Goal: Task Accomplishment & Management: Complete application form

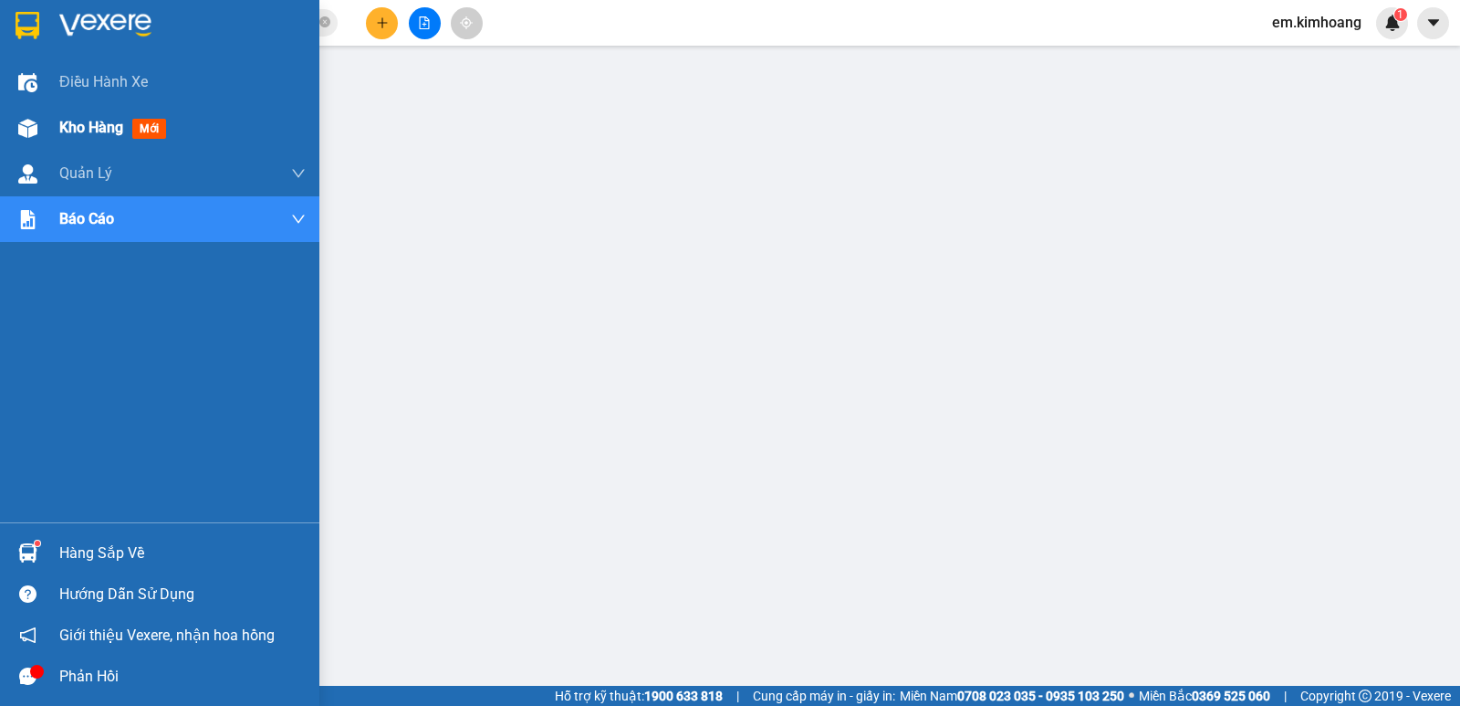
click at [99, 136] on span "Kho hàng" at bounding box center [91, 127] width 64 height 17
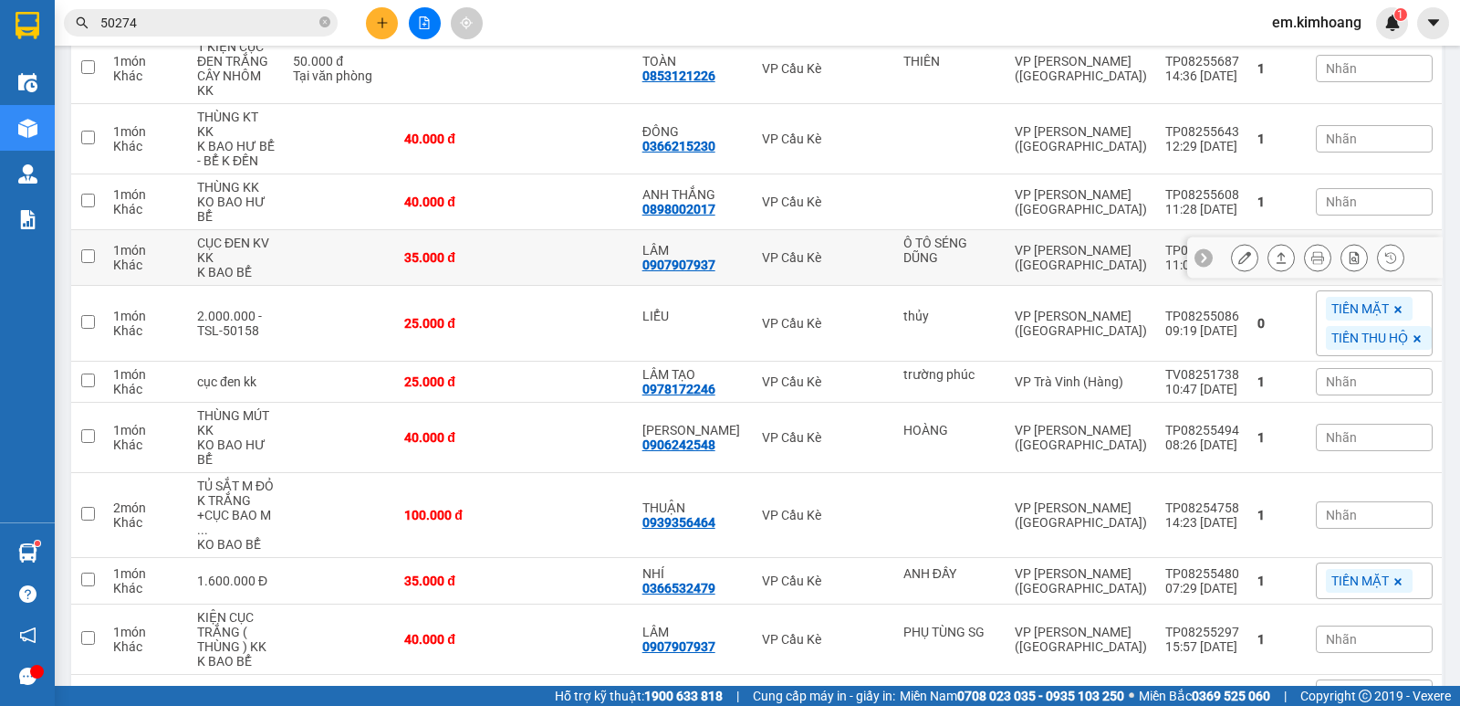
scroll to position [365, 0]
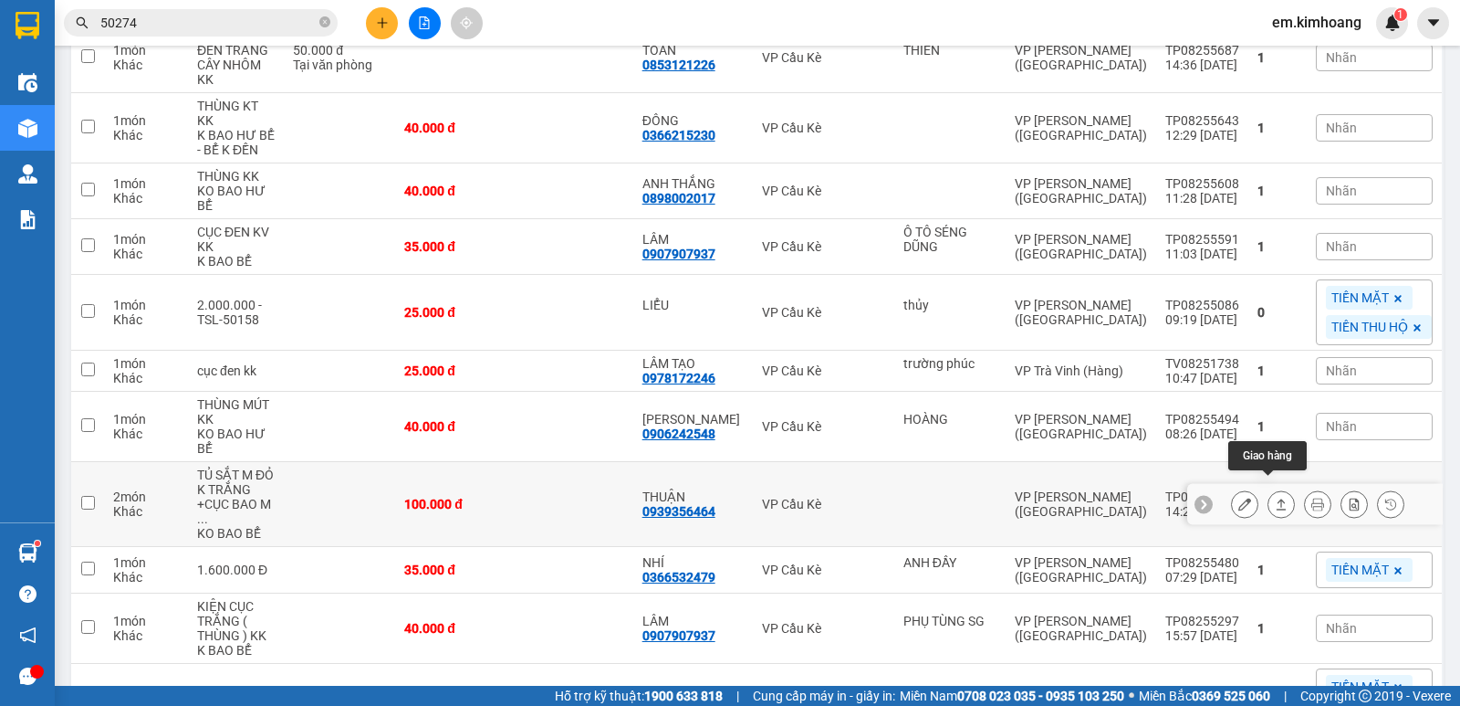
click at [1275, 497] on icon at bounding box center [1281, 503] width 13 height 13
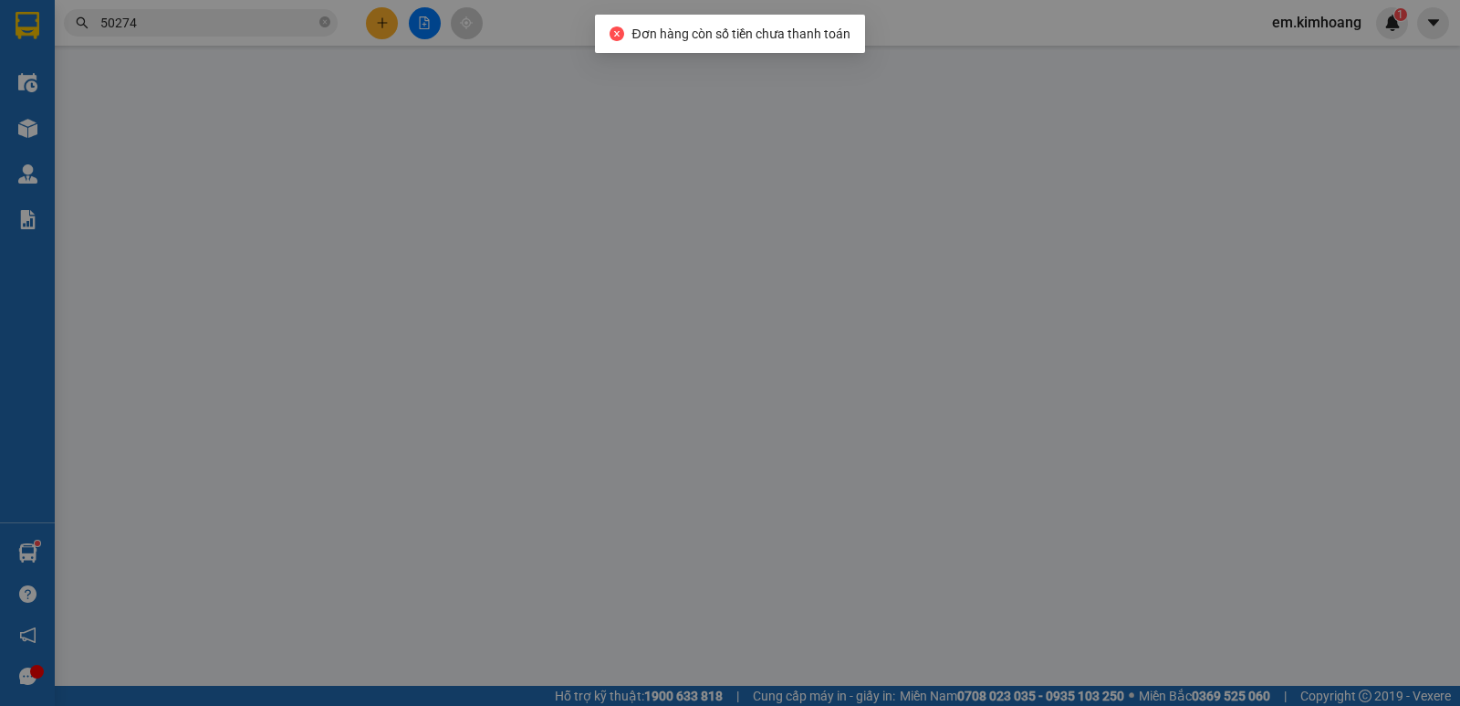
type input "0939356464"
type input "THUẬN"
type input "100.000"
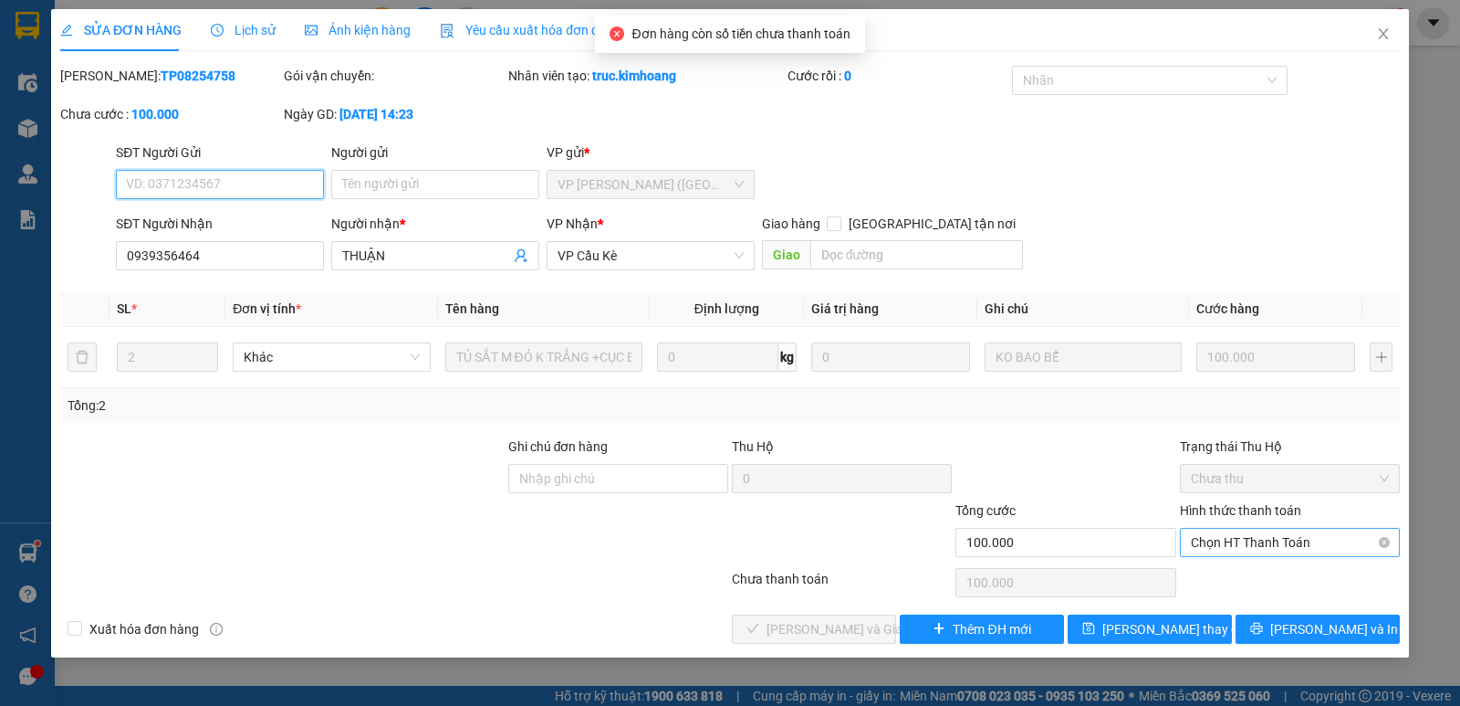
click at [1249, 541] on span "Chọn HT Thanh Toán" at bounding box center [1290, 541] width 198 height 27
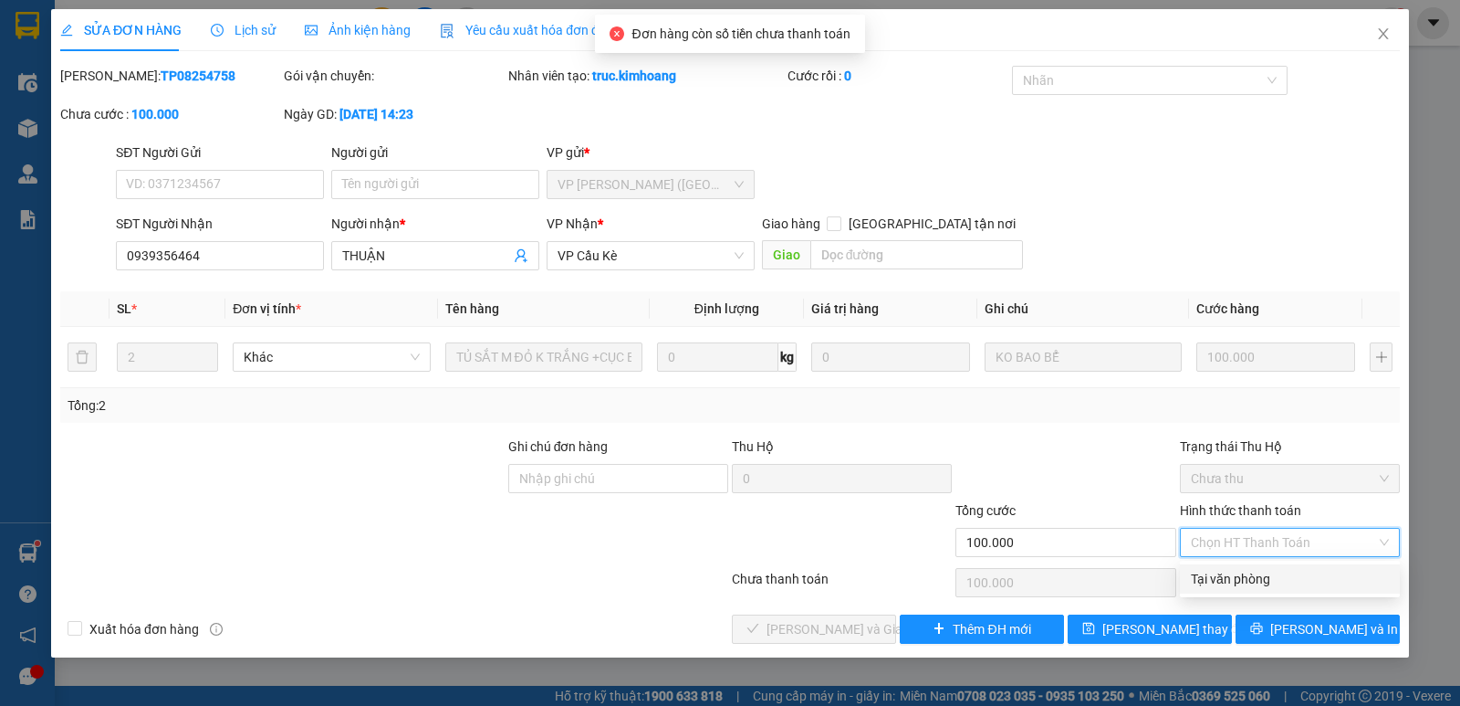
click at [1260, 579] on div "Tại văn phòng" at bounding box center [1290, 579] width 198 height 20
type input "0"
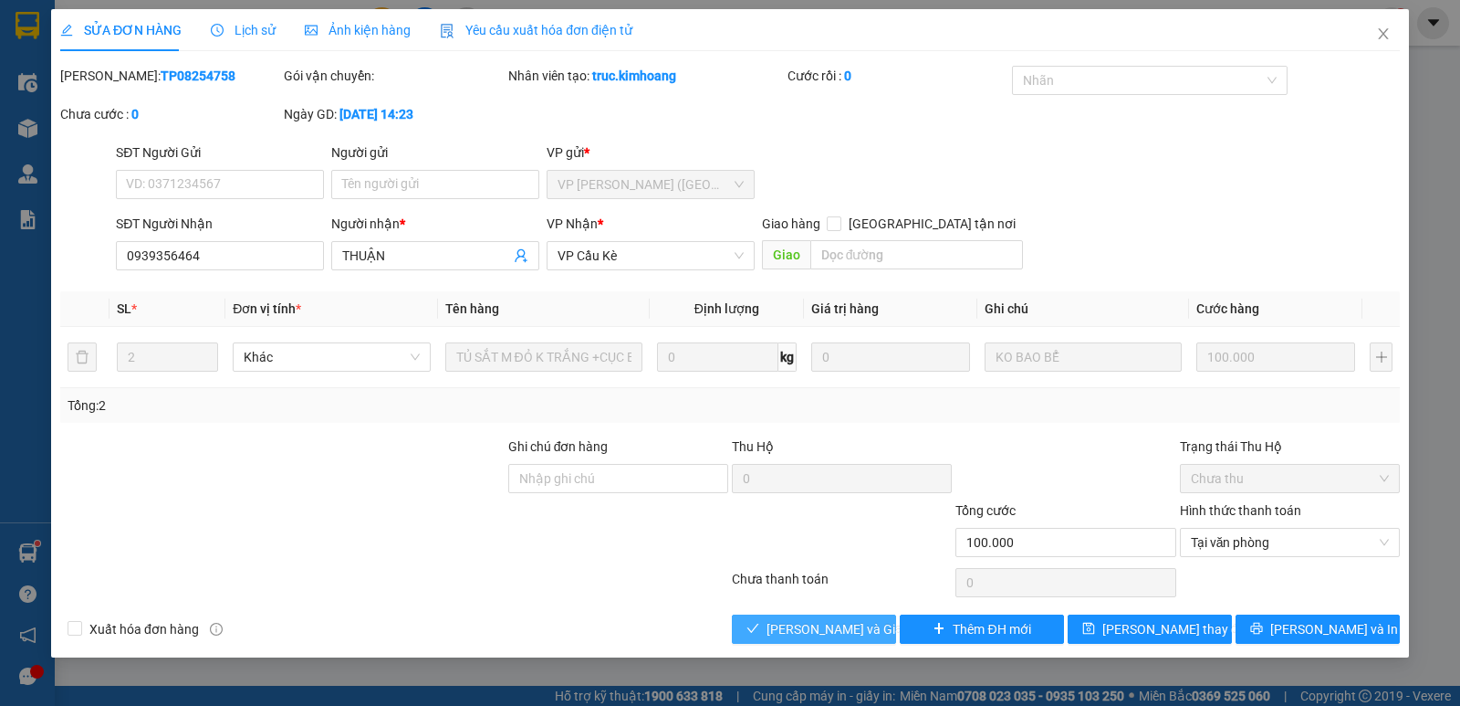
click at [867, 632] on span "[PERSON_NAME] và Giao hàng" at bounding box center [854, 629] width 175 height 20
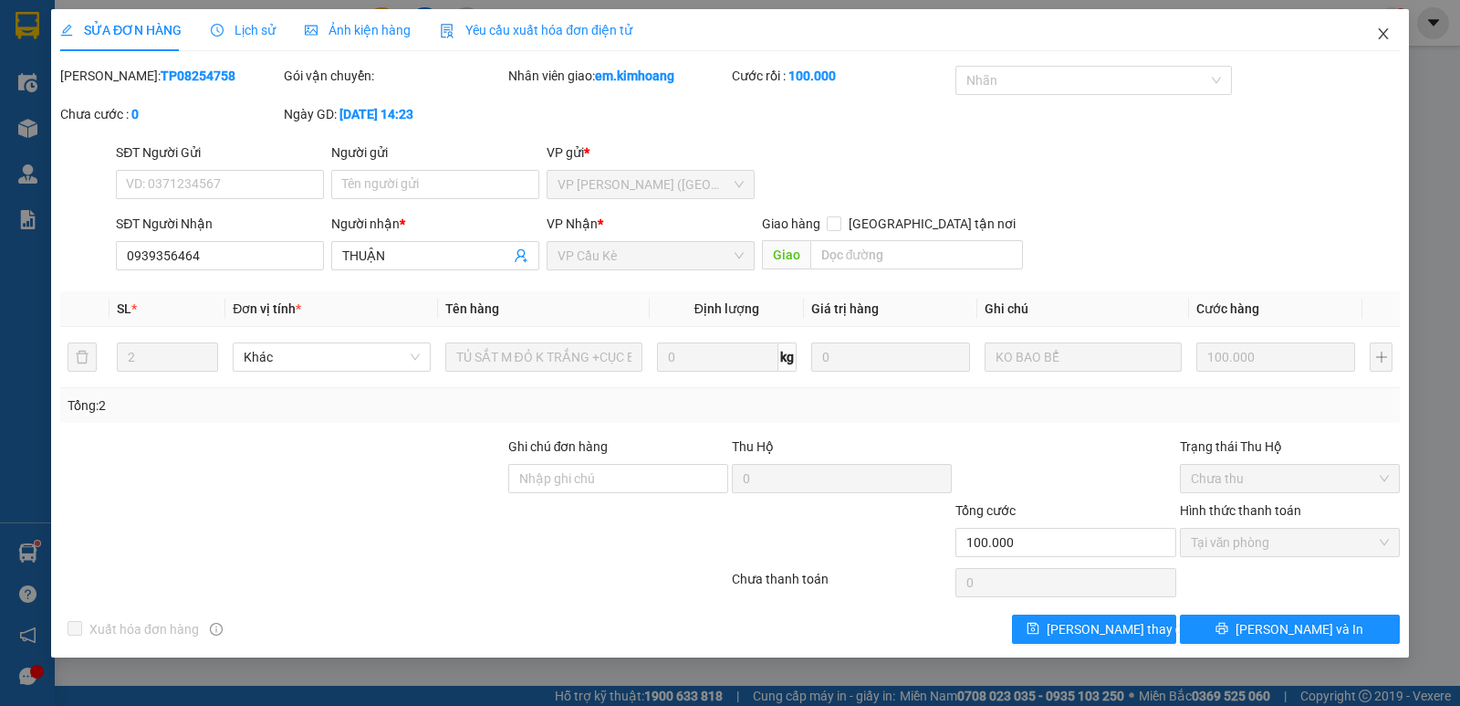
click at [1380, 27] on icon "close" at bounding box center [1383, 33] width 15 height 15
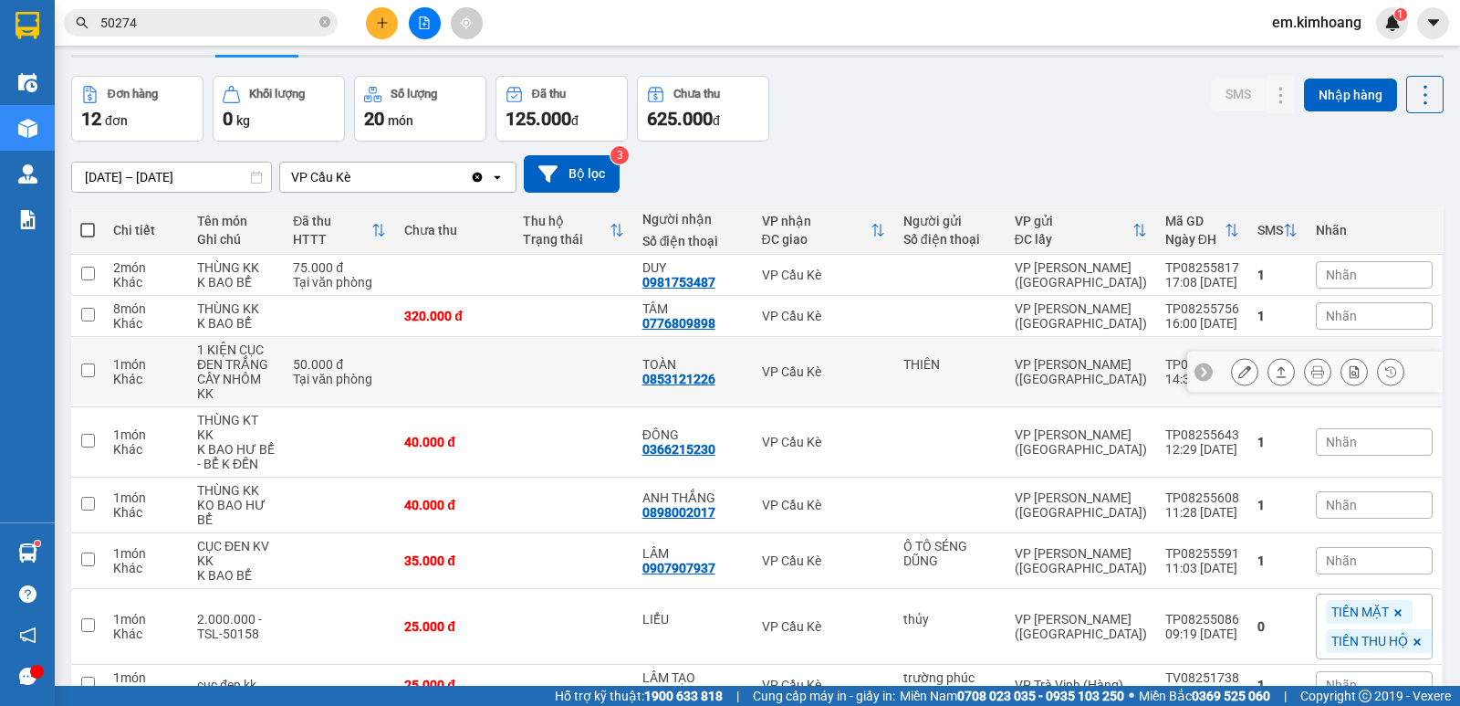
scroll to position [91, 0]
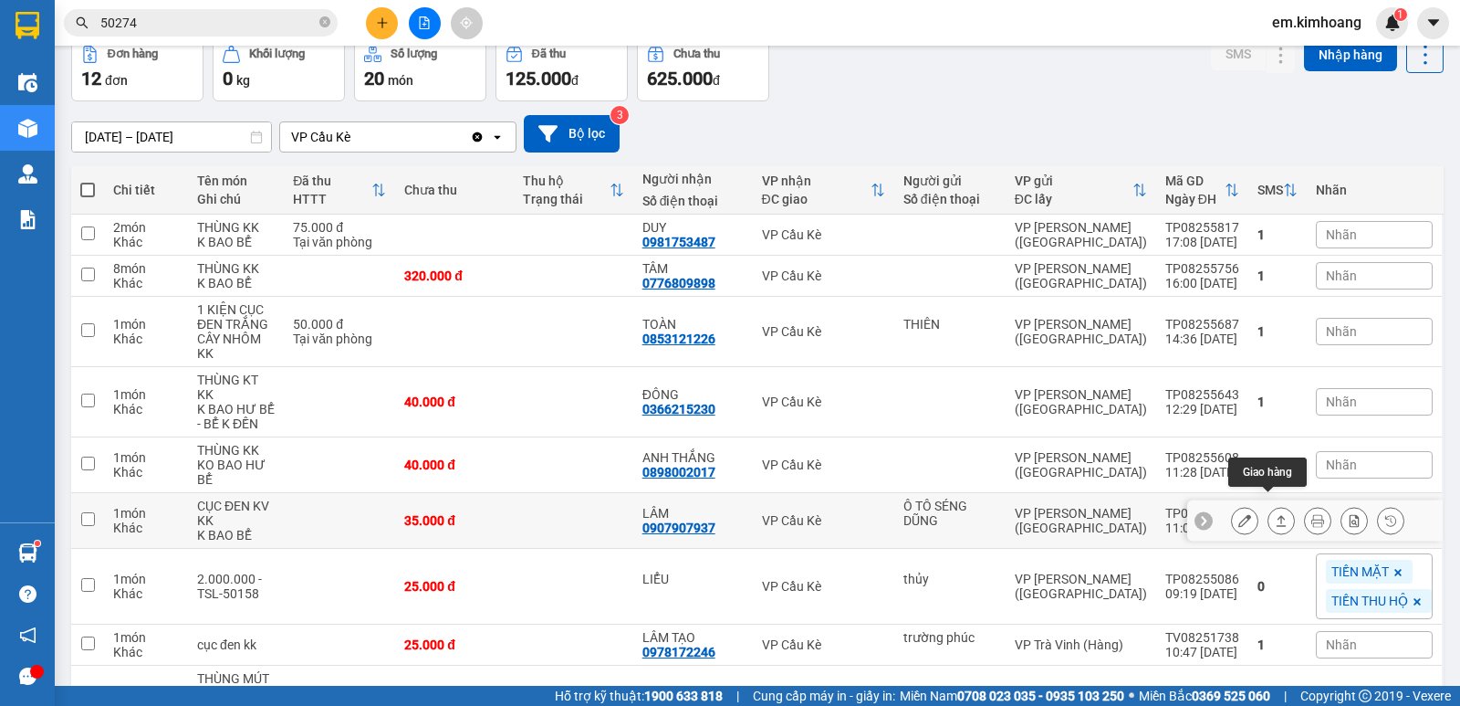
click at [1269, 505] on button at bounding box center [1282, 521] width 26 height 32
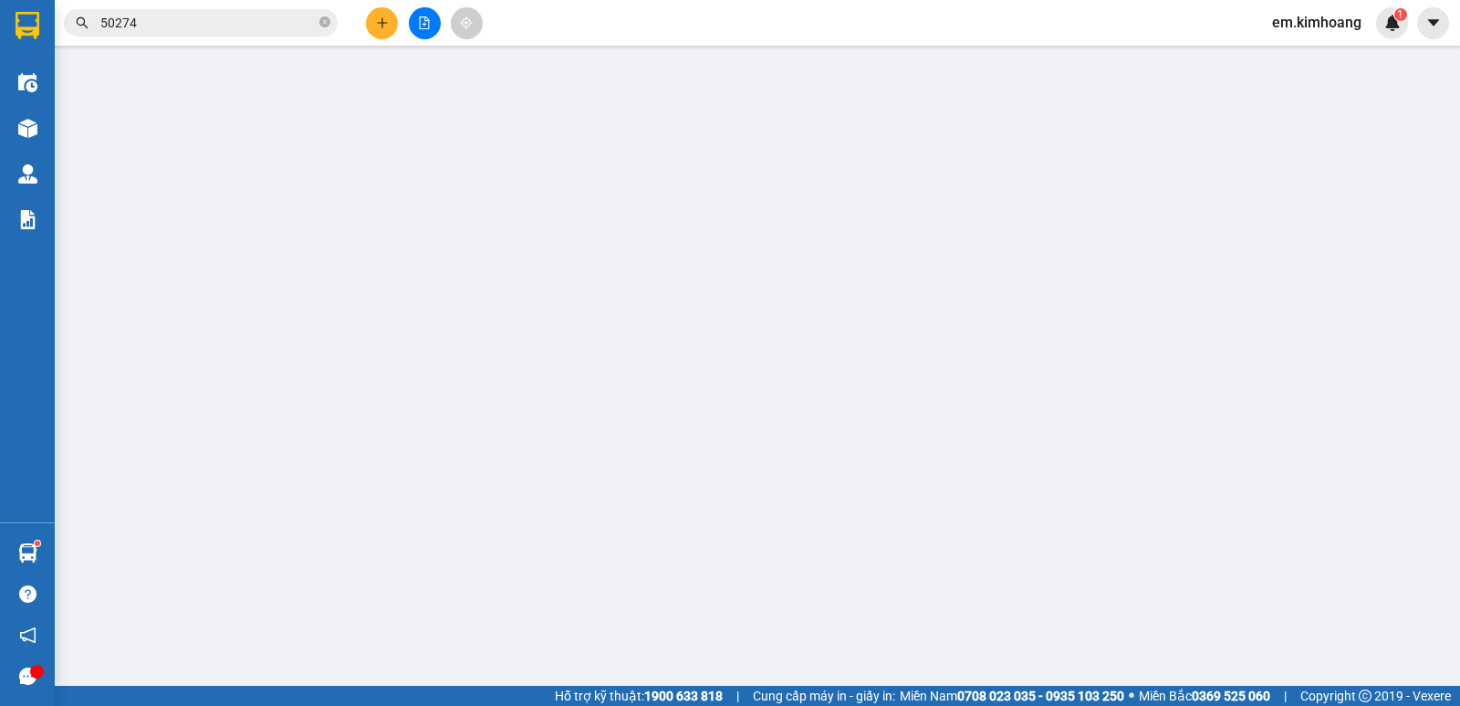
type input "Ô TÔ SÉNG DŨNG"
type input "0907907937"
type input "LÂM"
type input "35.000"
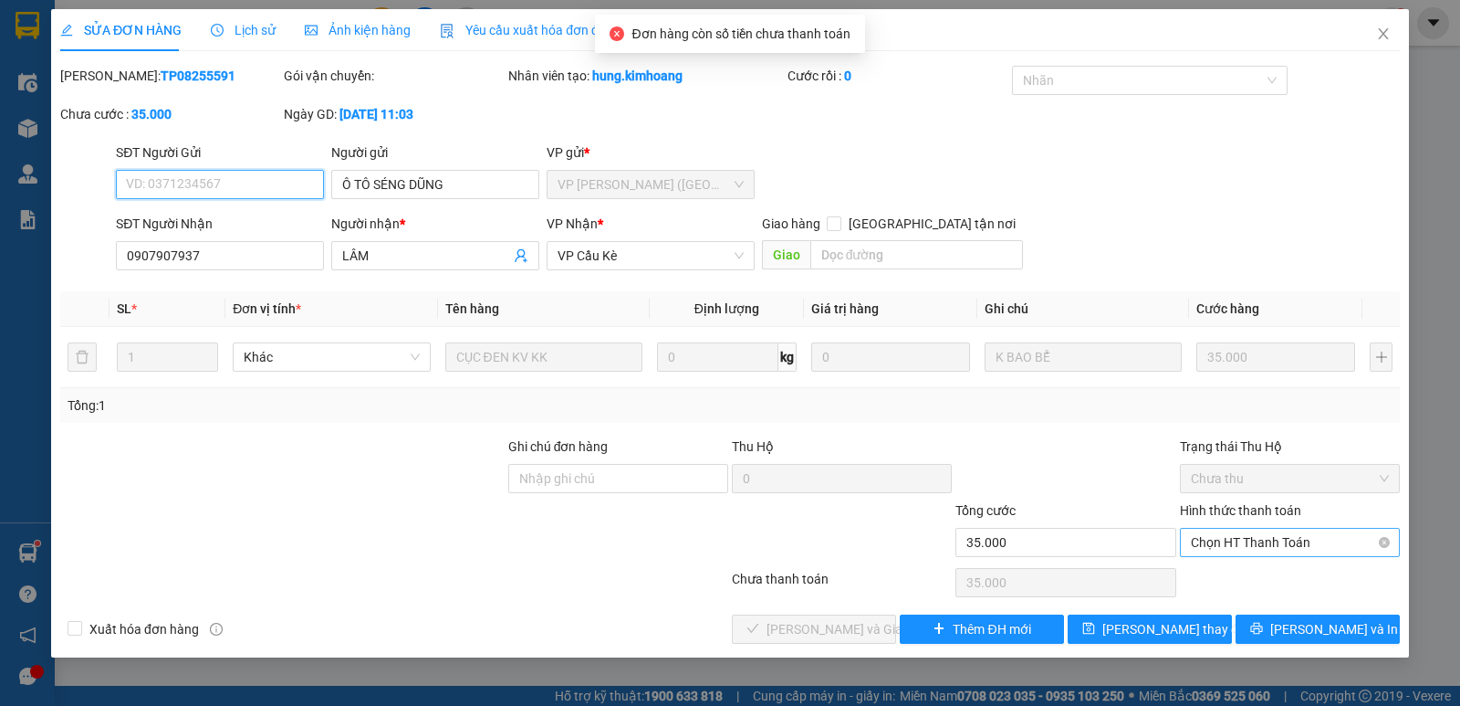
click at [1255, 534] on span "Chọn HT Thanh Toán" at bounding box center [1290, 541] width 198 height 27
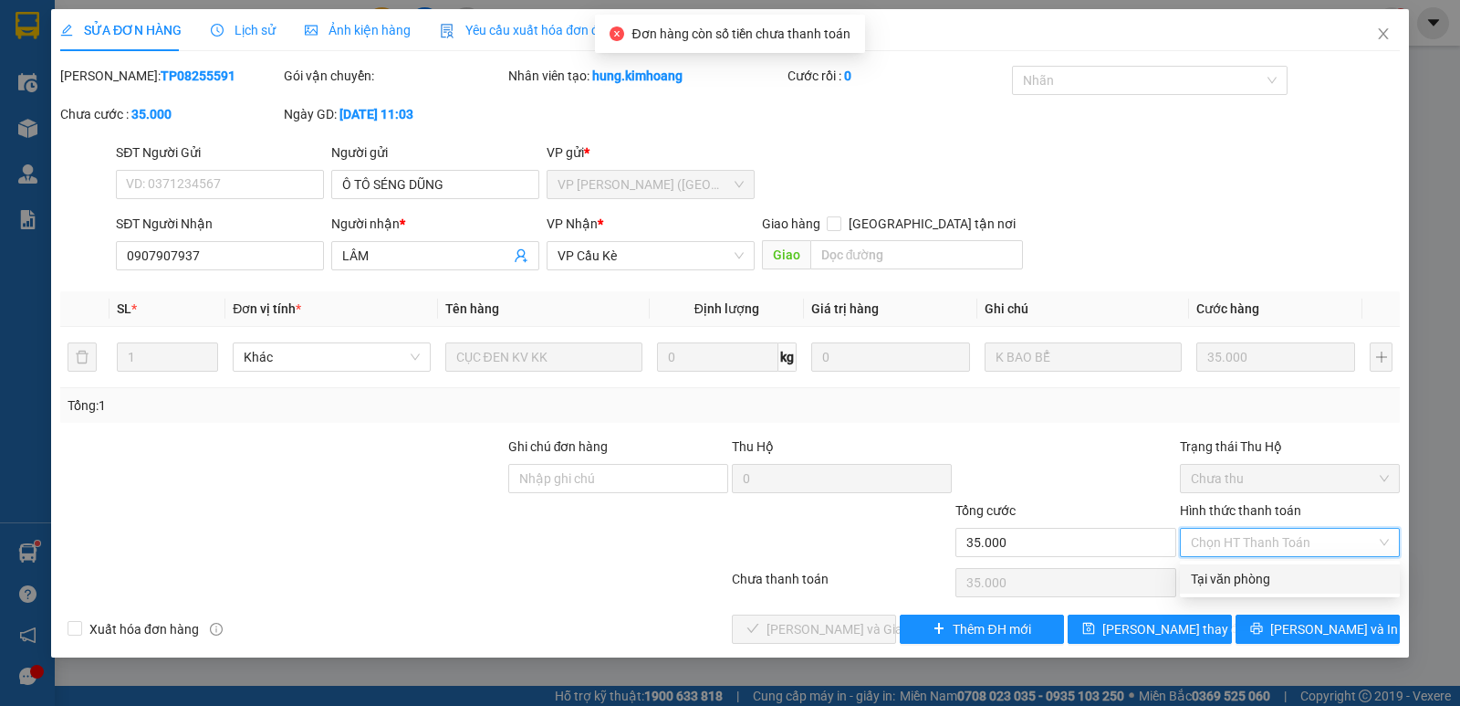
click at [1254, 570] on div "Tại văn phòng" at bounding box center [1290, 579] width 198 height 20
type input "0"
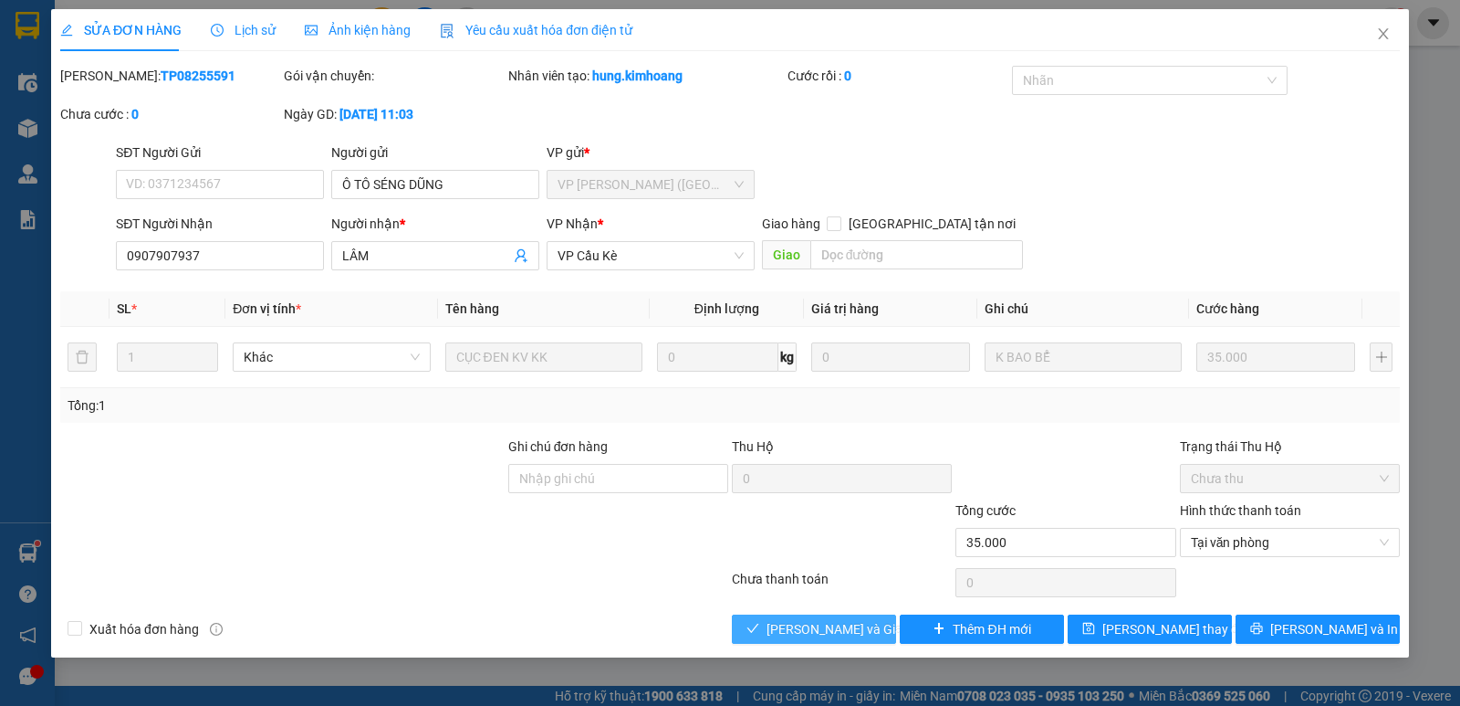
click at [791, 627] on span "[PERSON_NAME] và Giao hàng" at bounding box center [854, 629] width 175 height 20
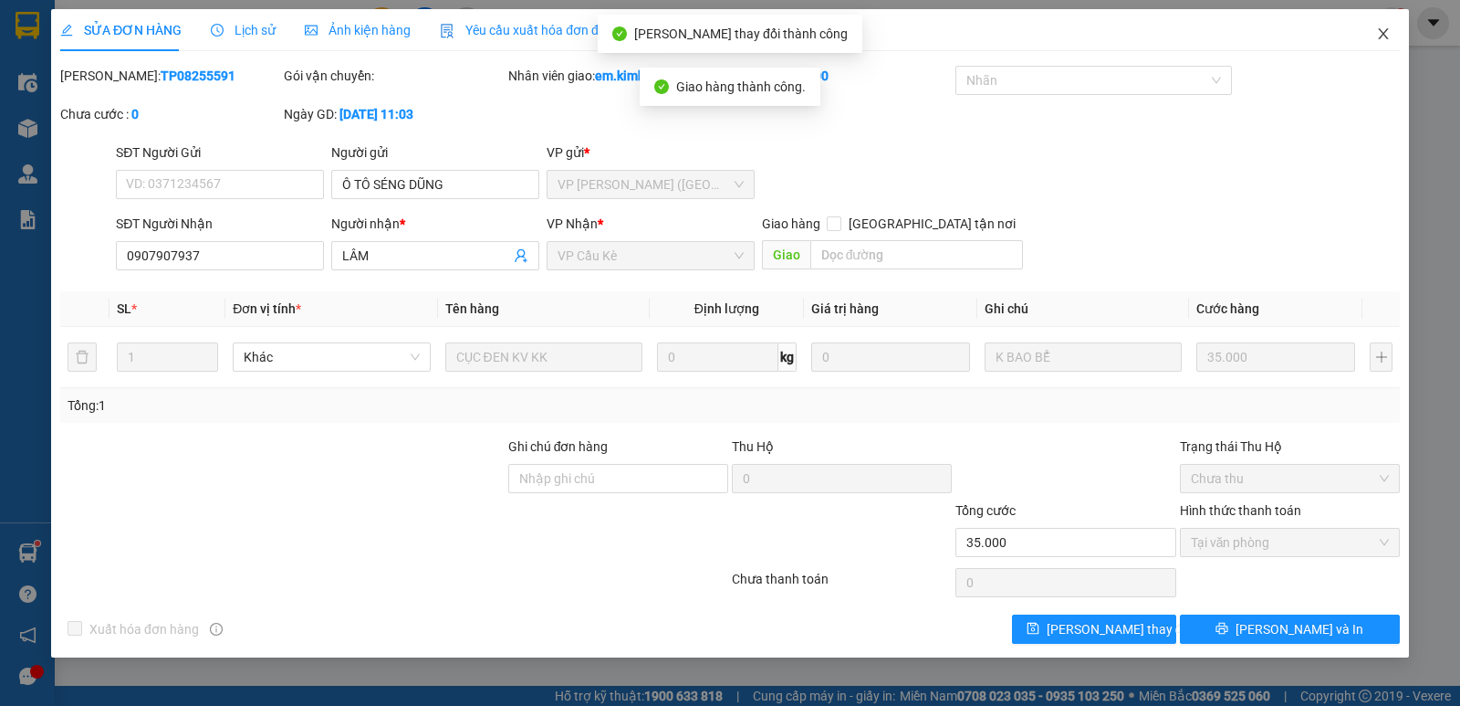
click at [1376, 35] on icon "close" at bounding box center [1383, 33] width 15 height 15
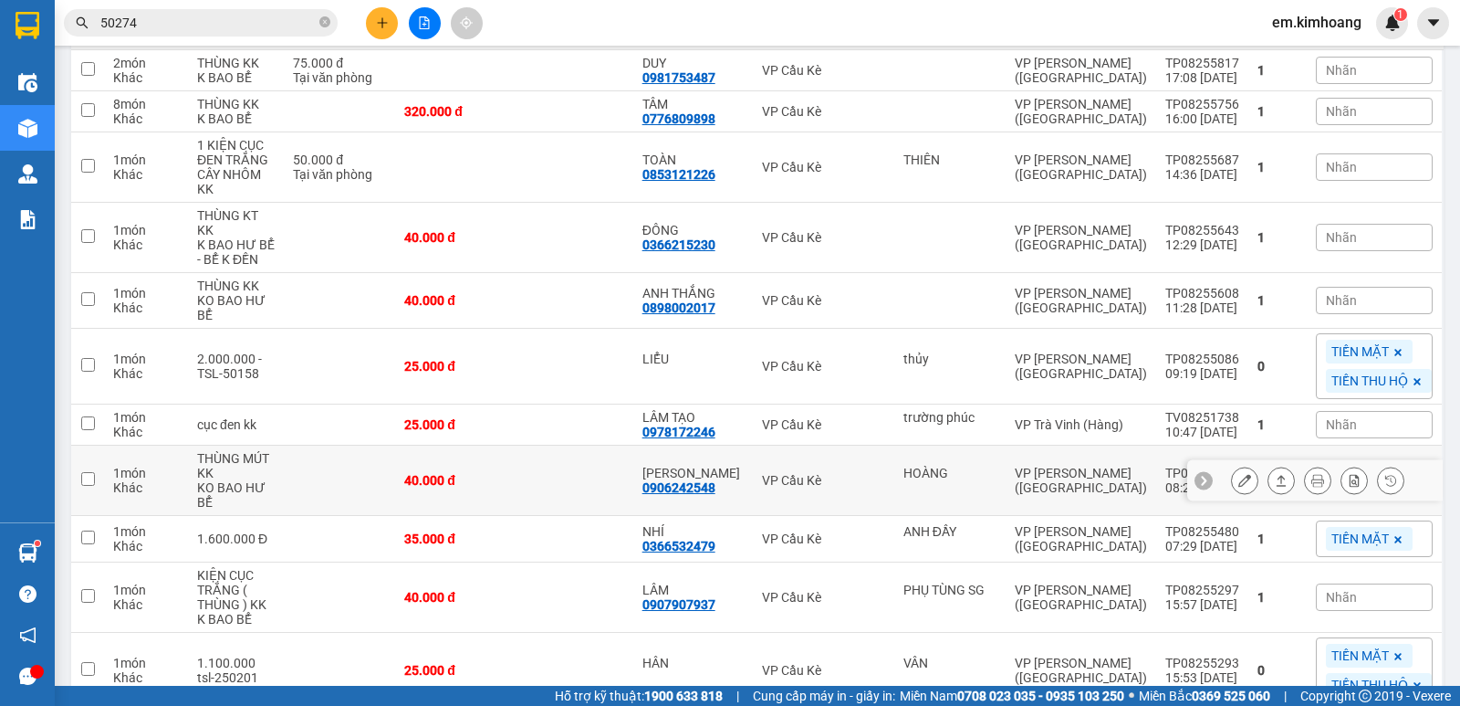
scroll to position [274, 0]
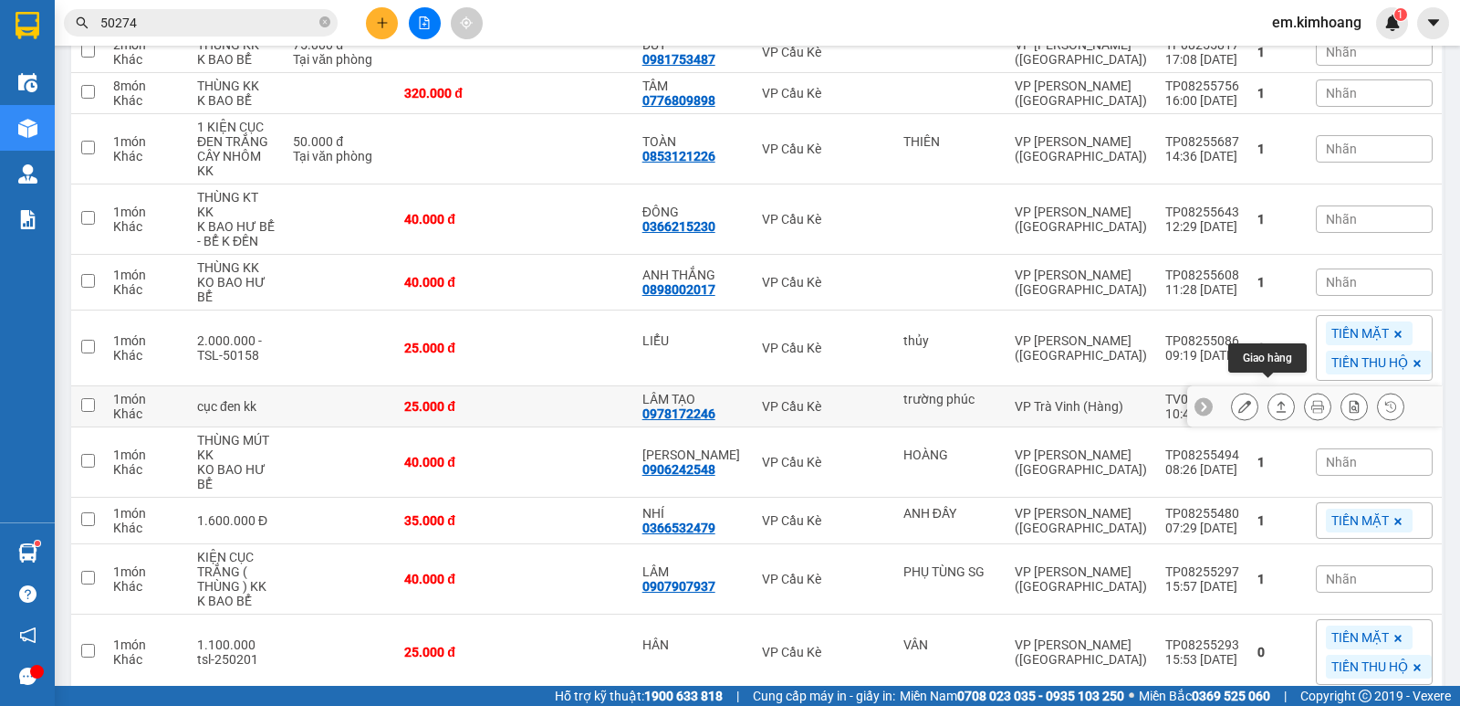
click at [1277, 401] on icon at bounding box center [1282, 406] width 10 height 11
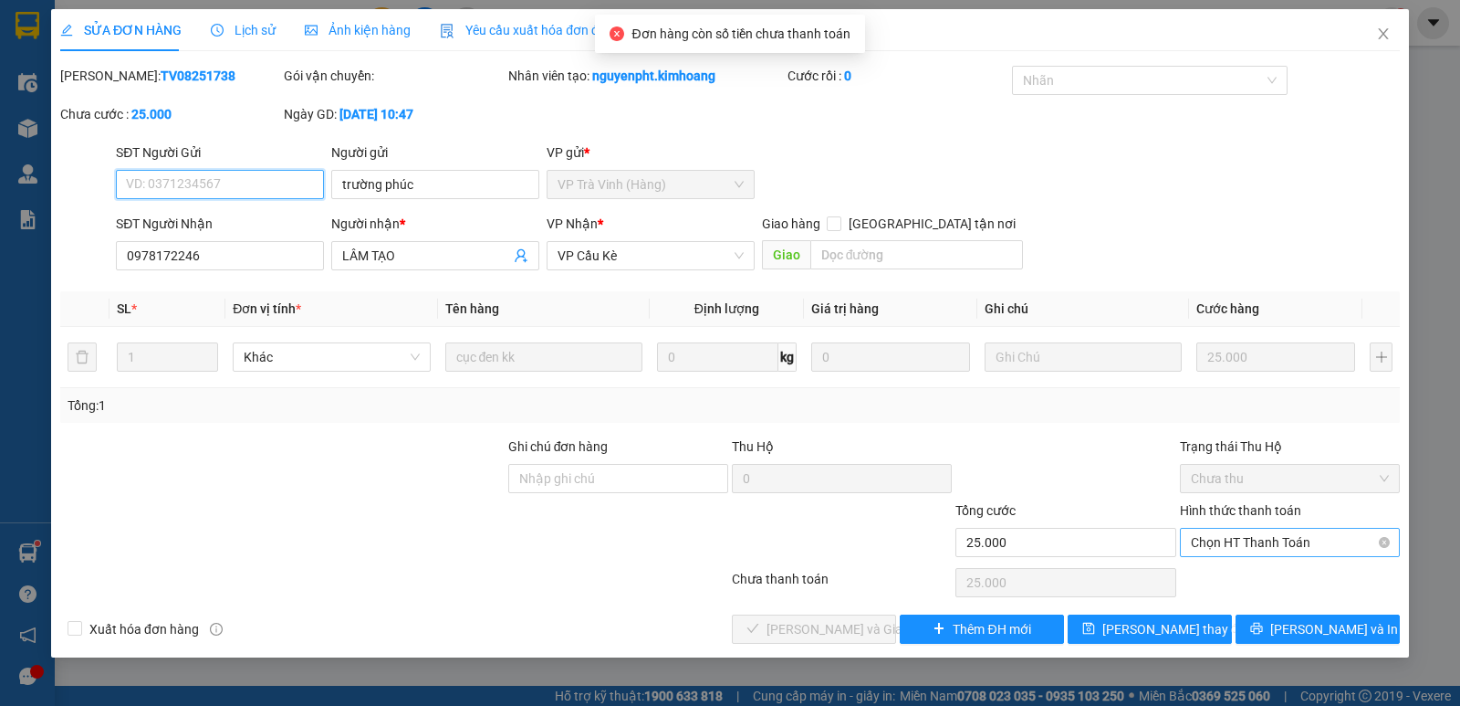
click at [1256, 534] on span "Chọn HT Thanh Toán" at bounding box center [1290, 541] width 198 height 27
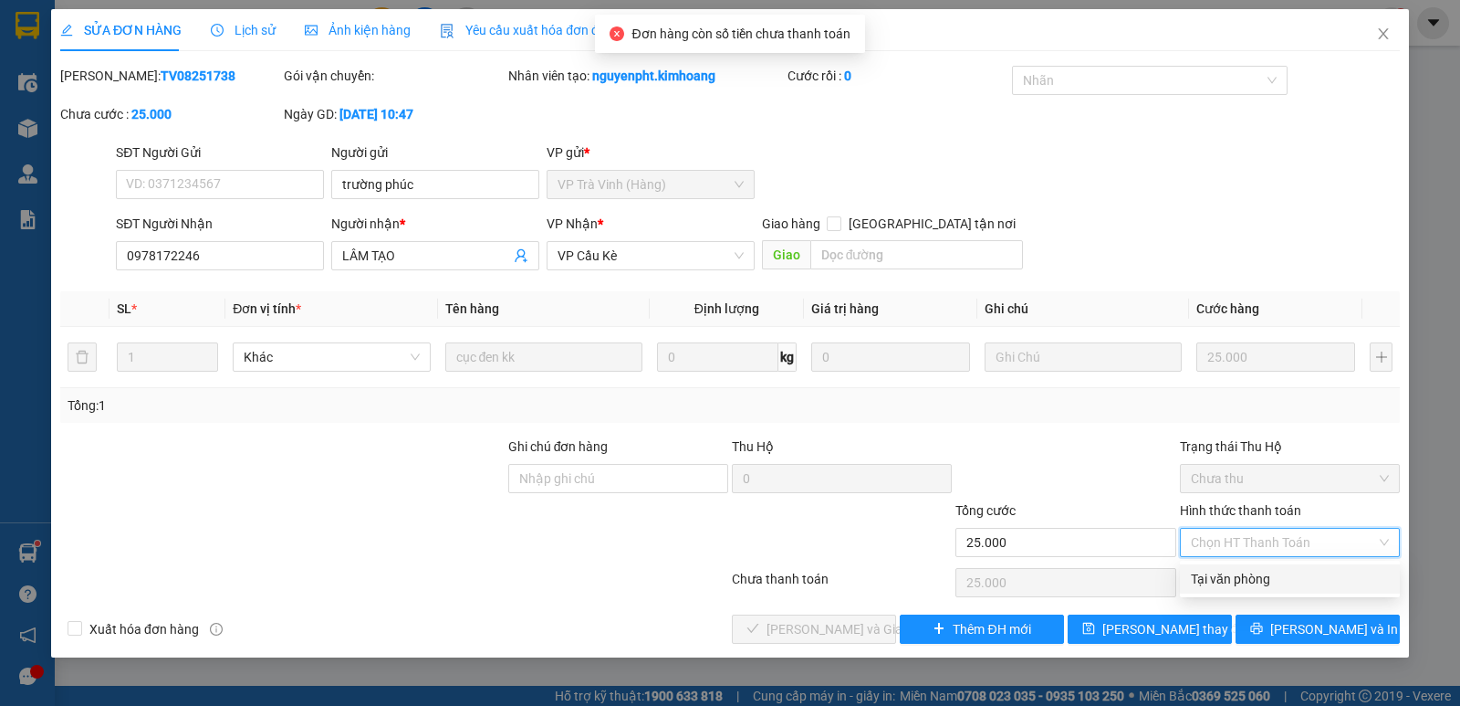
click at [1208, 578] on div "Tại văn phòng" at bounding box center [1290, 579] width 198 height 20
type input "0"
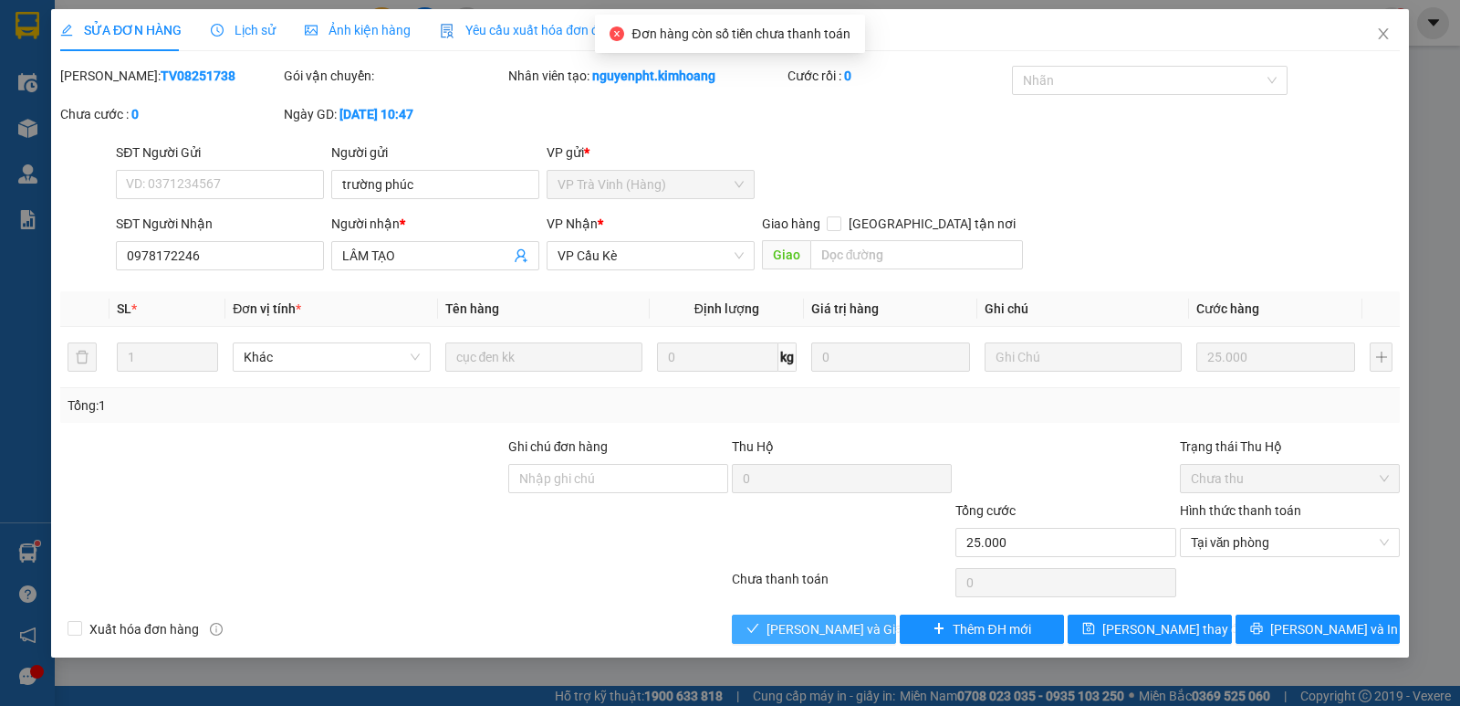
click at [846, 622] on span "[PERSON_NAME] và Giao hàng" at bounding box center [854, 629] width 175 height 20
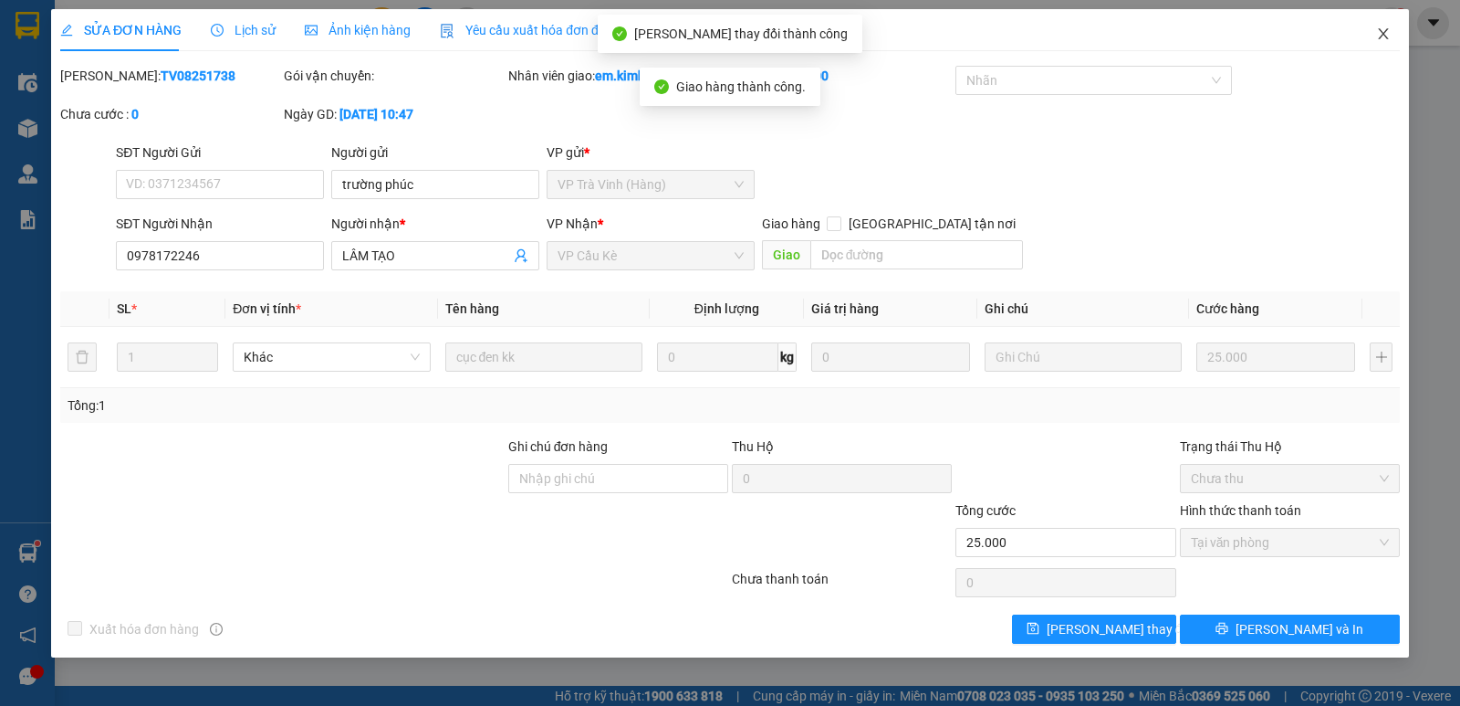
click at [1381, 32] on icon "close" at bounding box center [1383, 33] width 10 height 11
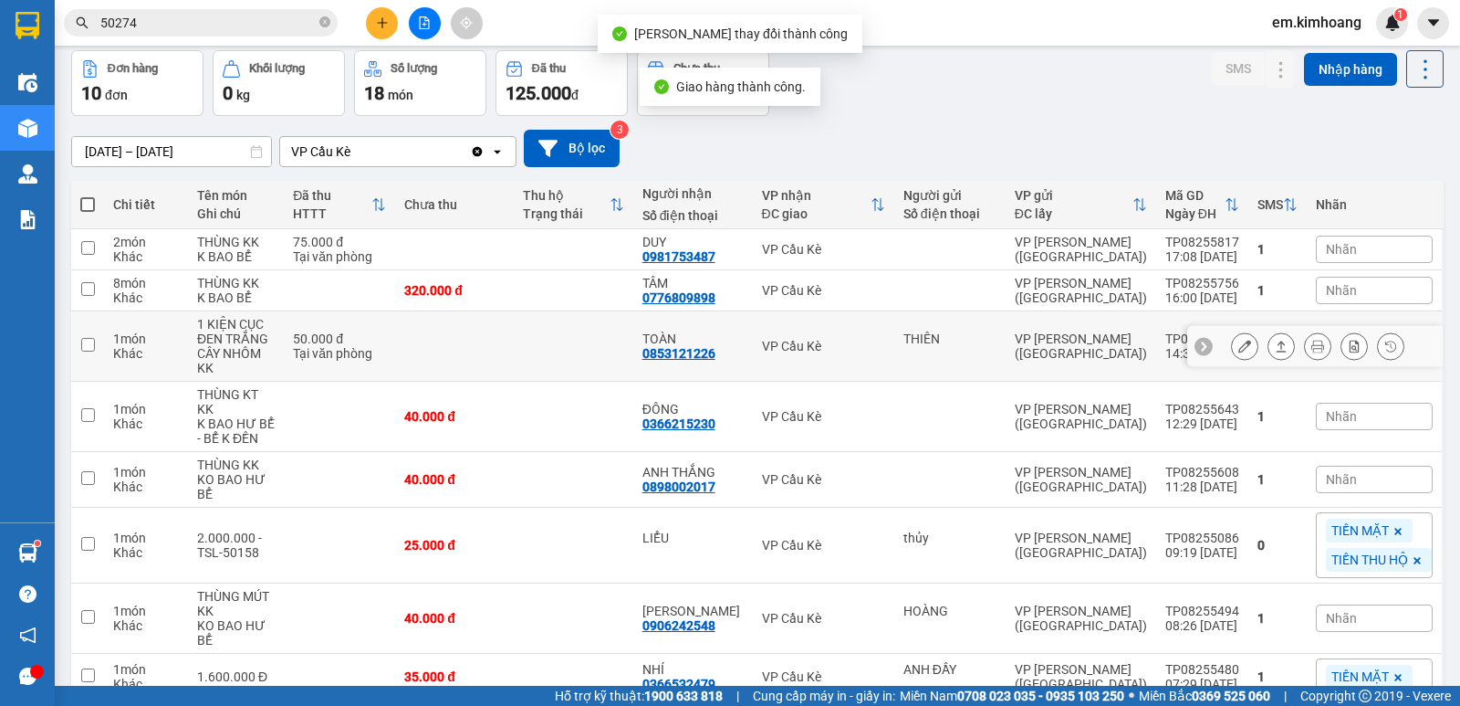
scroll to position [298, 0]
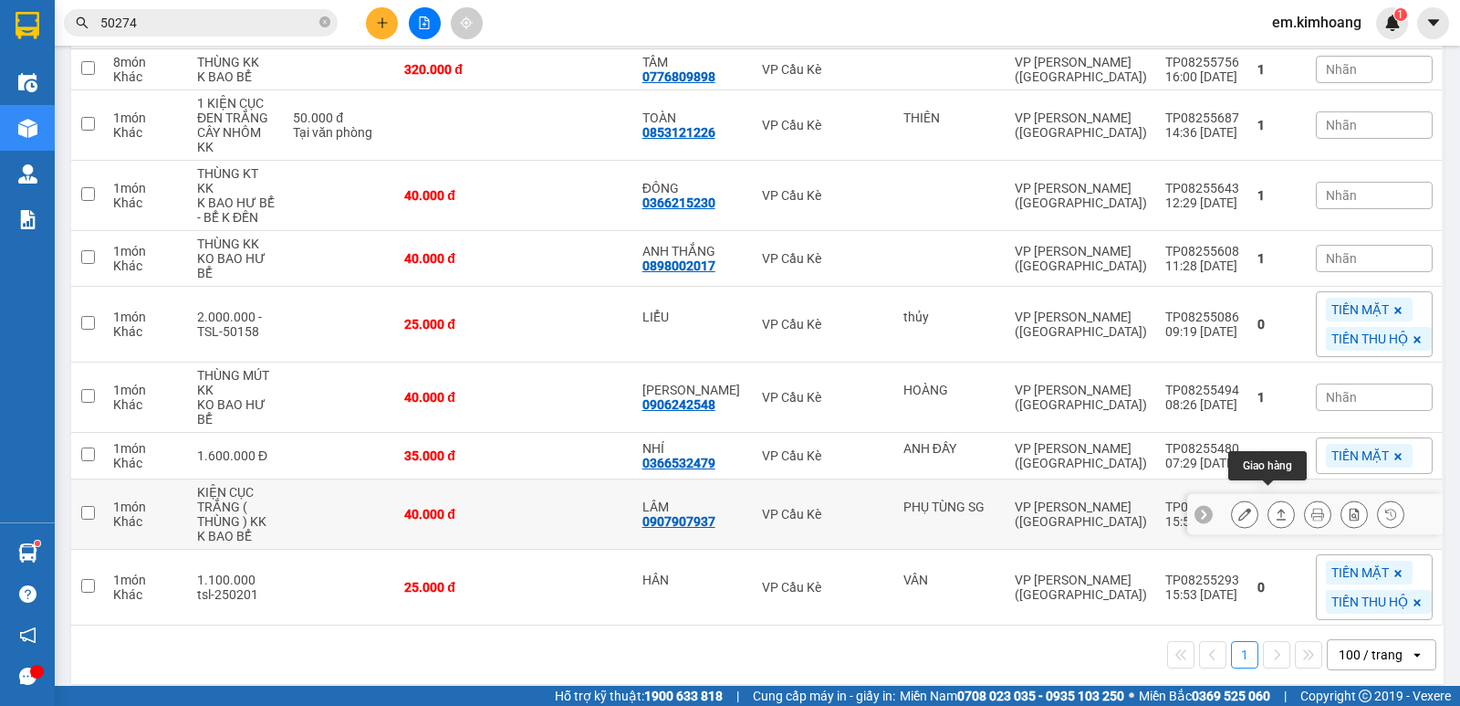
click at [1272, 498] on button at bounding box center [1282, 514] width 26 height 32
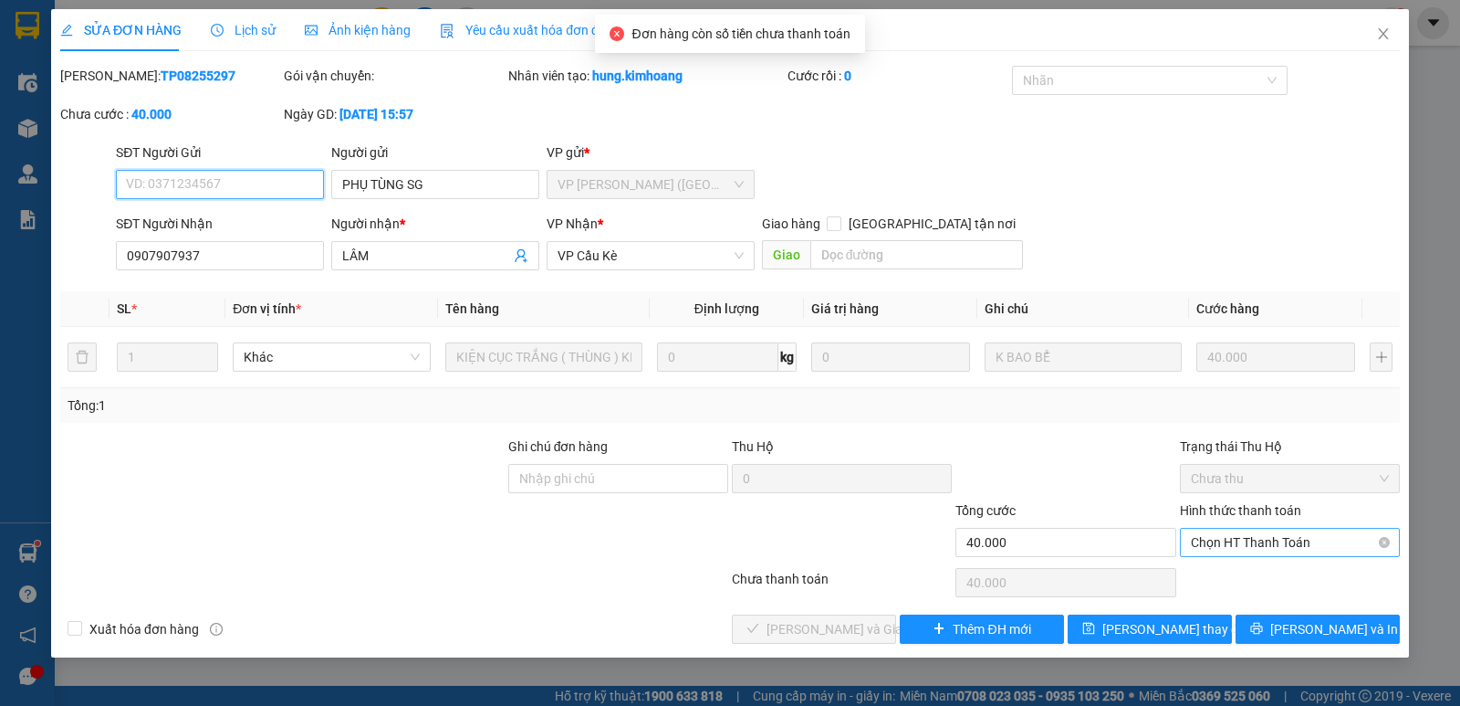
click at [1253, 551] on span "Chọn HT Thanh Toán" at bounding box center [1290, 541] width 198 height 27
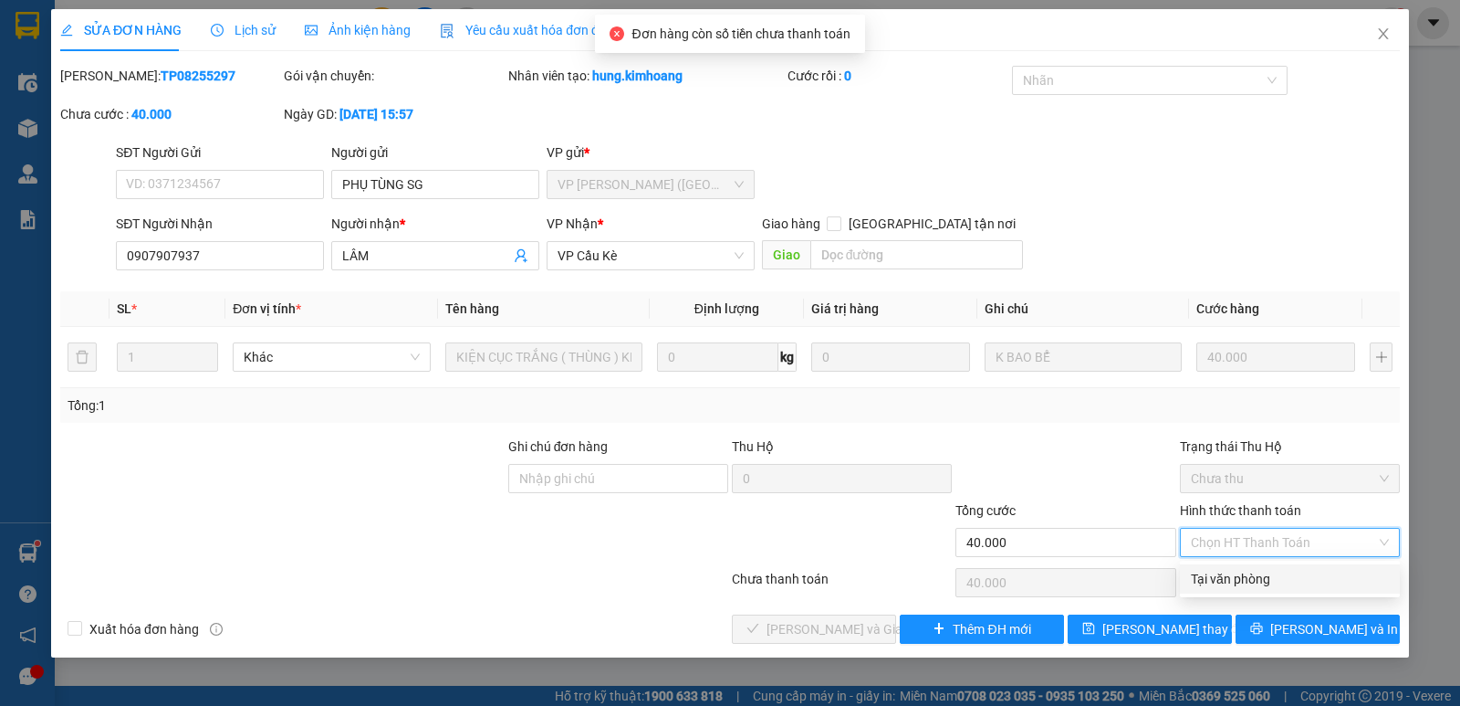
click at [1249, 572] on div "Tại văn phòng" at bounding box center [1290, 579] width 198 height 20
type input "0"
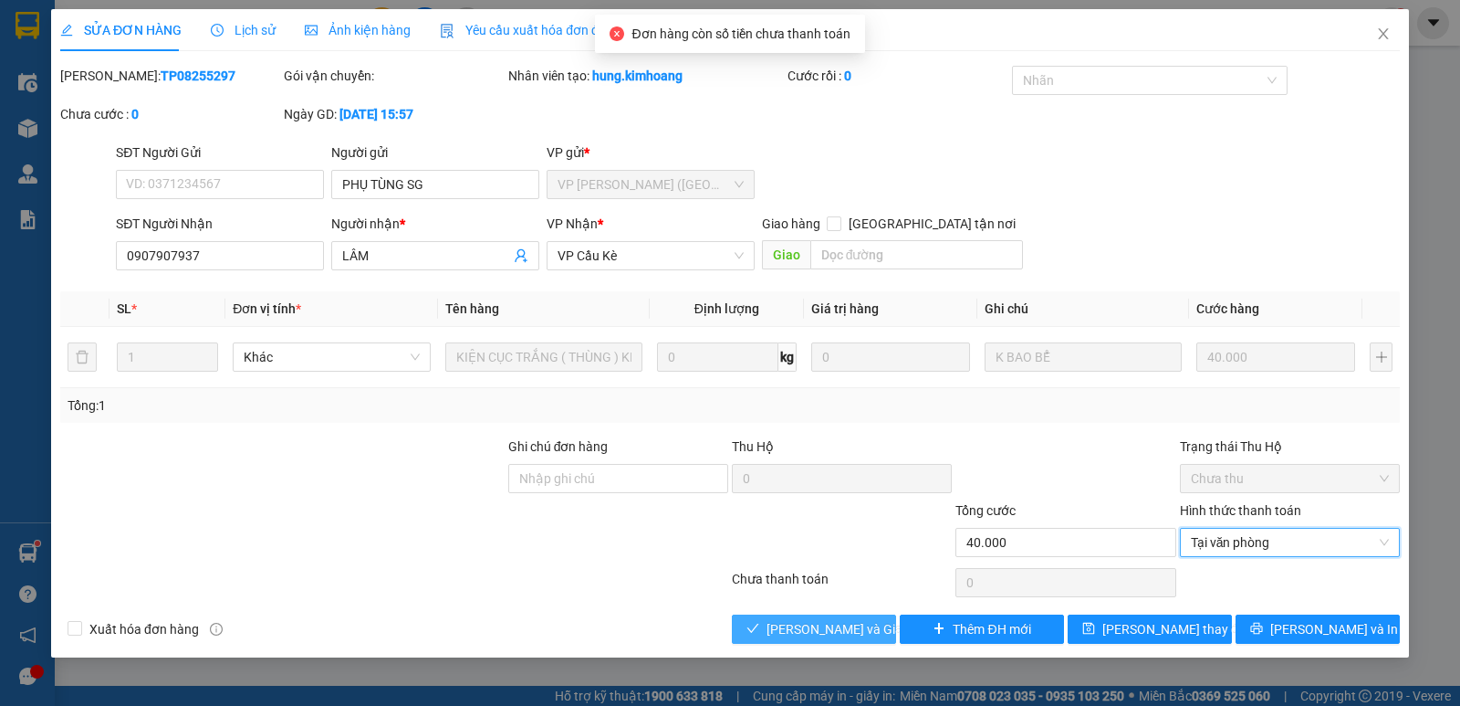
click at [853, 630] on span "[PERSON_NAME] và Giao hàng" at bounding box center [854, 629] width 175 height 20
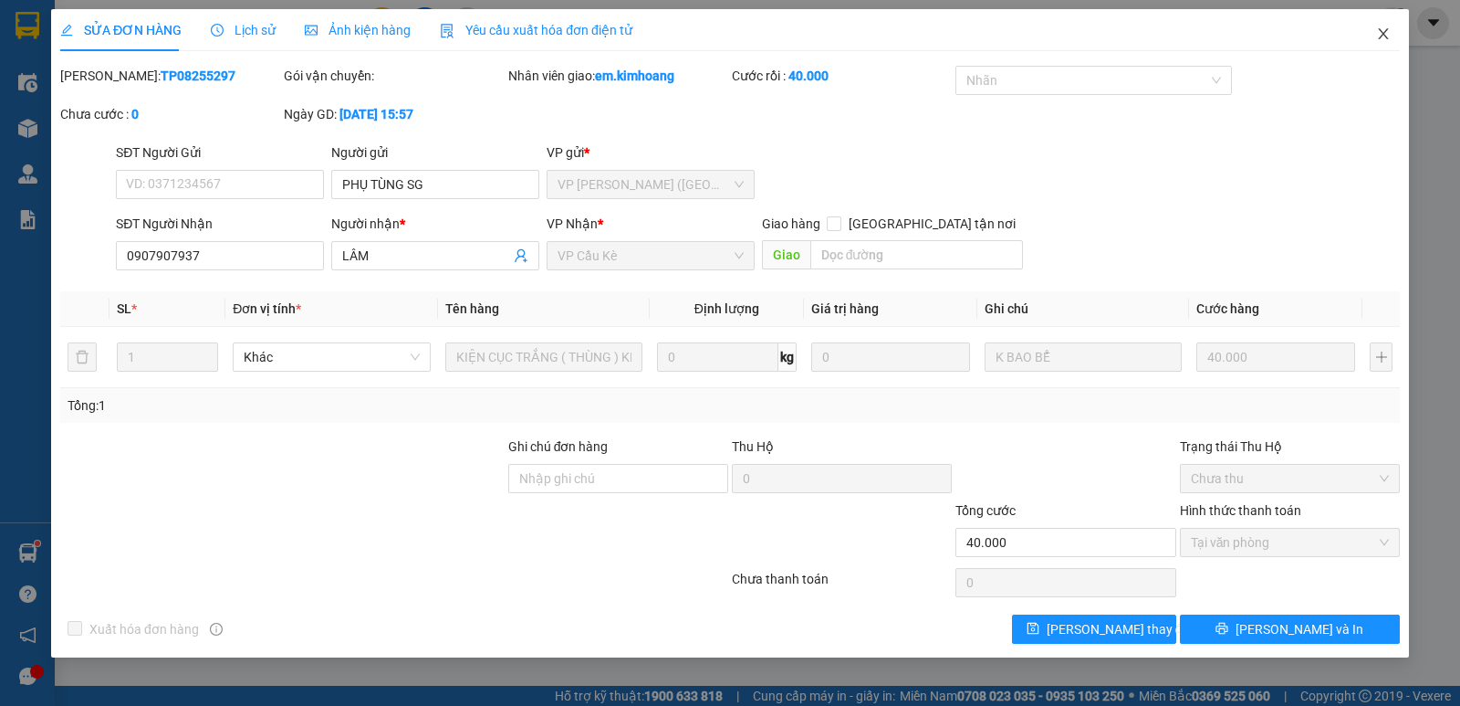
click at [1388, 28] on icon "close" at bounding box center [1383, 33] width 15 height 15
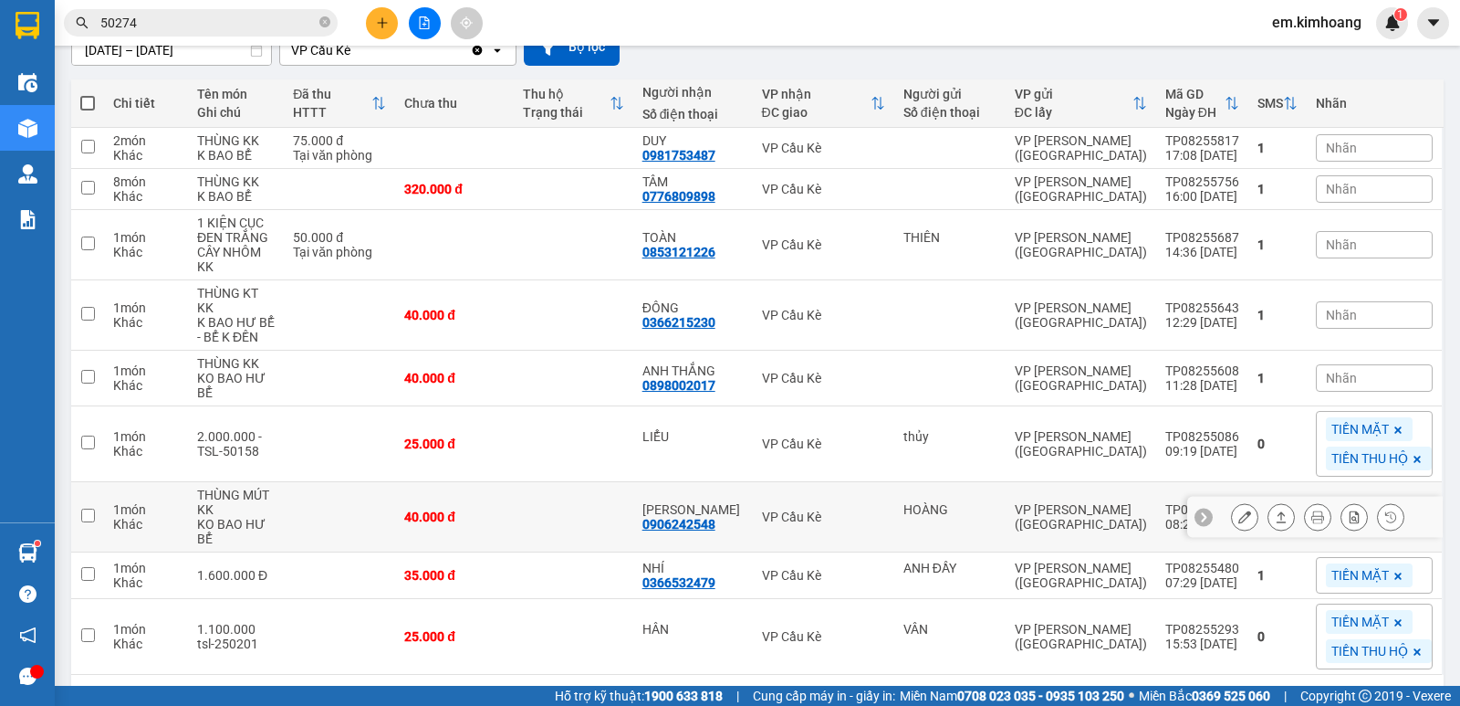
scroll to position [183, 0]
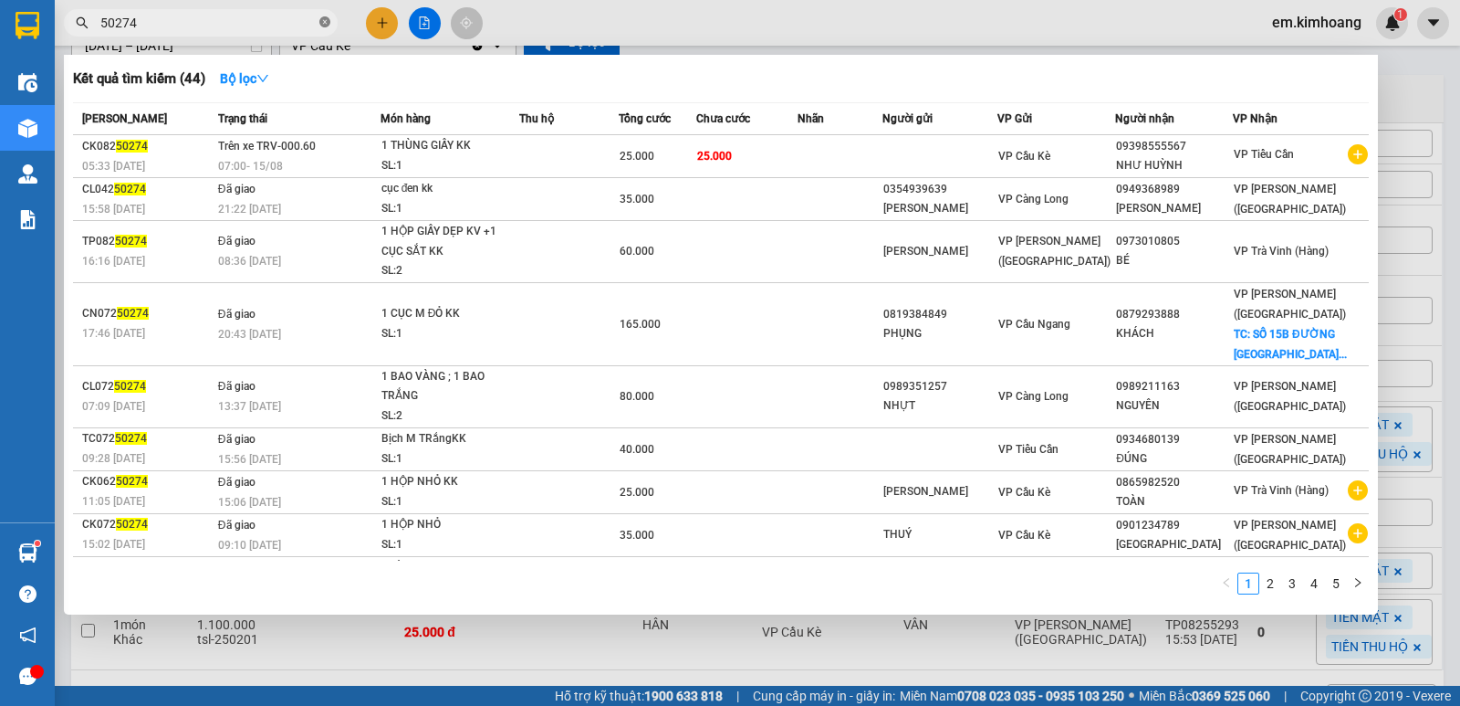
click at [321, 24] on icon "close-circle" at bounding box center [324, 21] width 11 height 11
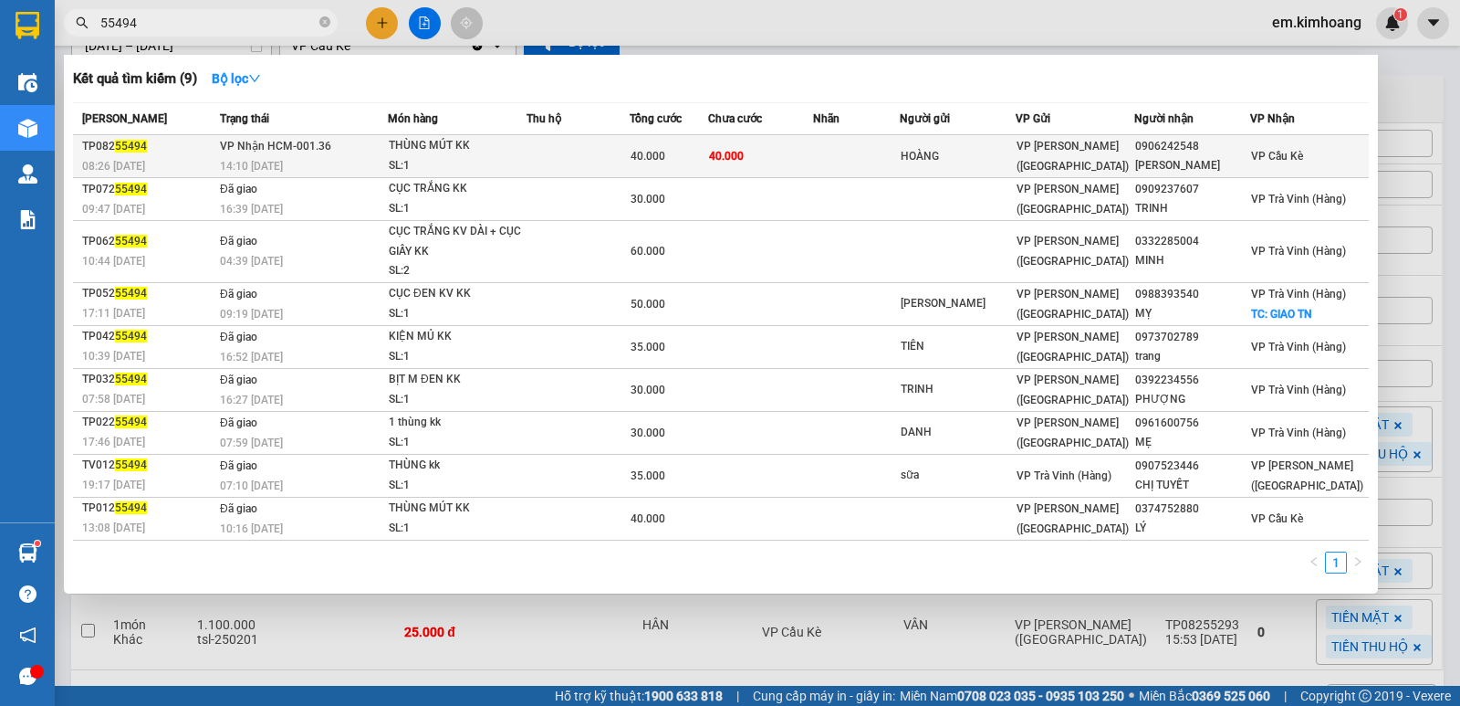
type input "55494"
click at [812, 144] on td "40.000" at bounding box center [760, 156] width 104 height 43
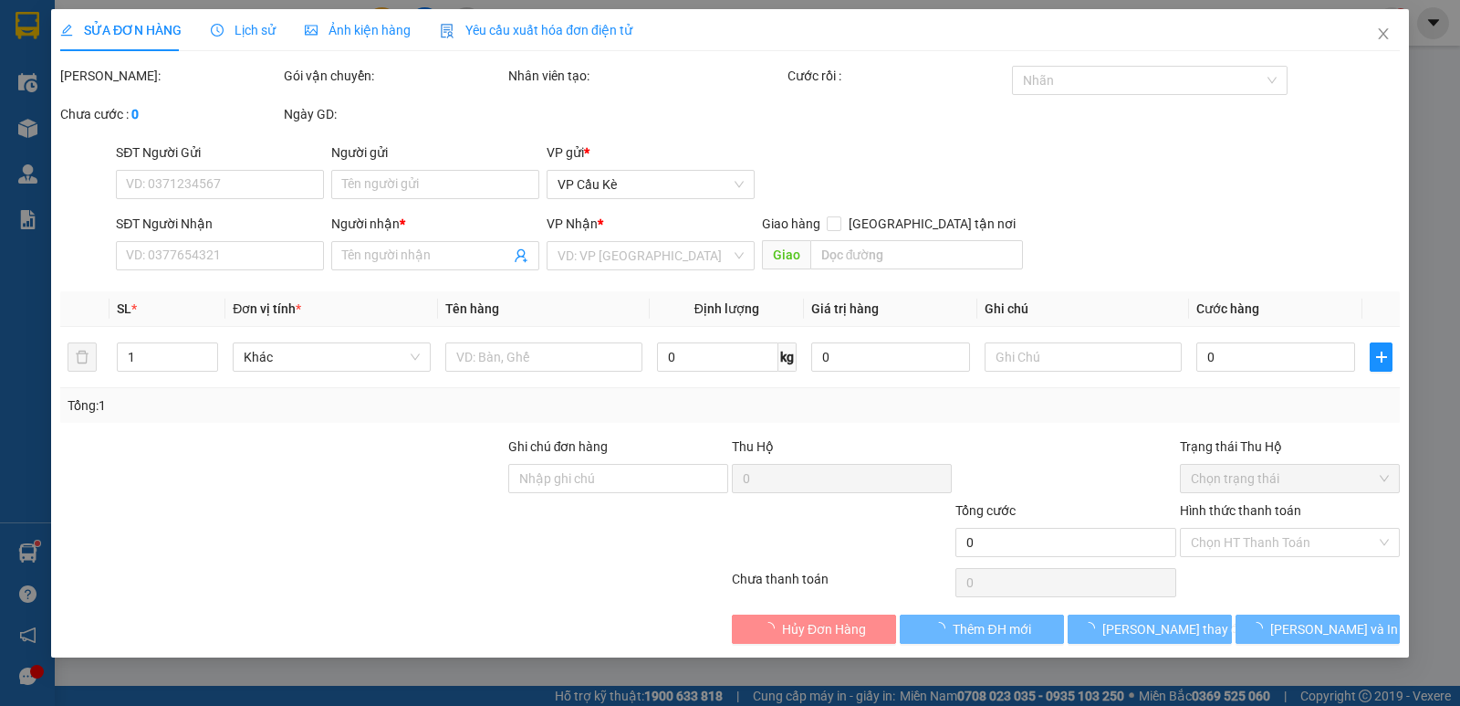
type input "HOÀNG"
type input "0906242548"
type input "[PERSON_NAME]"
type input "40.000"
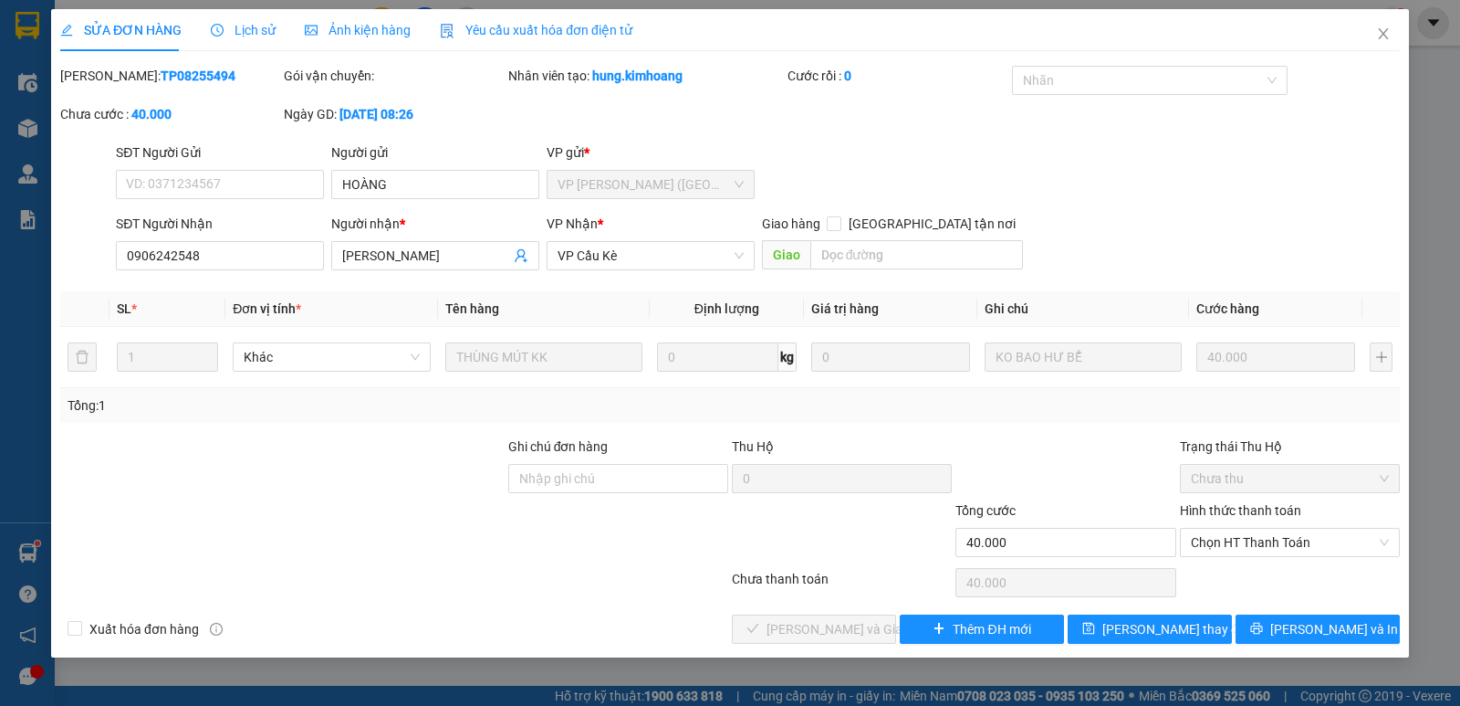
click at [254, 23] on span "Lịch sử" at bounding box center [243, 30] width 65 height 15
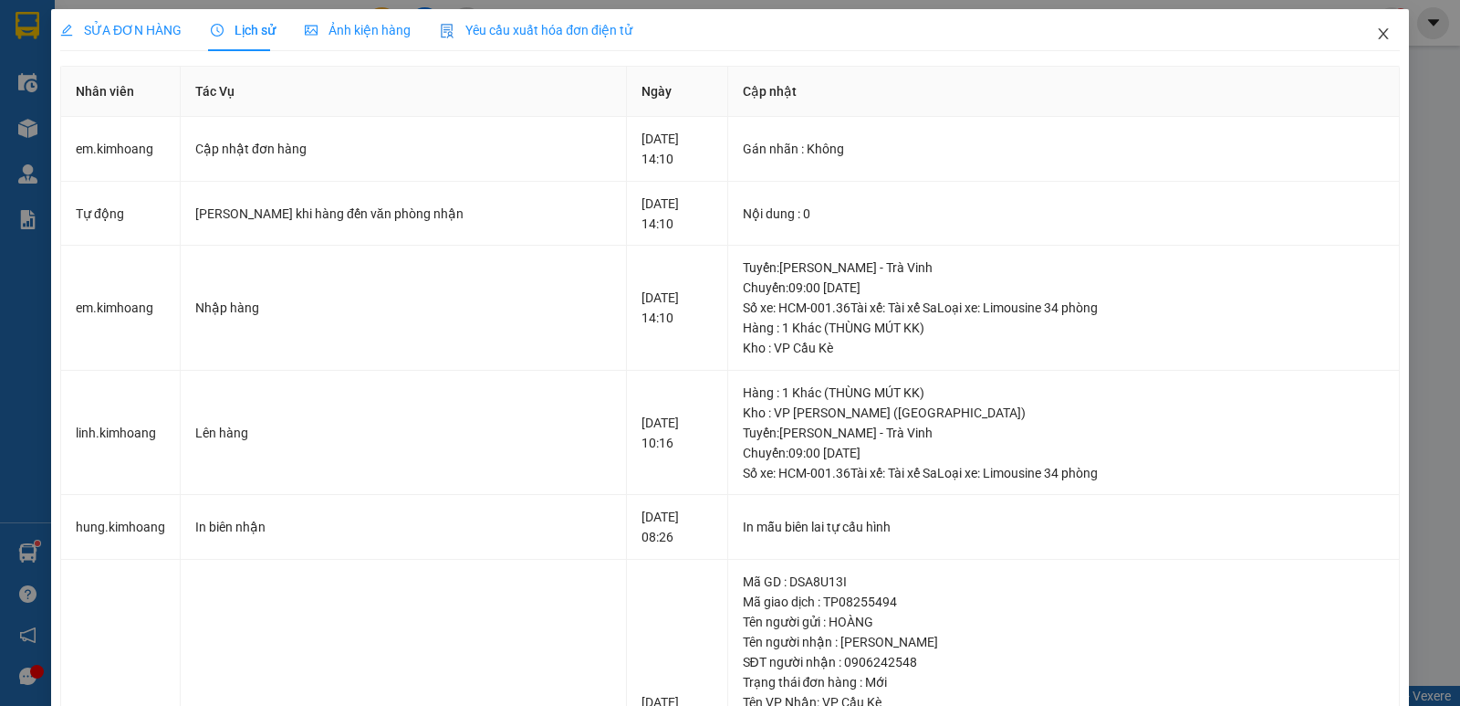
click at [1376, 29] on icon "close" at bounding box center [1383, 33] width 15 height 15
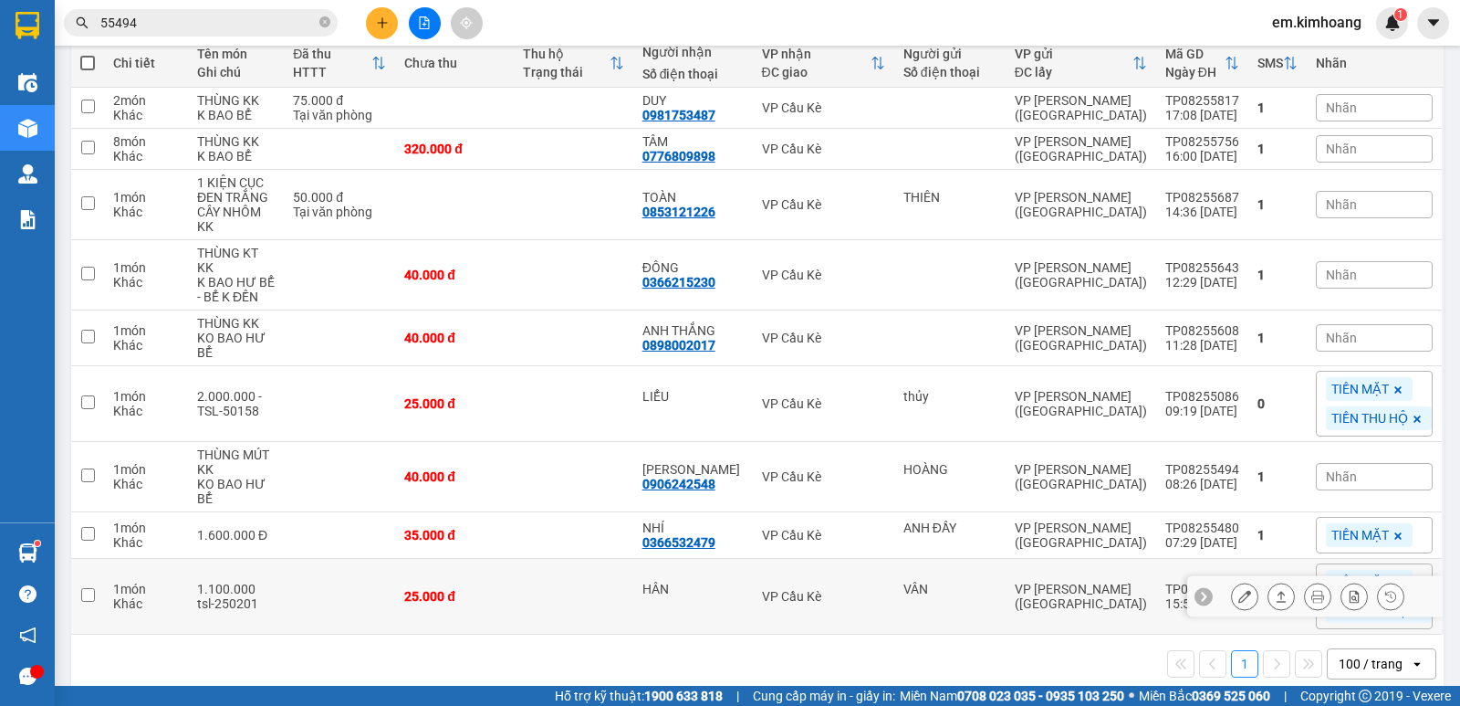
scroll to position [227, 0]
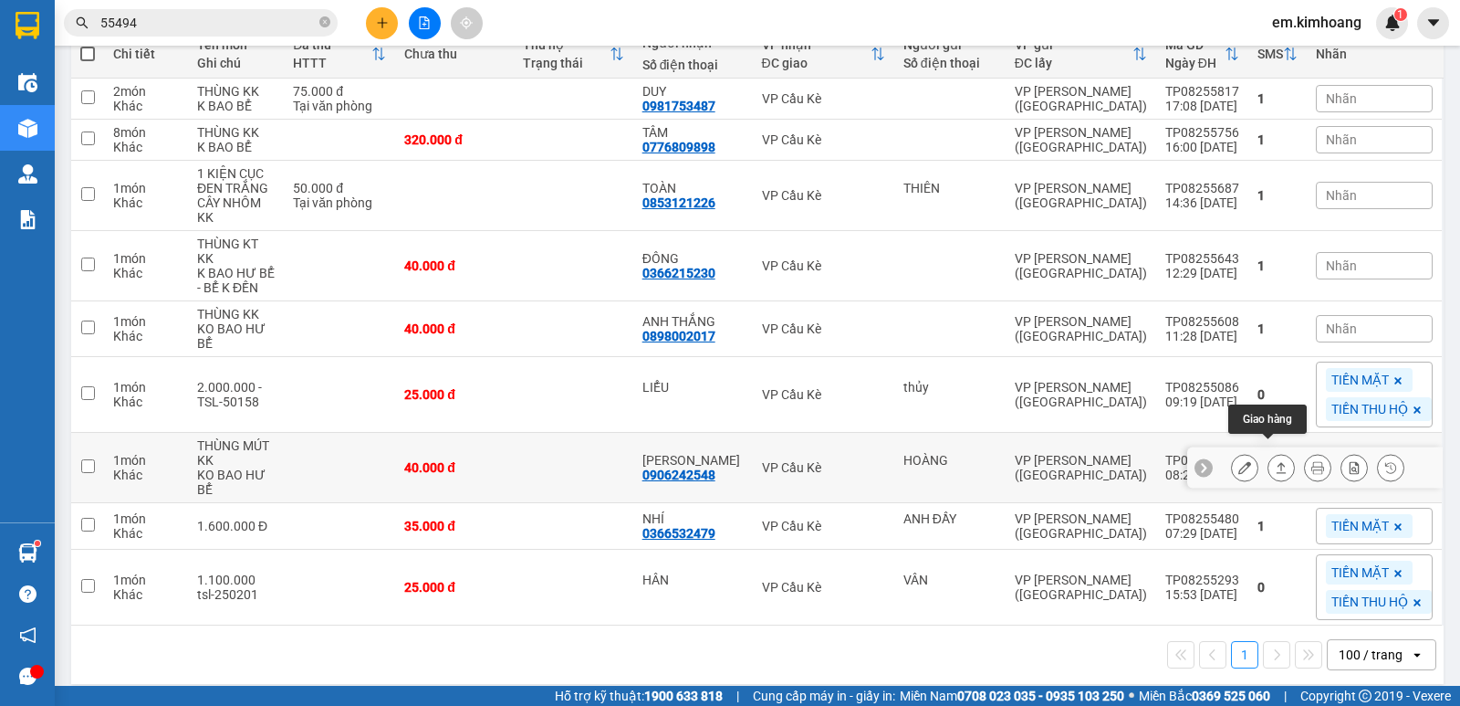
click at [1275, 461] on icon at bounding box center [1281, 467] width 13 height 13
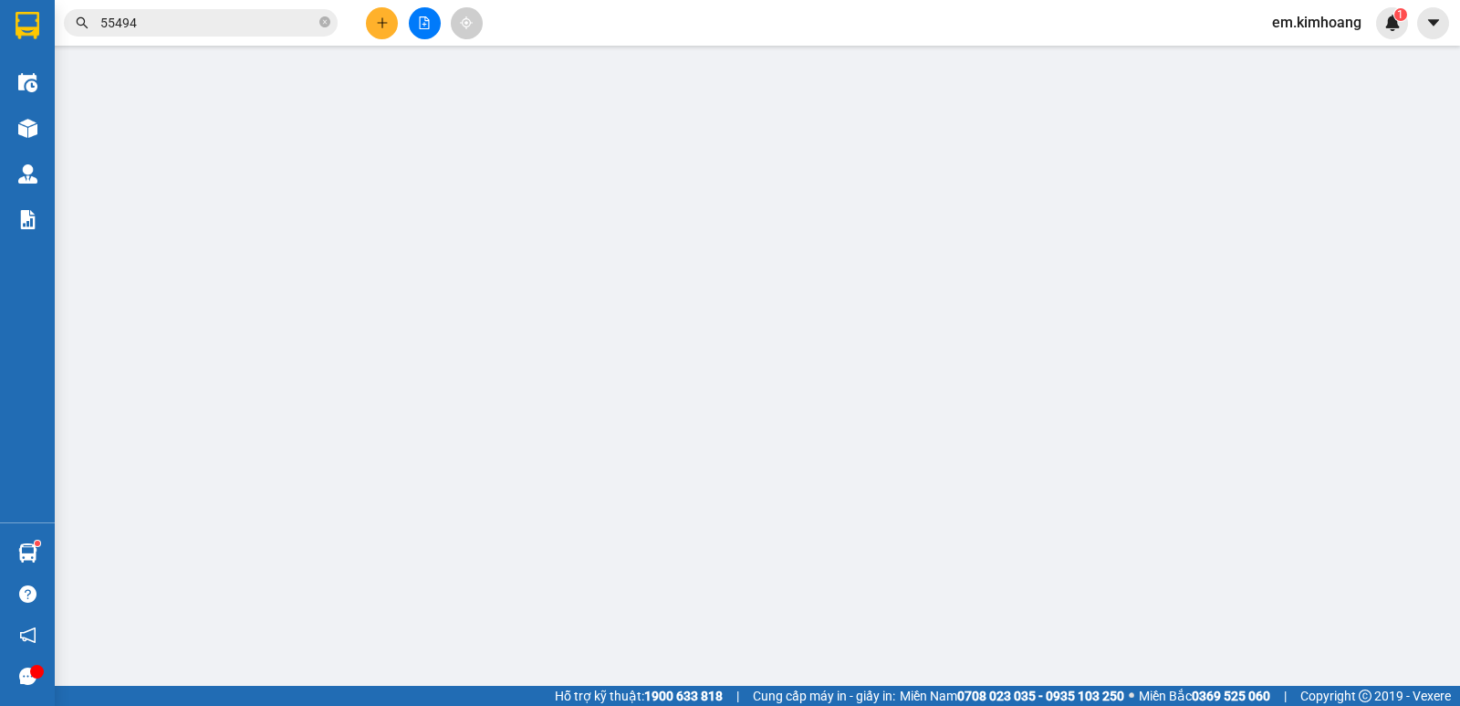
type input "HOÀNG"
type input "0906242548"
type input "[PERSON_NAME]"
type input "40.000"
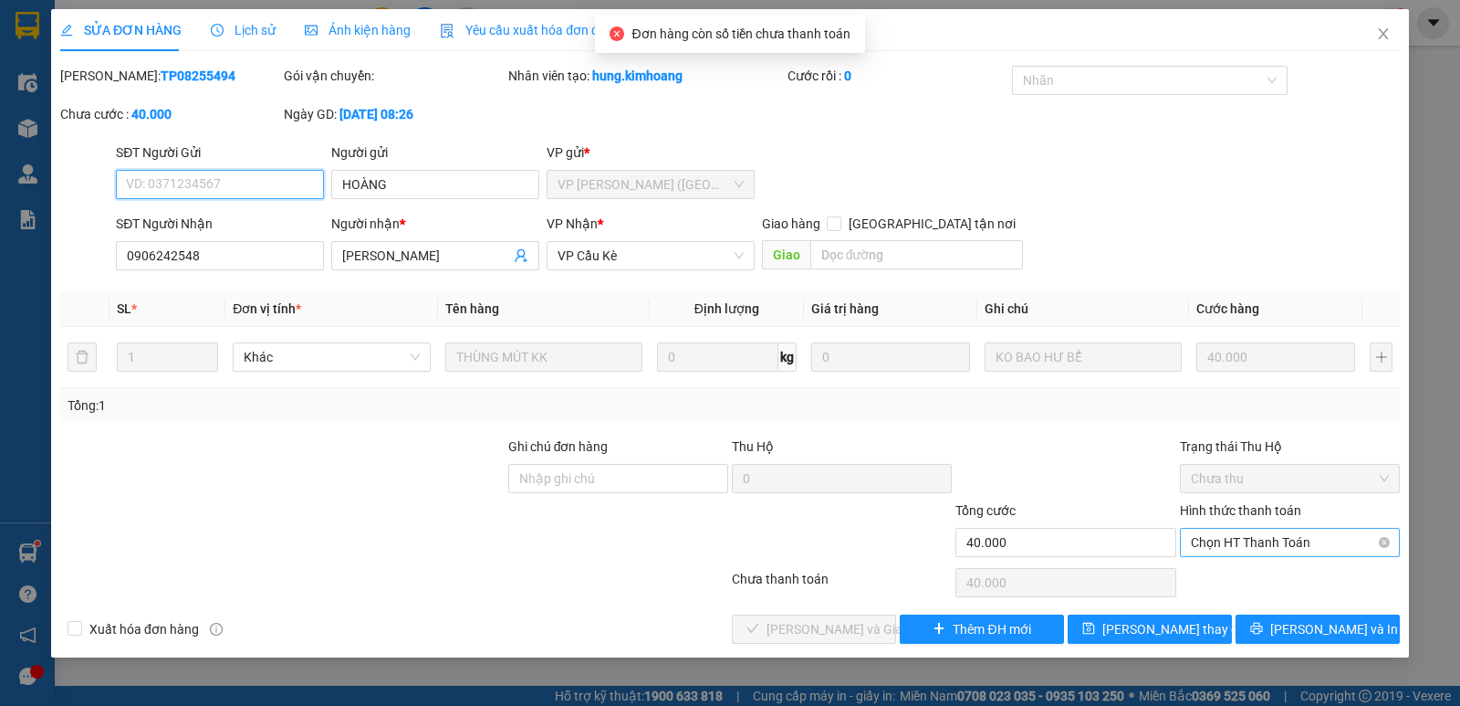
click at [1304, 540] on span "Chọn HT Thanh Toán" at bounding box center [1290, 541] width 198 height 27
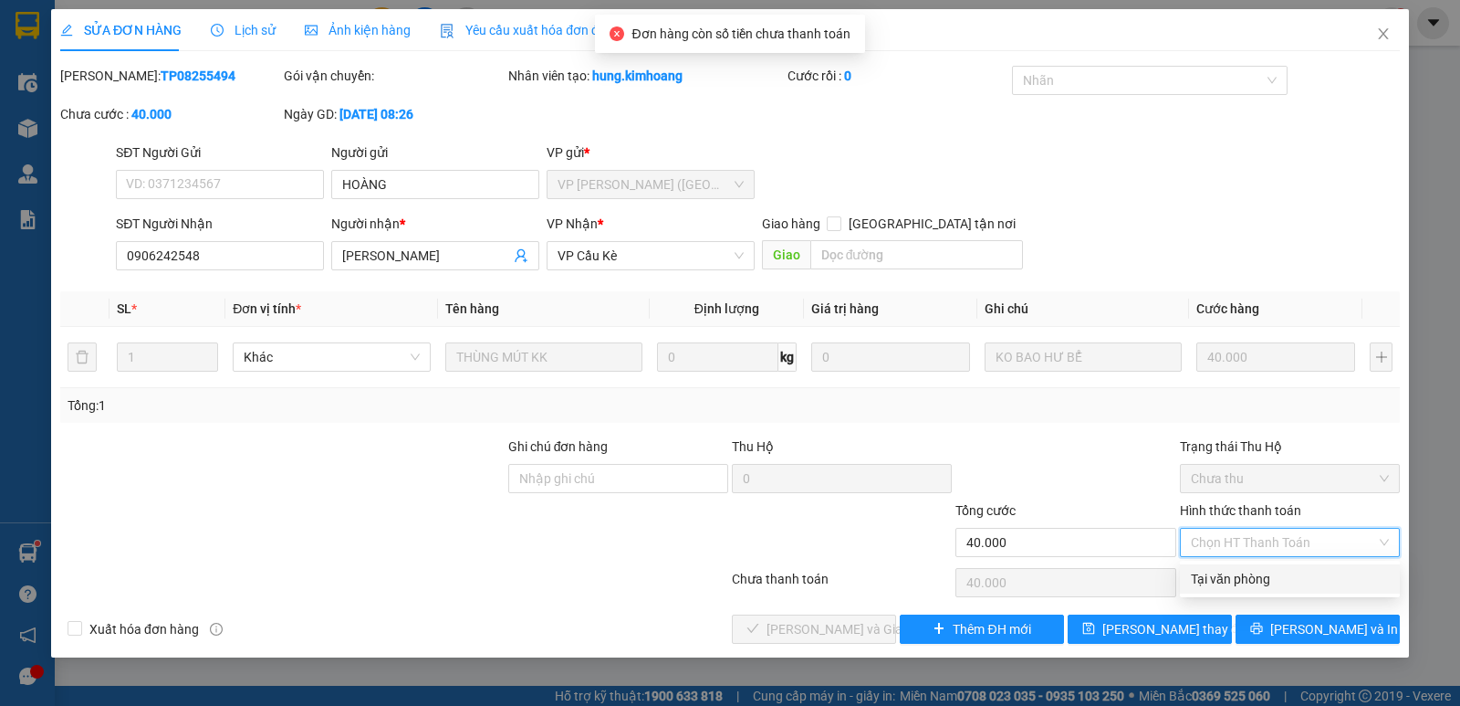
click at [1308, 570] on div "Tại văn phòng" at bounding box center [1290, 579] width 198 height 20
type input "0"
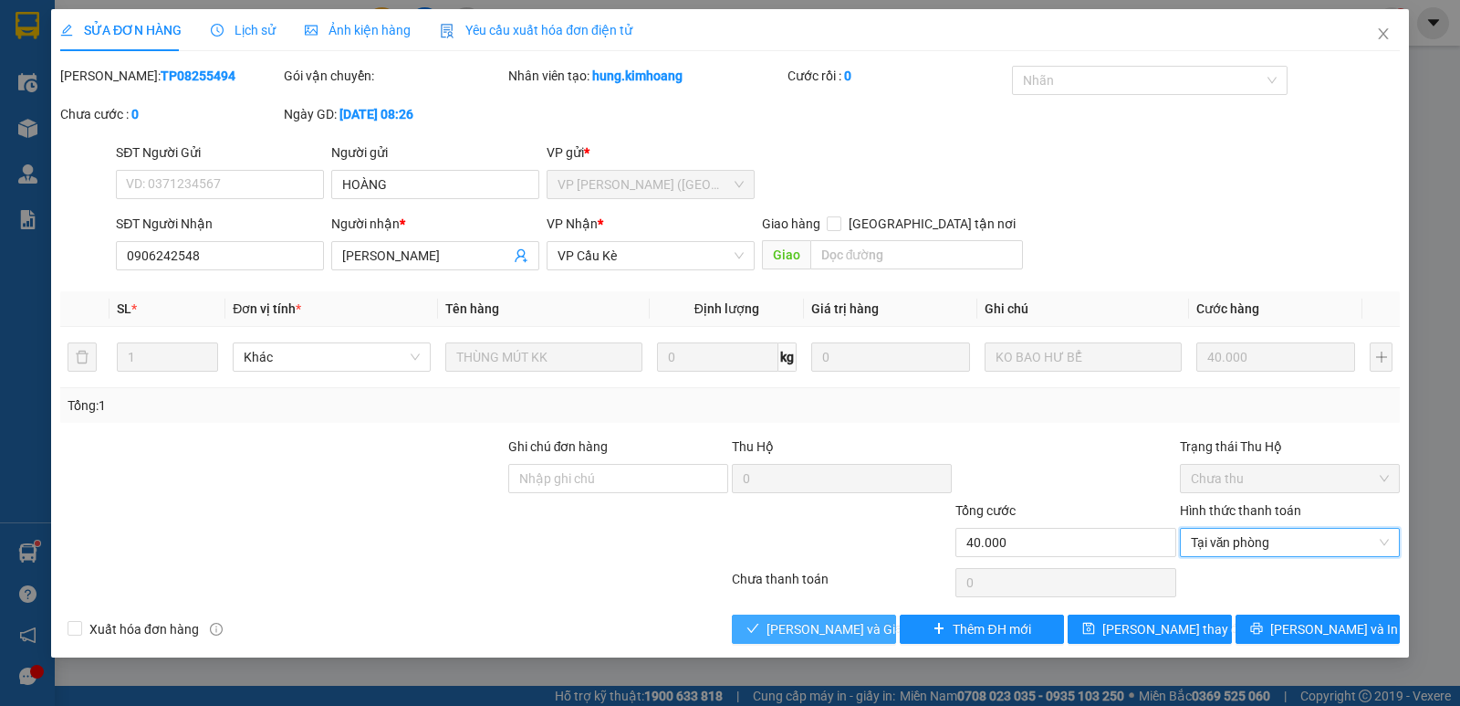
click at [842, 631] on span "[PERSON_NAME] và Giao hàng" at bounding box center [854, 629] width 175 height 20
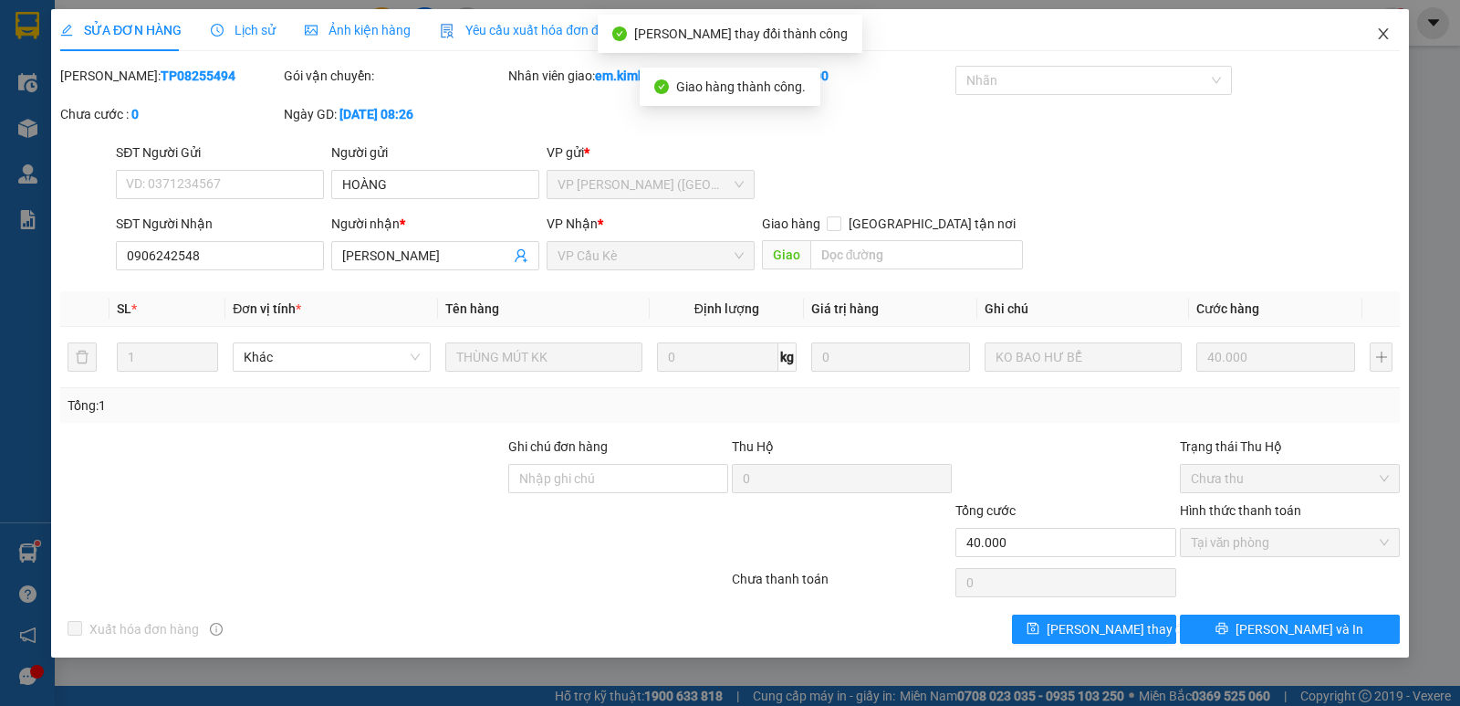
click at [1383, 27] on icon "close" at bounding box center [1383, 33] width 15 height 15
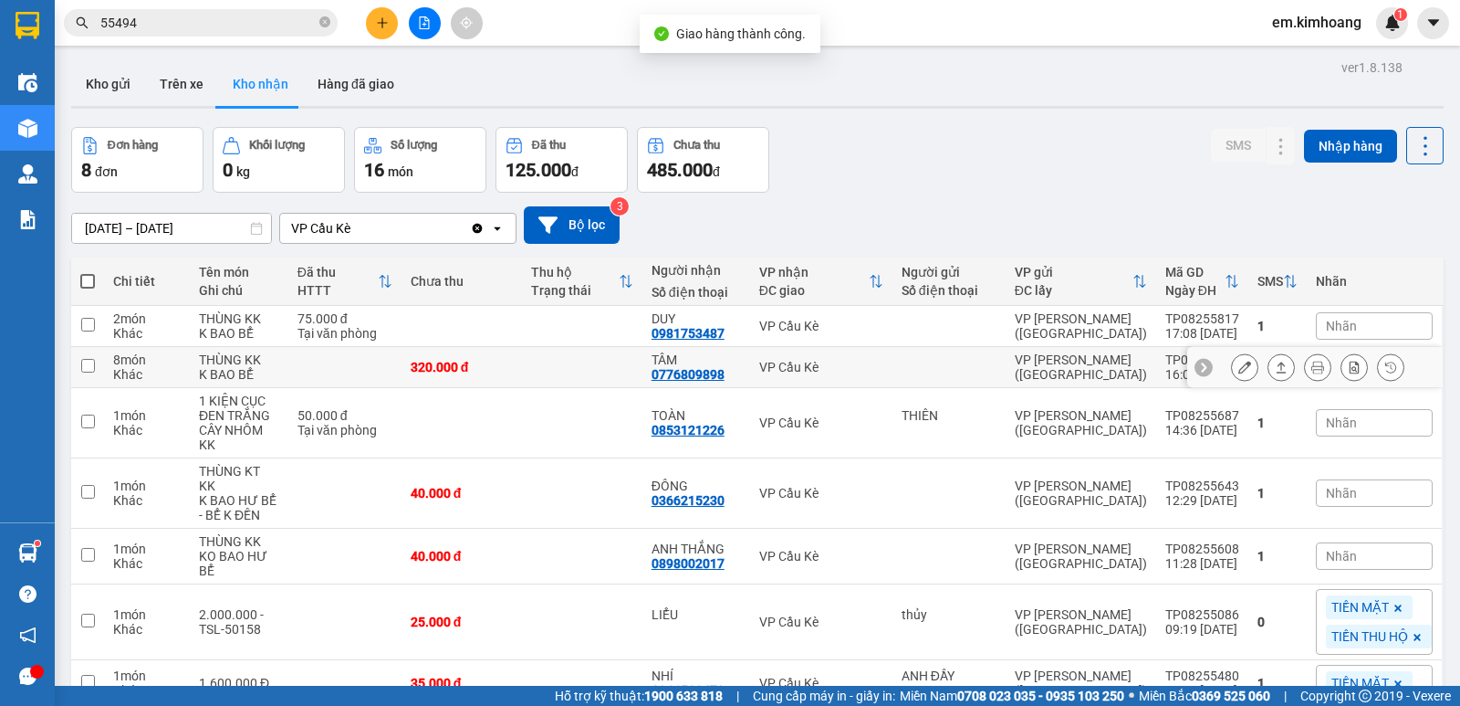
scroll to position [157, 0]
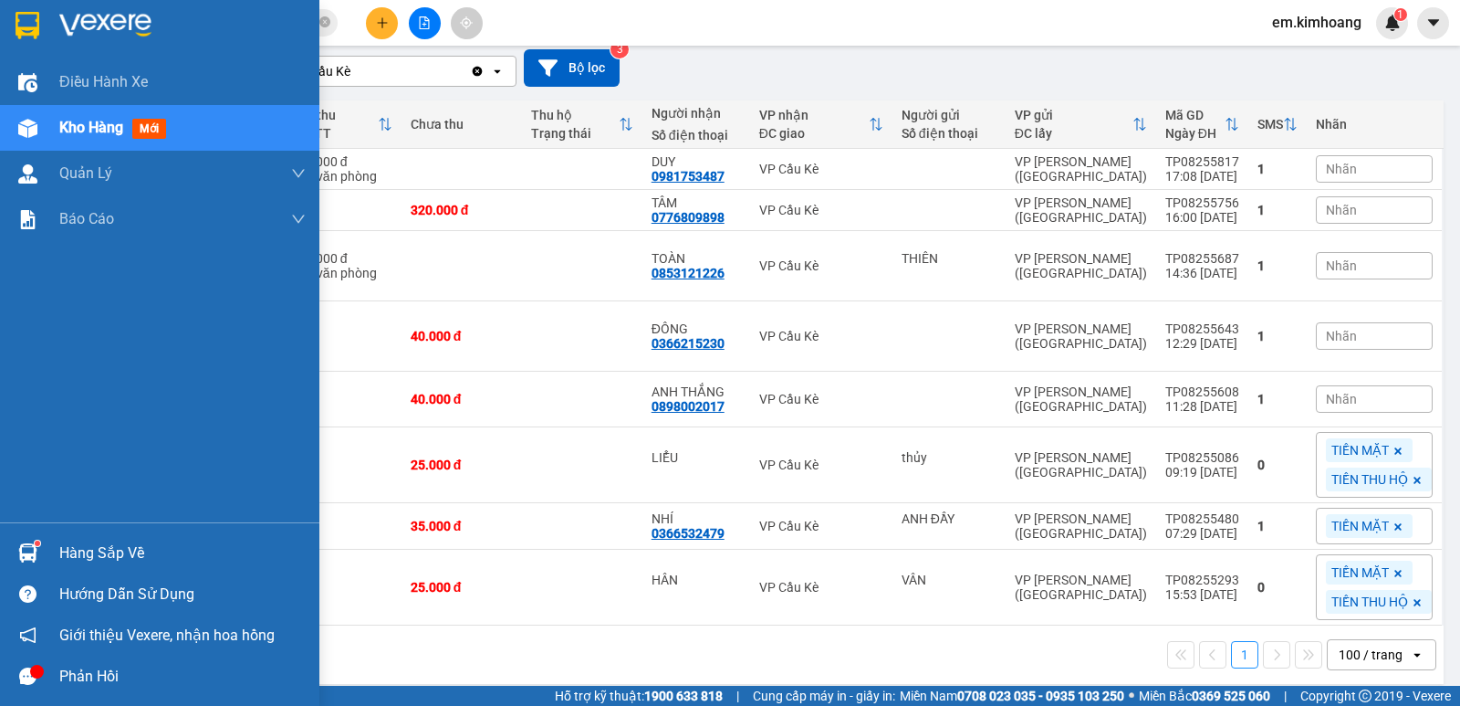
click at [119, 547] on div "Hàng sắp về" at bounding box center [182, 552] width 246 height 27
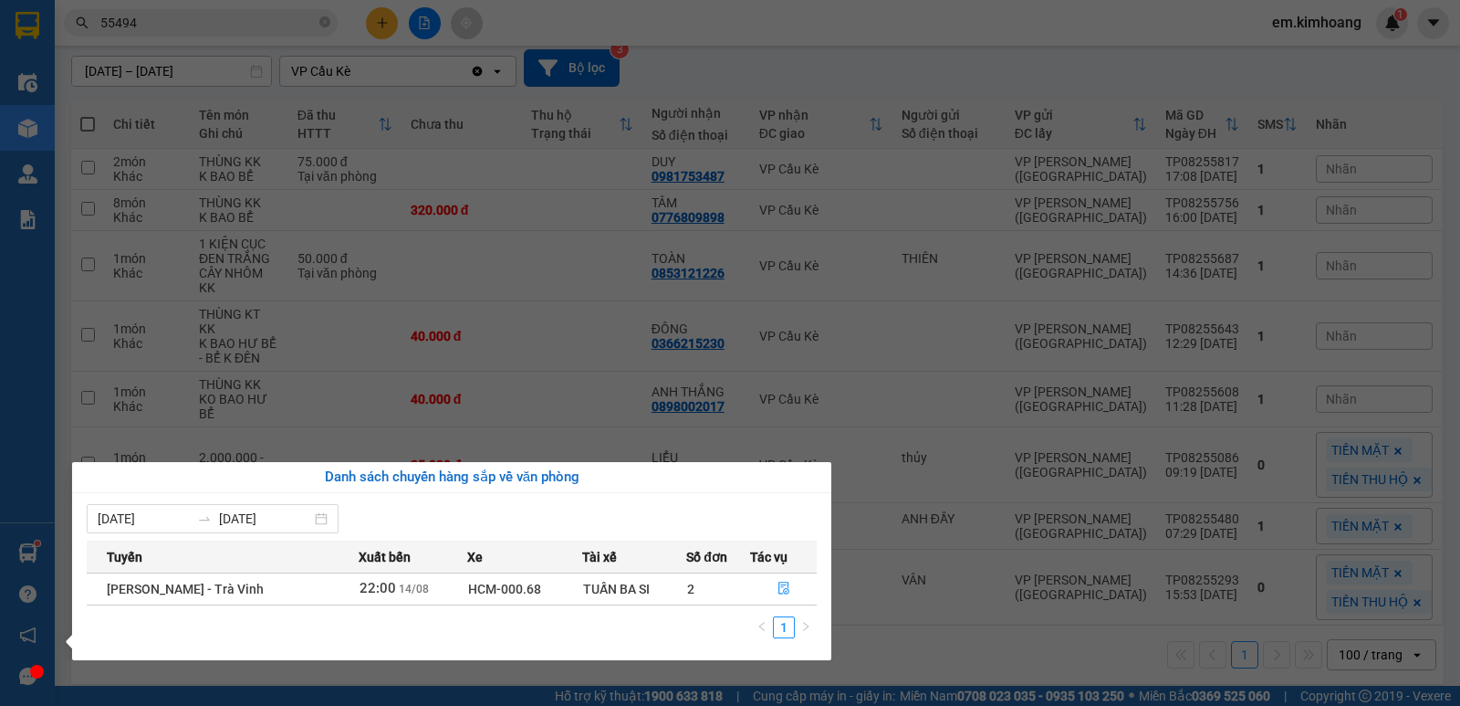
click at [800, 402] on section "Kết quả tìm kiếm ( 9 ) Bộ lọc Mã ĐH Trạng thái Món hàng Thu hộ Tổng cước Chưa c…" at bounding box center [730, 353] width 1460 height 706
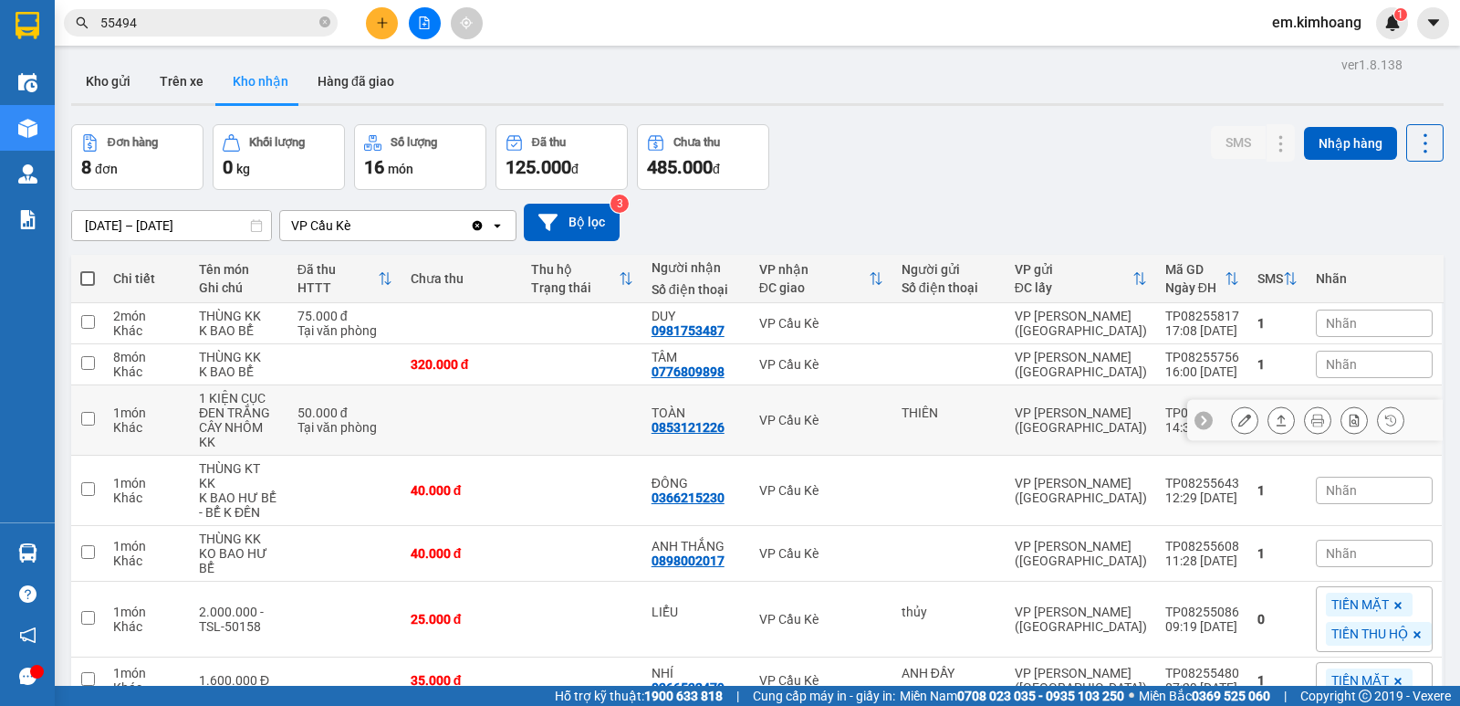
scroll to position [0, 0]
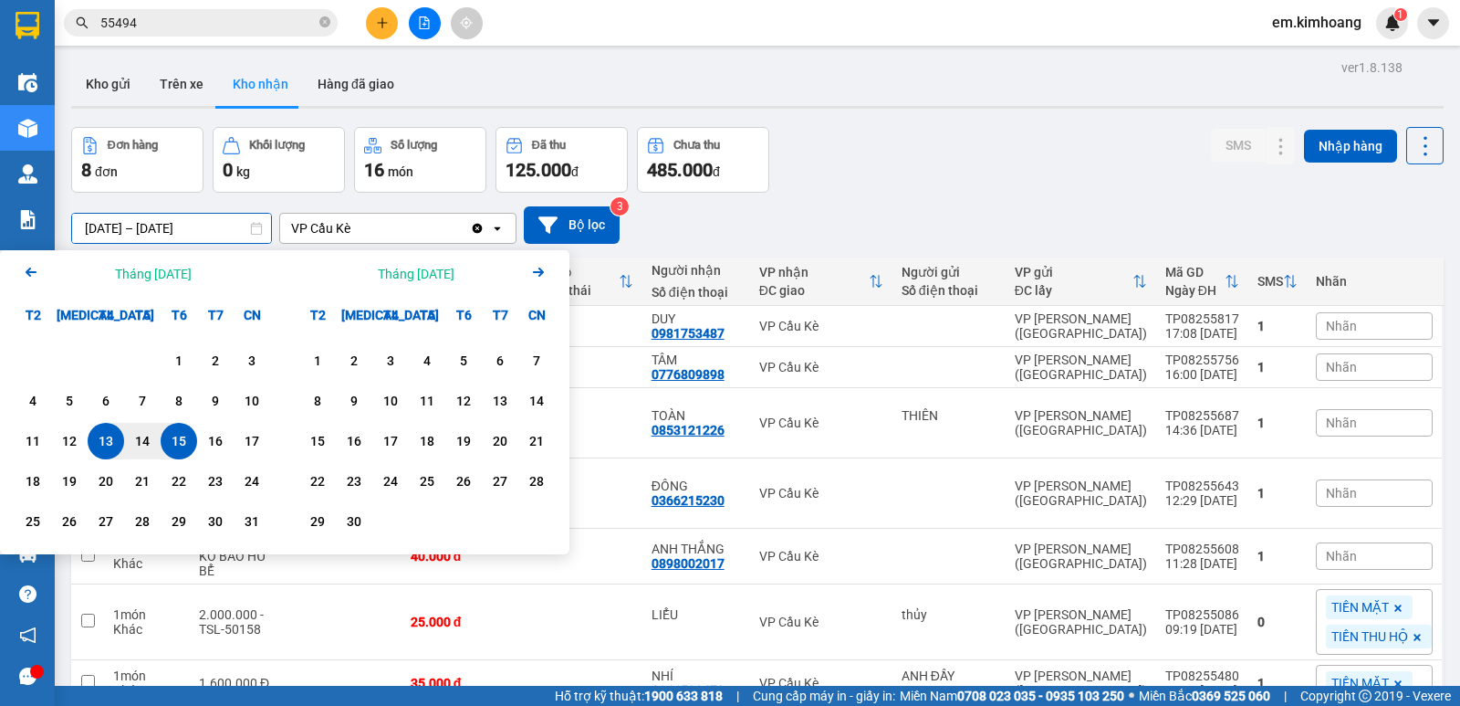
click at [193, 225] on input "[DATE] – [DATE]" at bounding box center [171, 228] width 199 height 29
drag, startPoint x: 180, startPoint y: 357, endPoint x: 158, endPoint y: 440, distance: 85.9
click at [173, 379] on div "1" at bounding box center [179, 360] width 37 height 37
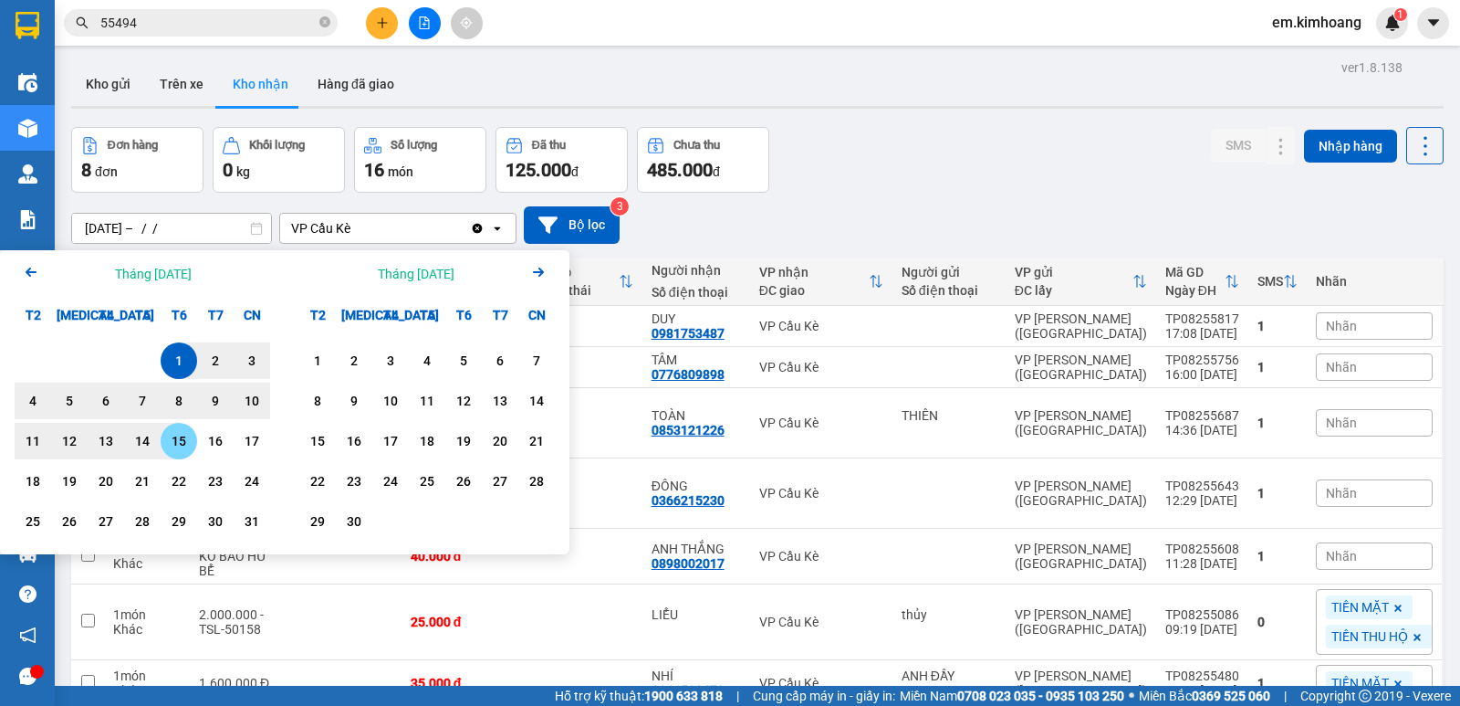
click at [182, 434] on div "15" at bounding box center [179, 441] width 26 height 22
type input "[DATE] – [DATE]"
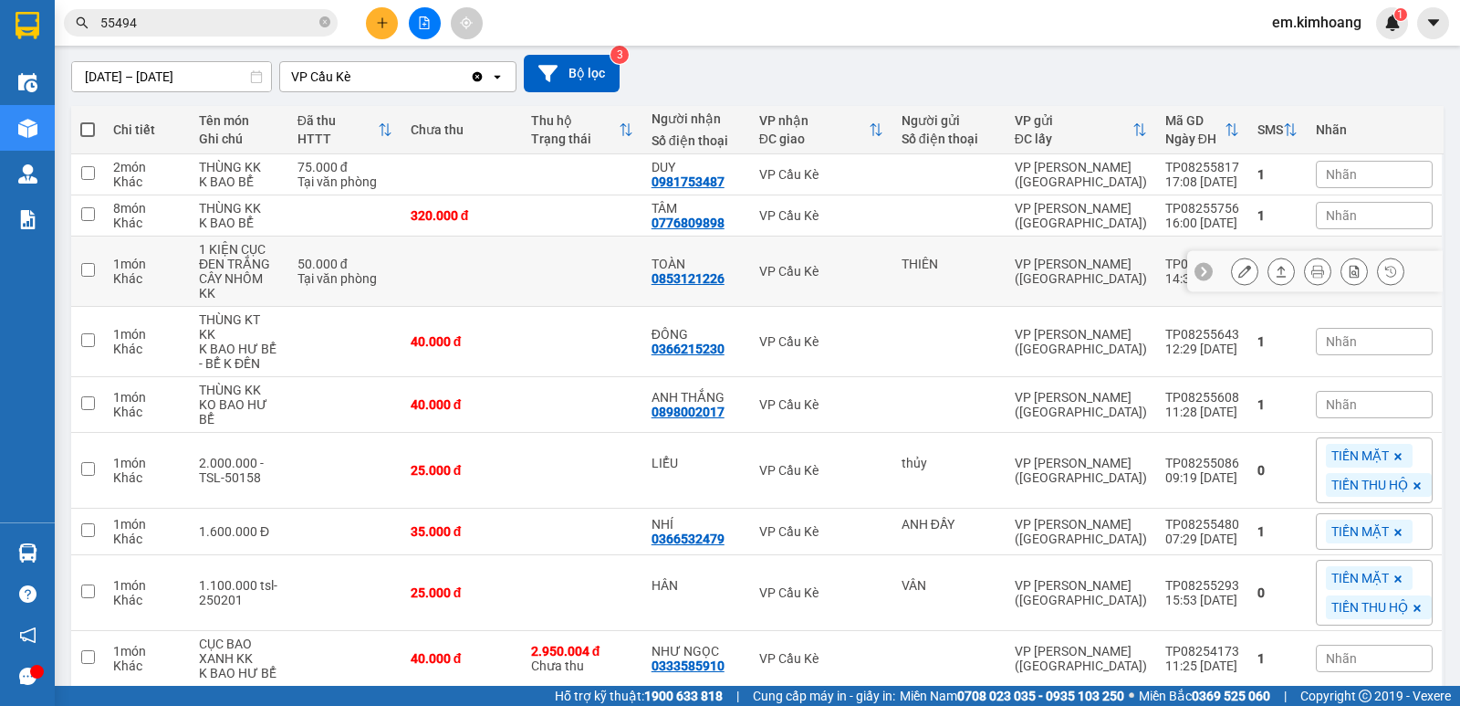
scroll to position [121, 0]
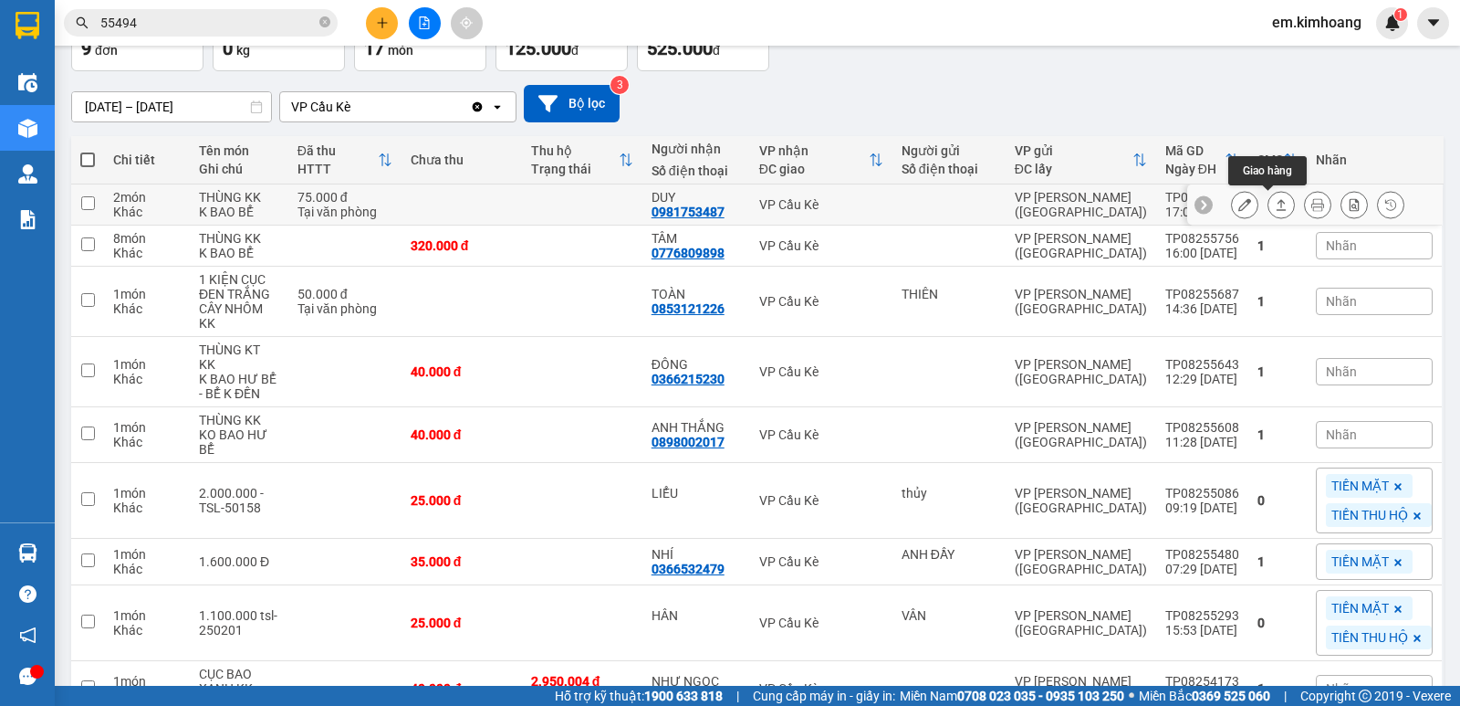
click at [1275, 205] on icon at bounding box center [1281, 204] width 13 height 13
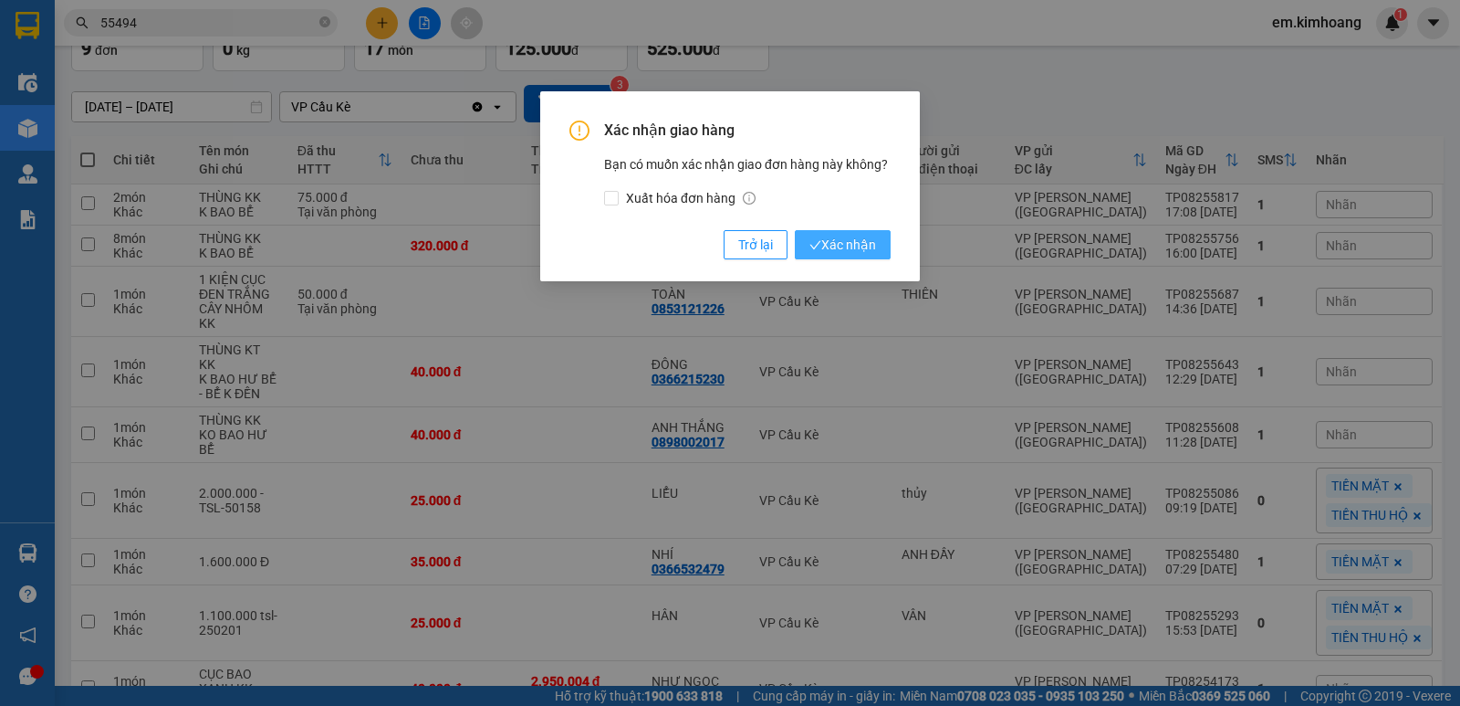
click at [864, 246] on span "Xác nhận" at bounding box center [843, 245] width 67 height 20
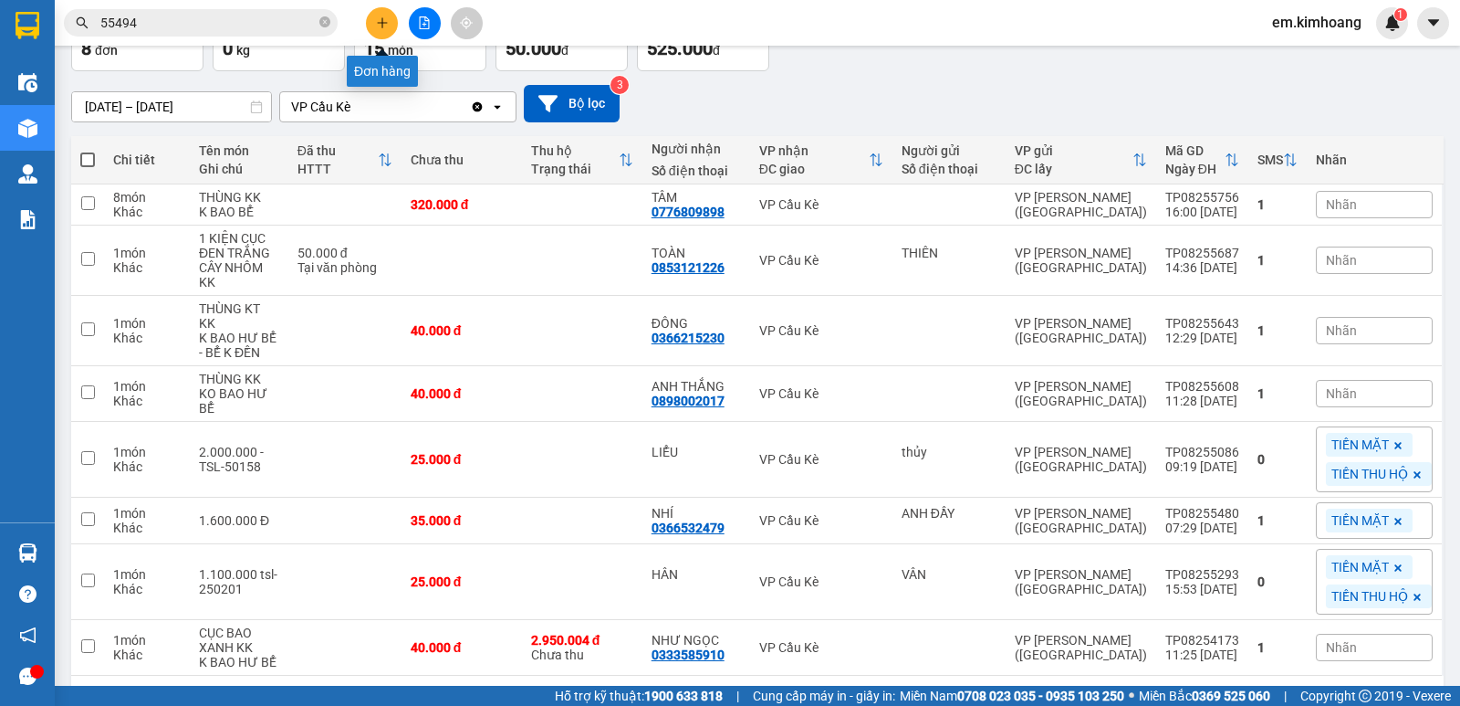
click at [381, 21] on icon "plus" at bounding box center [382, 22] width 13 height 13
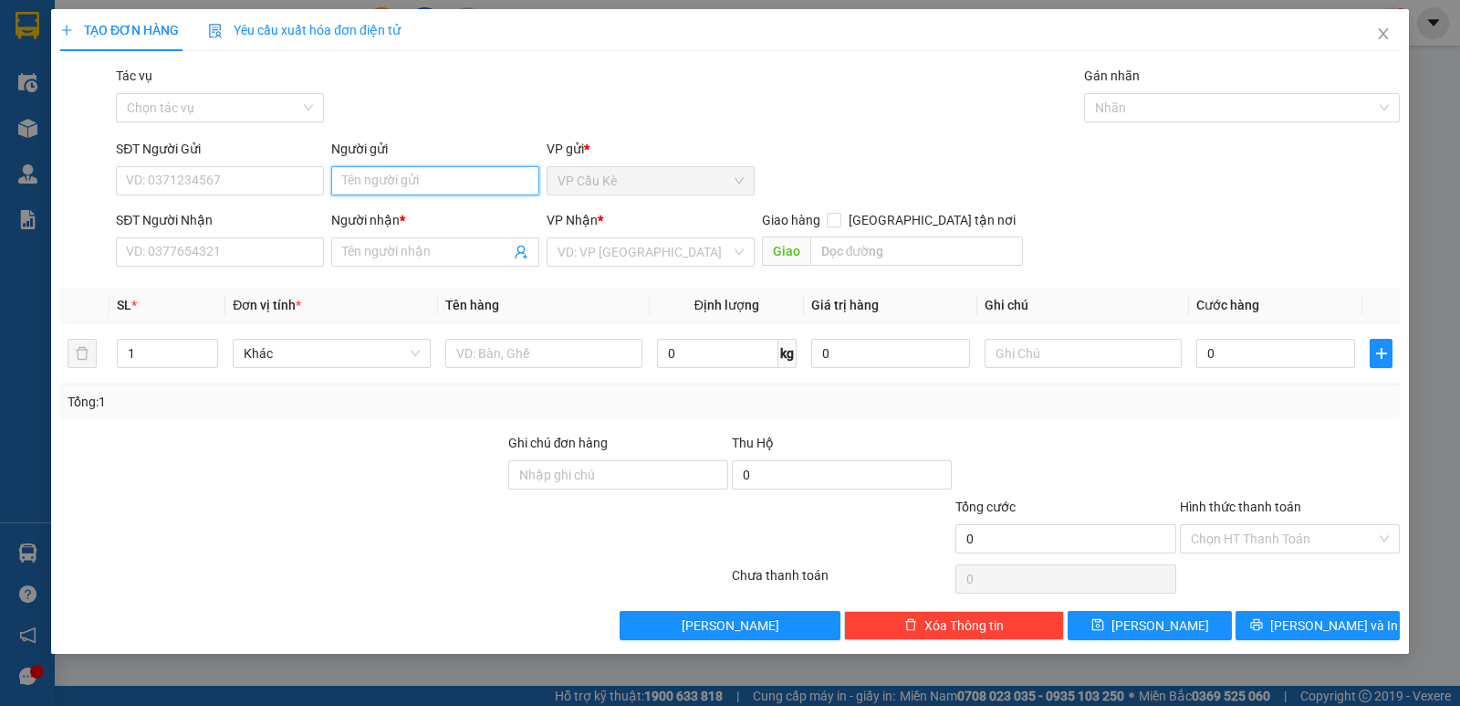
click at [434, 184] on input "Người gửi" at bounding box center [435, 180] width 208 height 29
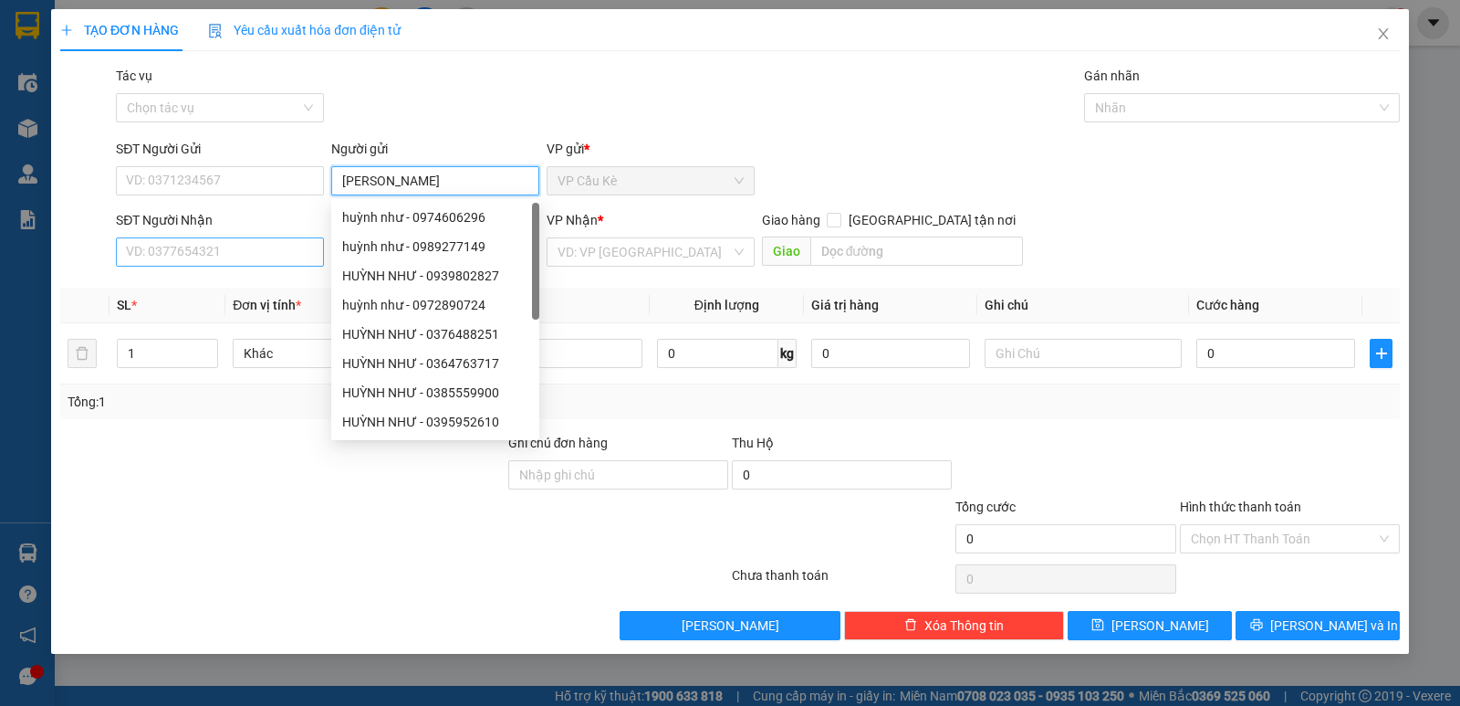
type input "[PERSON_NAME]"
click at [272, 251] on input "SĐT Người Nhận" at bounding box center [220, 251] width 208 height 29
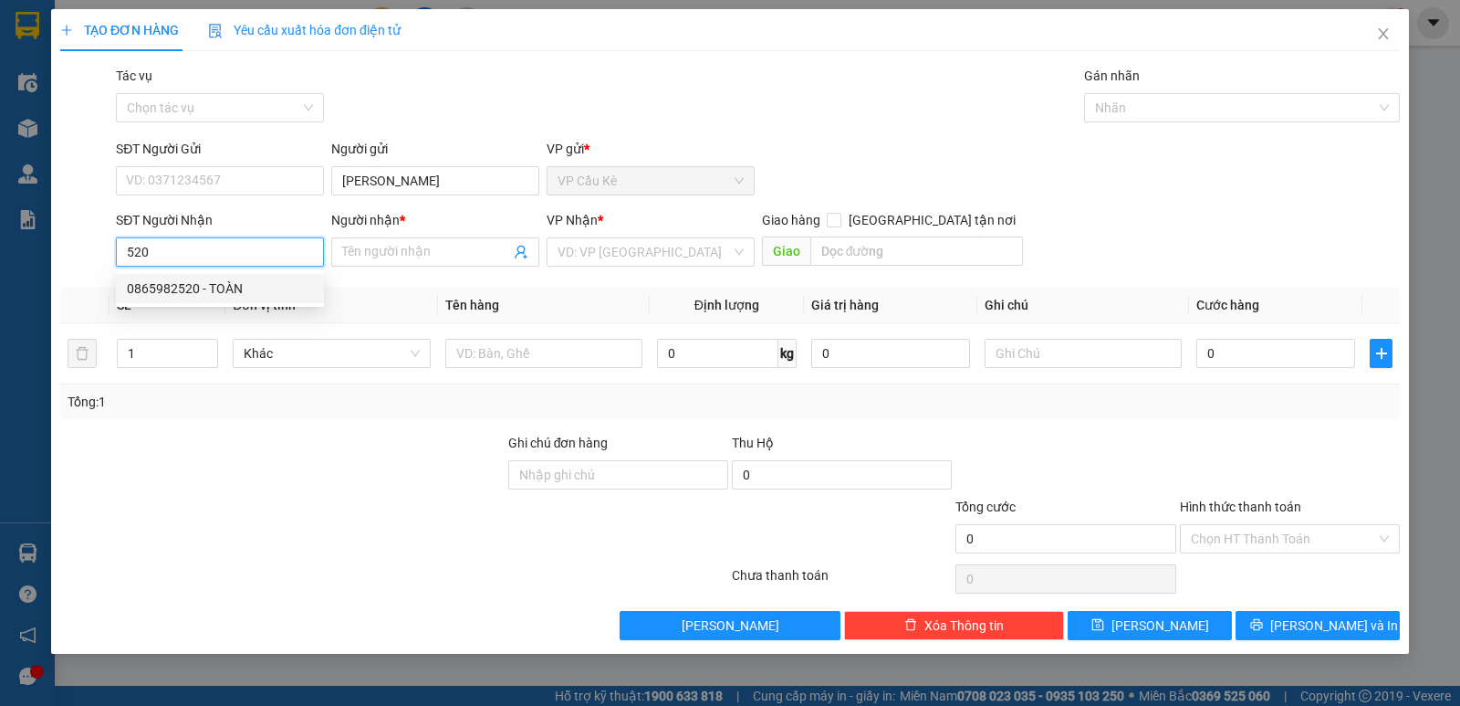
click at [280, 291] on div "0865982520 - TOÀN" at bounding box center [220, 288] width 186 height 20
type input "0865982520"
type input "TOÀN"
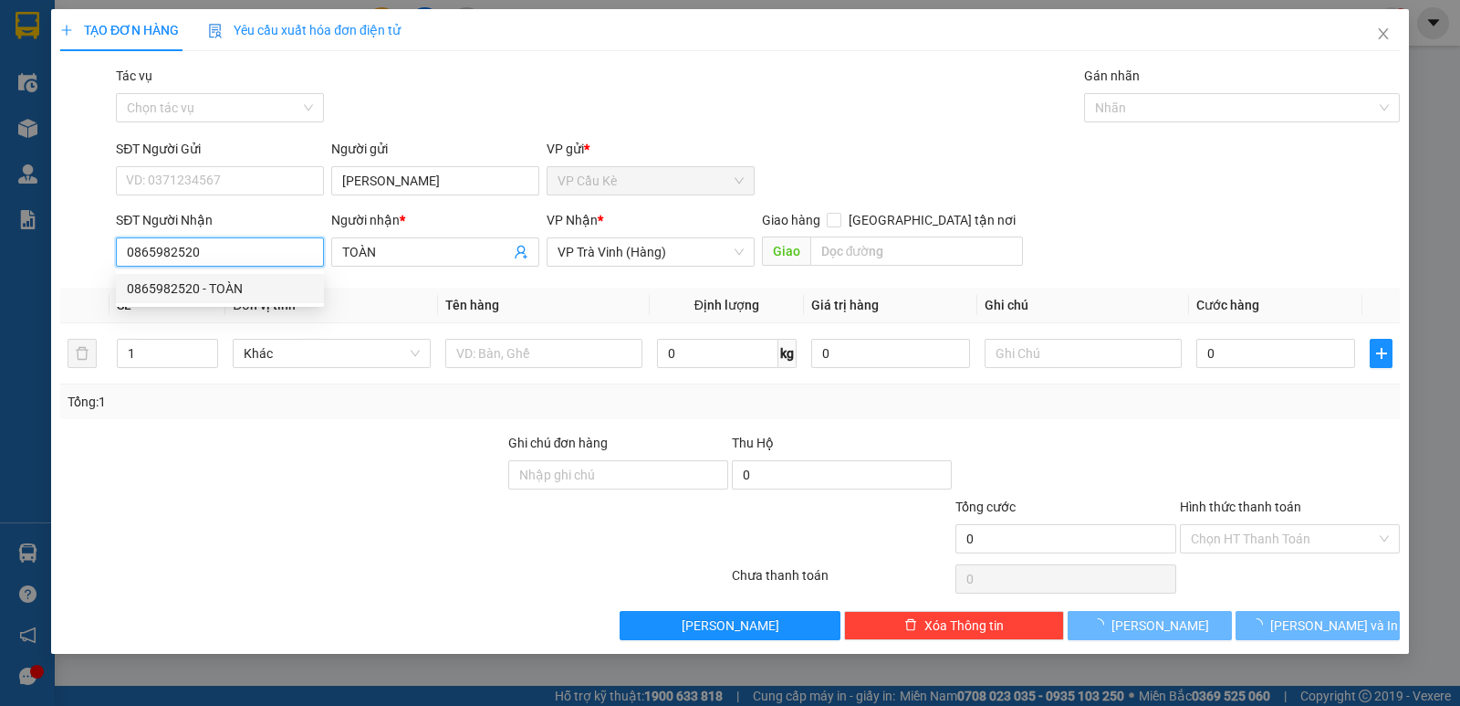
type input "25.000"
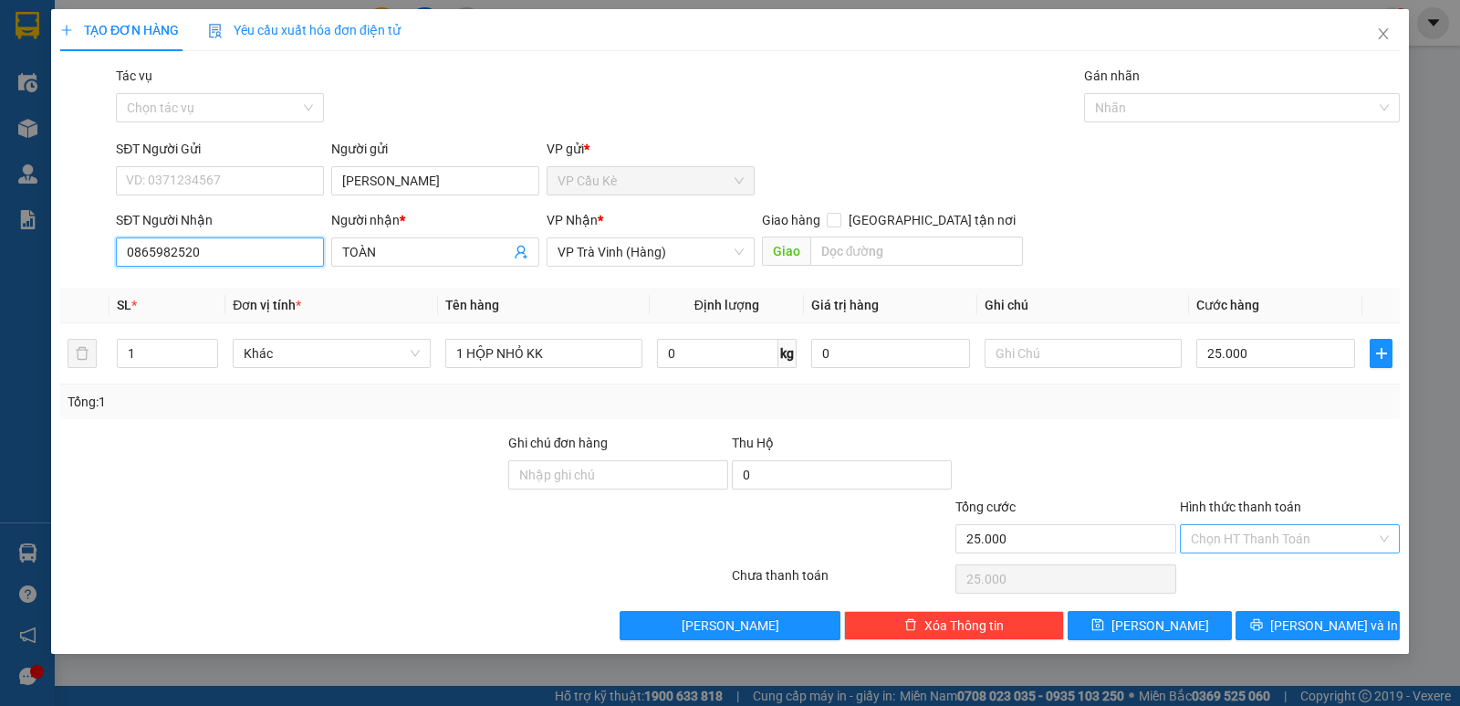
type input "0865982520"
click at [1212, 537] on input "Hình thức thanh toán" at bounding box center [1283, 538] width 185 height 27
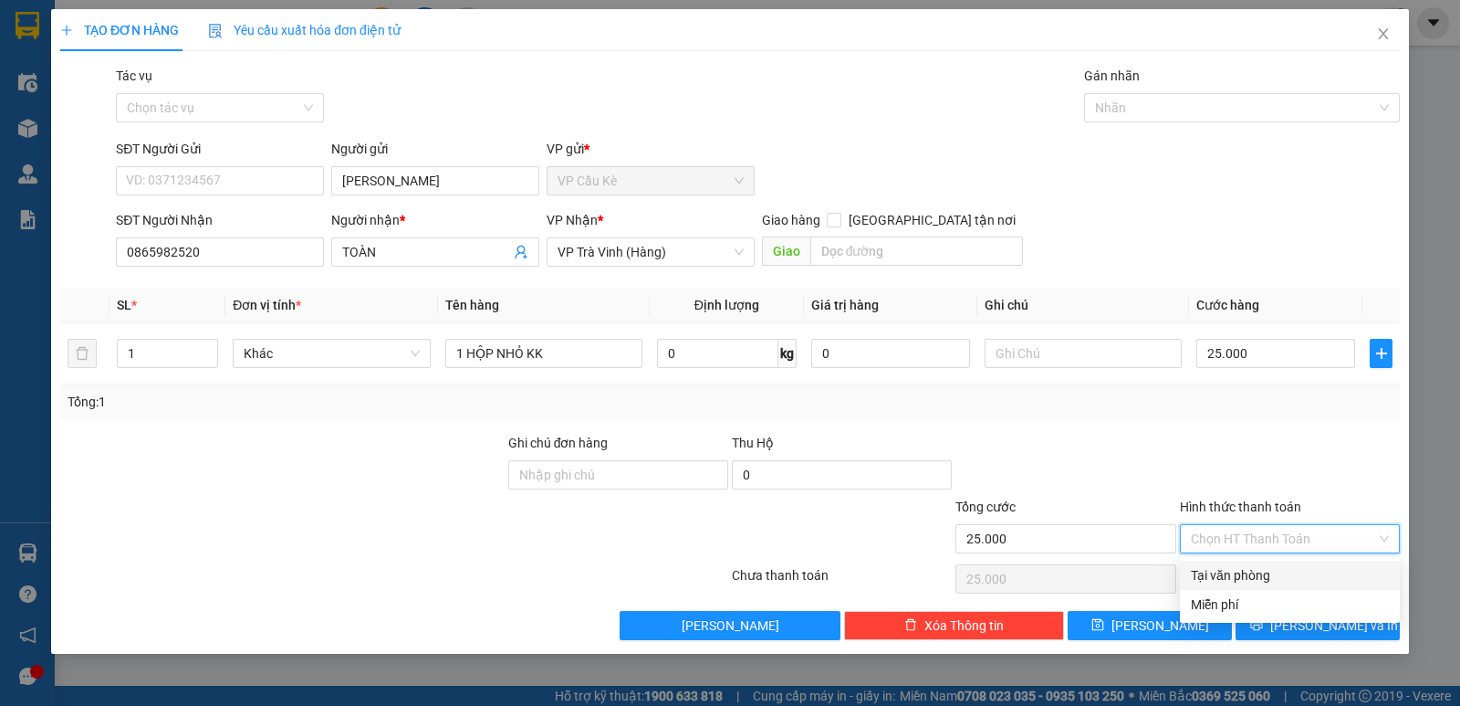
click at [1279, 568] on div "Tại văn phòng" at bounding box center [1290, 575] width 198 height 20
type input "0"
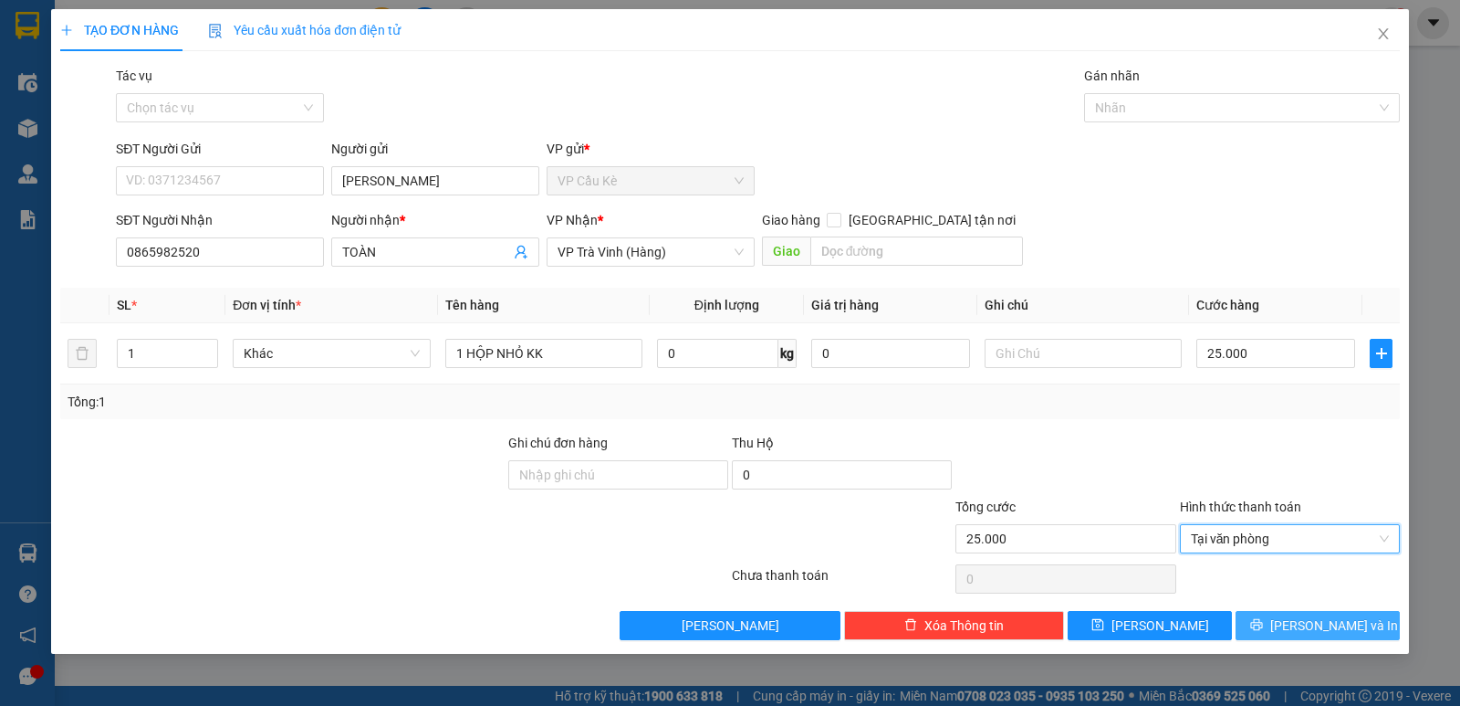
click at [1263, 629] on icon "printer" at bounding box center [1256, 624] width 13 height 13
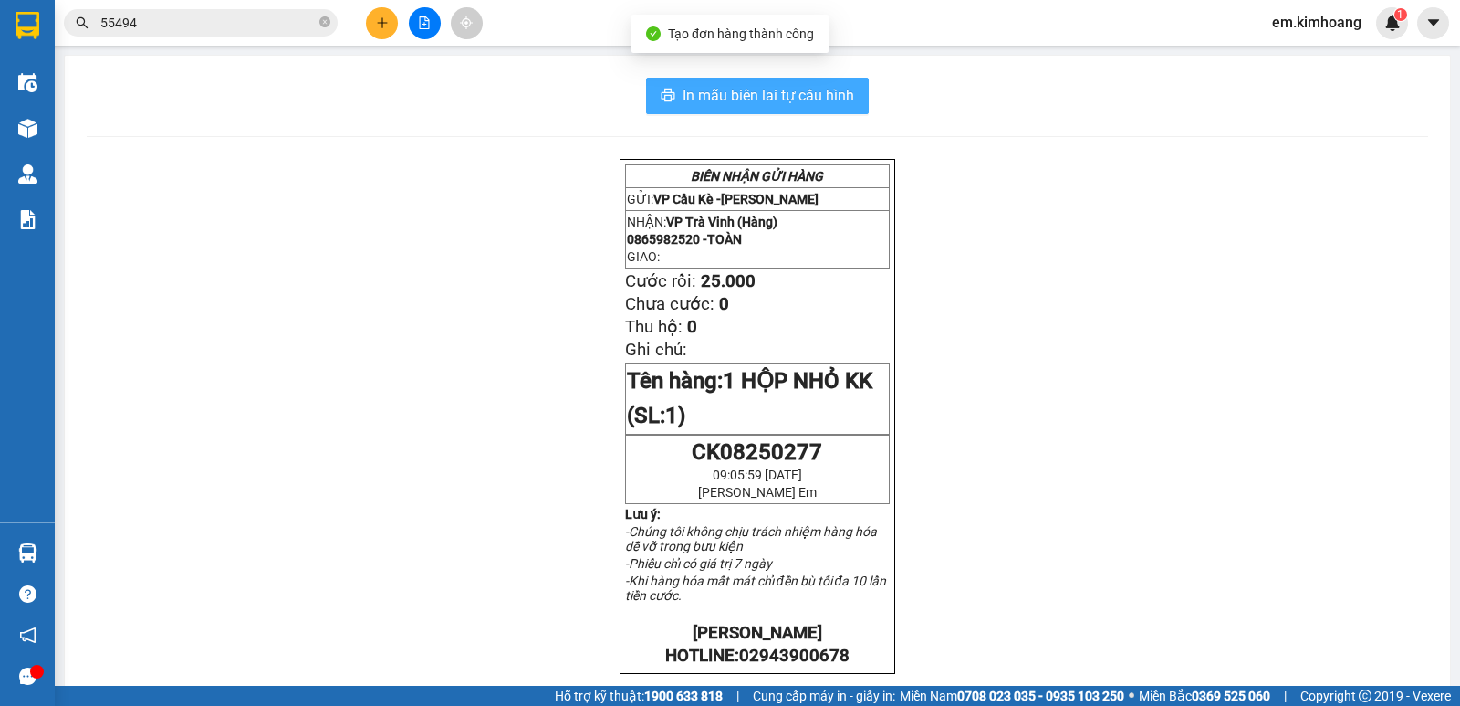
click at [843, 98] on span "In mẫu biên lai tự cấu hình" at bounding box center [769, 95] width 172 height 23
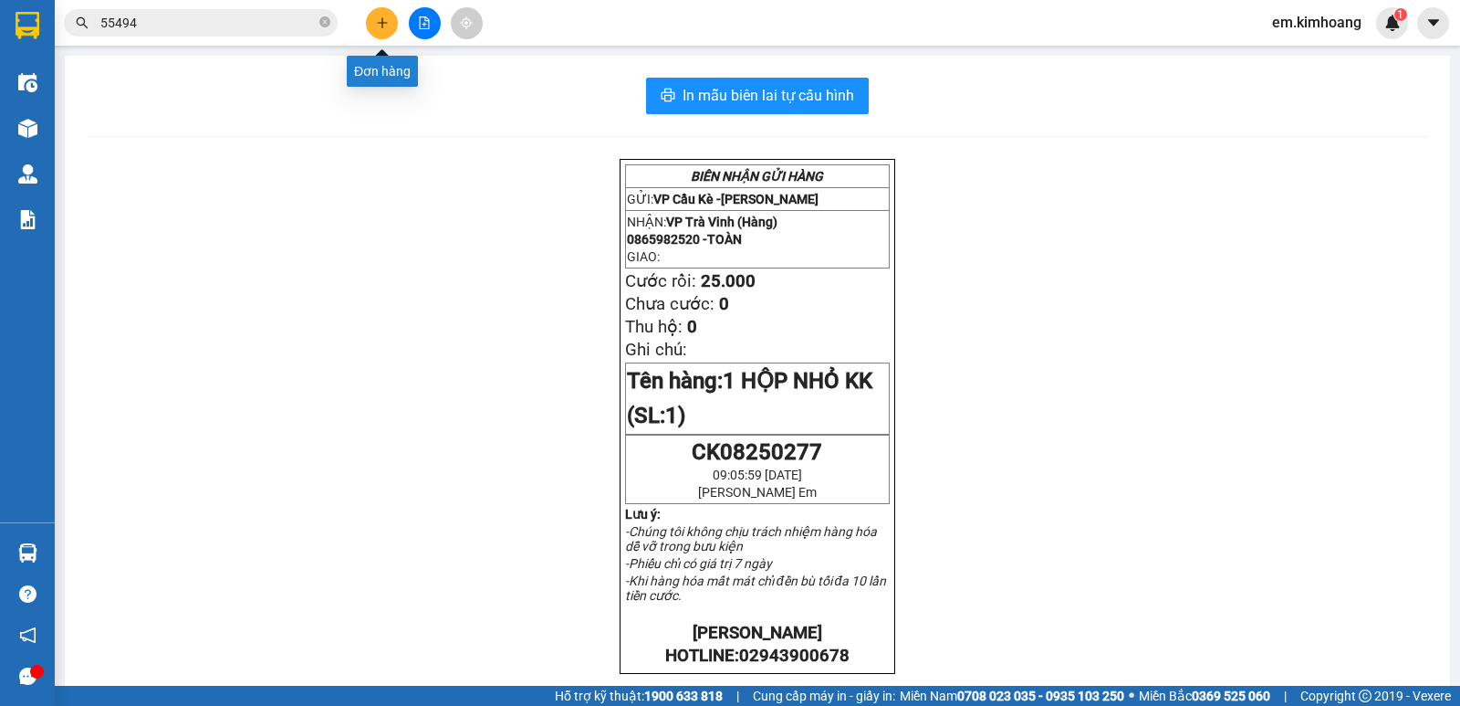
click at [380, 20] on icon "plus" at bounding box center [382, 22] width 13 height 13
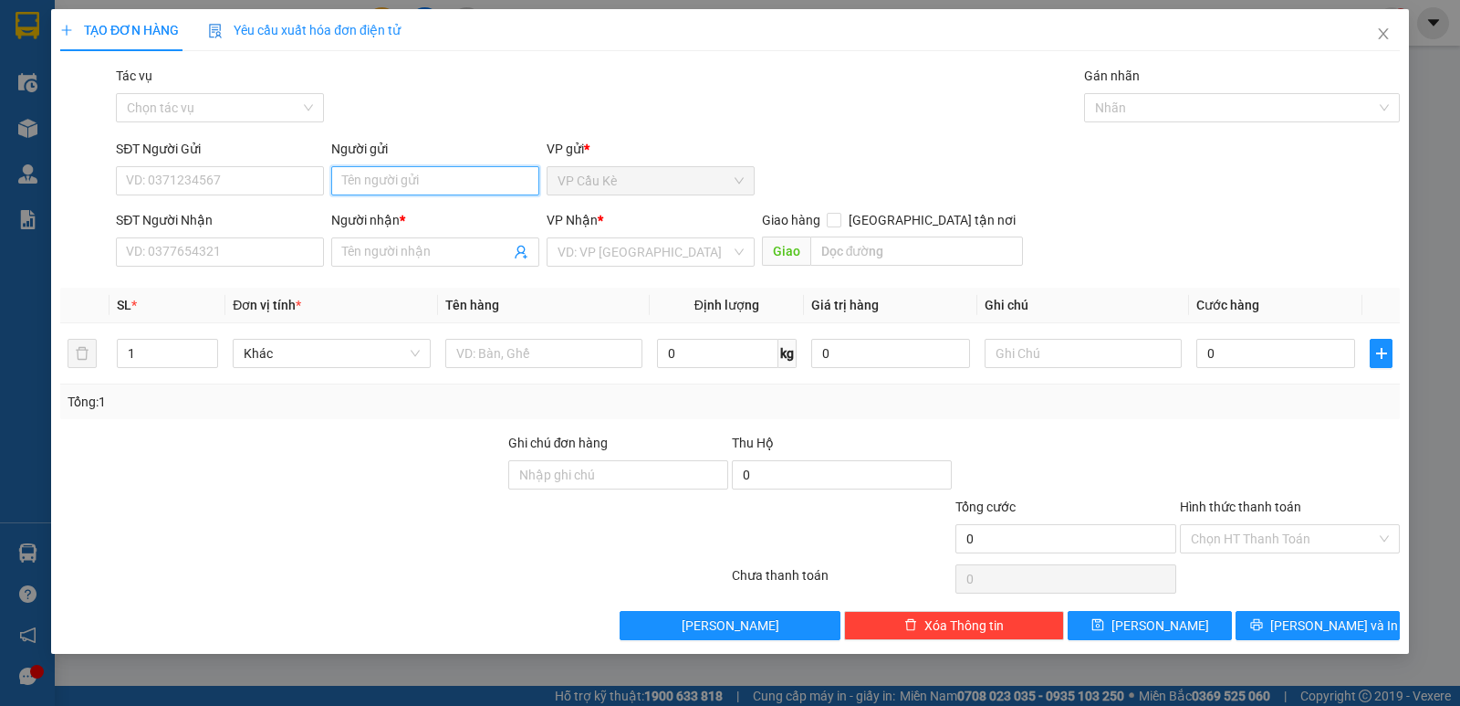
click at [418, 182] on input "Người gửi" at bounding box center [435, 180] width 208 height 29
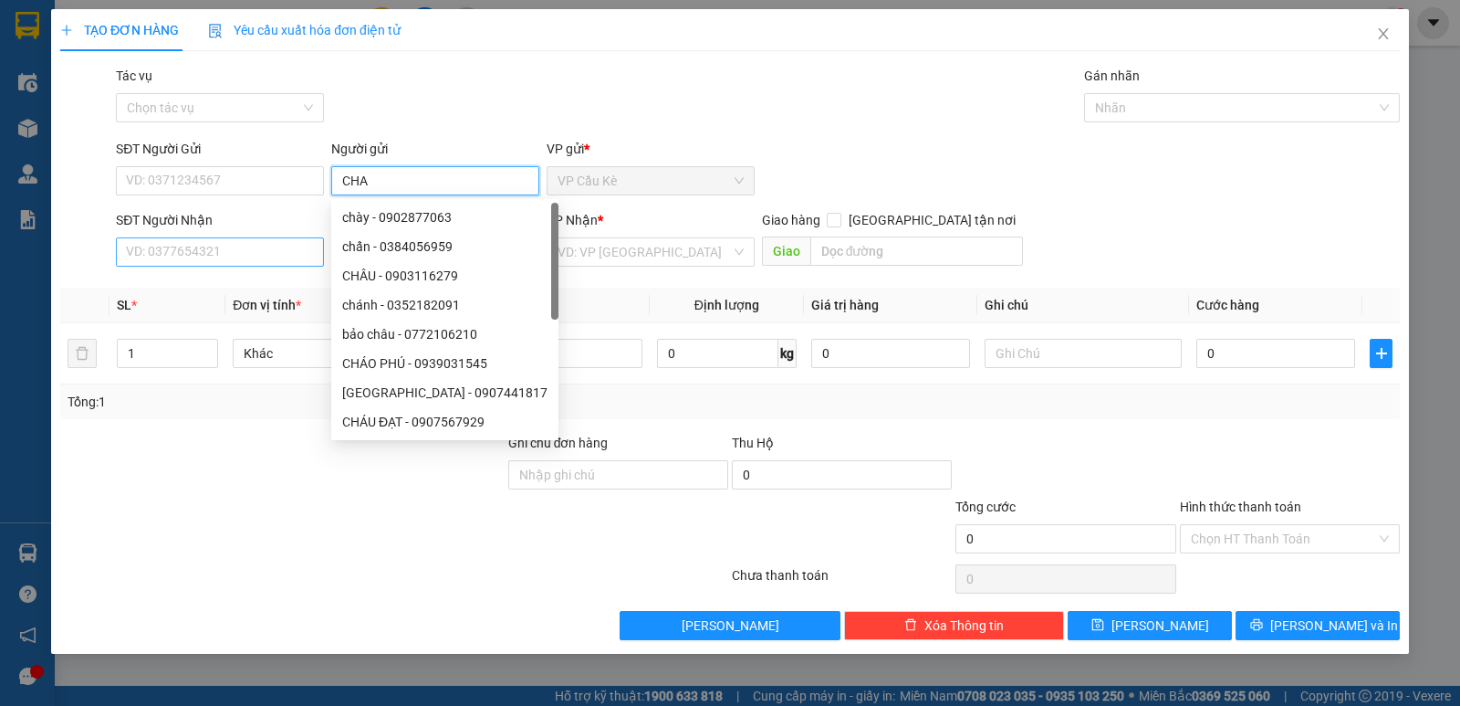
type input "CHA"
click at [258, 248] on input "SĐT Người Nhận" at bounding box center [220, 251] width 208 height 29
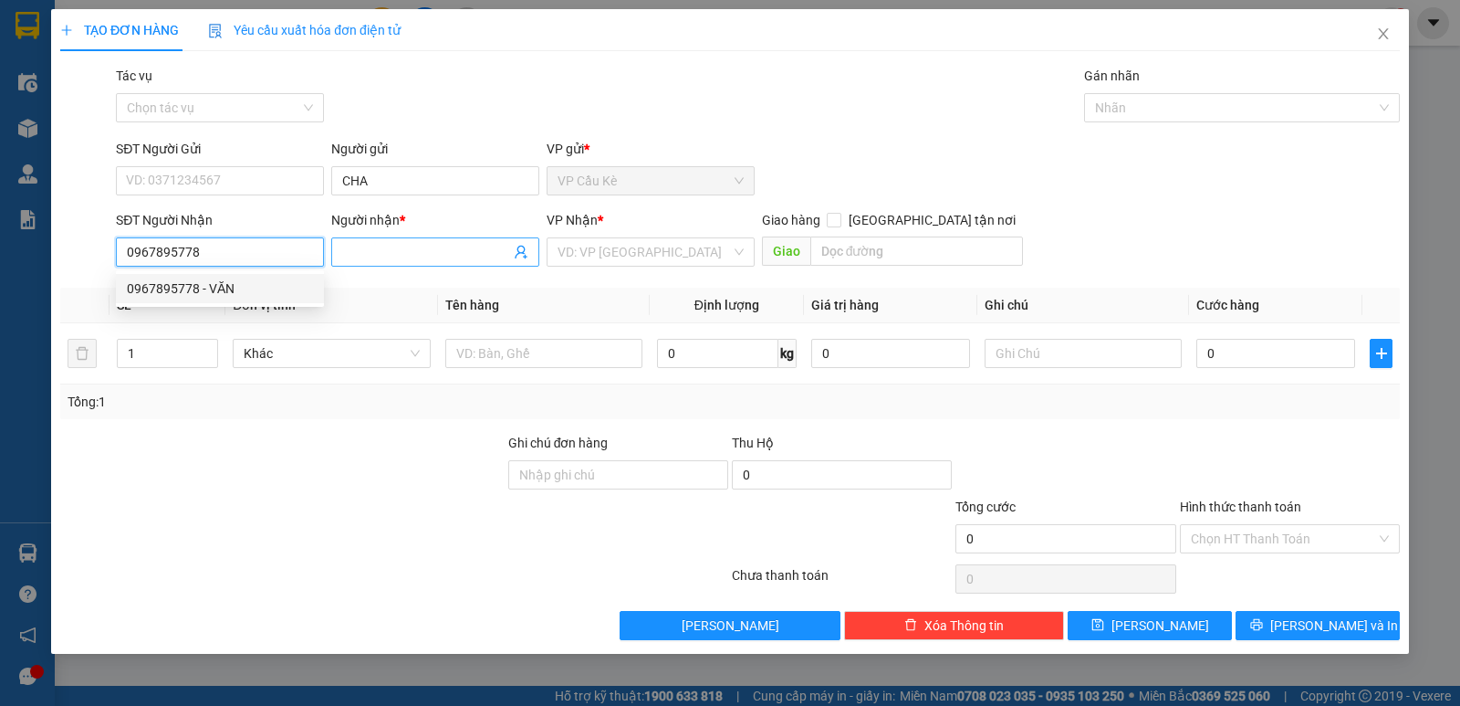
type input "0967895778"
click at [370, 255] on input "Người nhận *" at bounding box center [426, 252] width 168 height 20
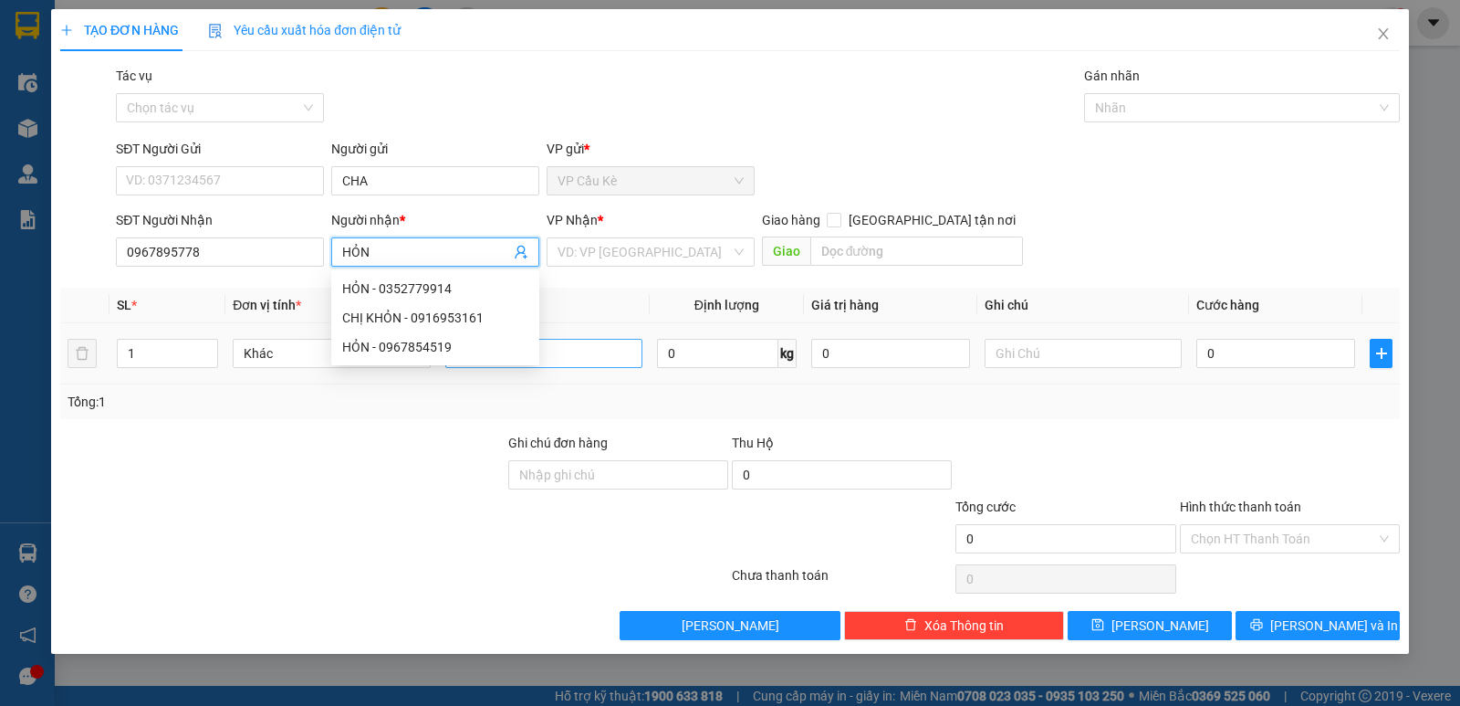
type input "HỎN"
click at [595, 357] on input "text" at bounding box center [543, 353] width 197 height 29
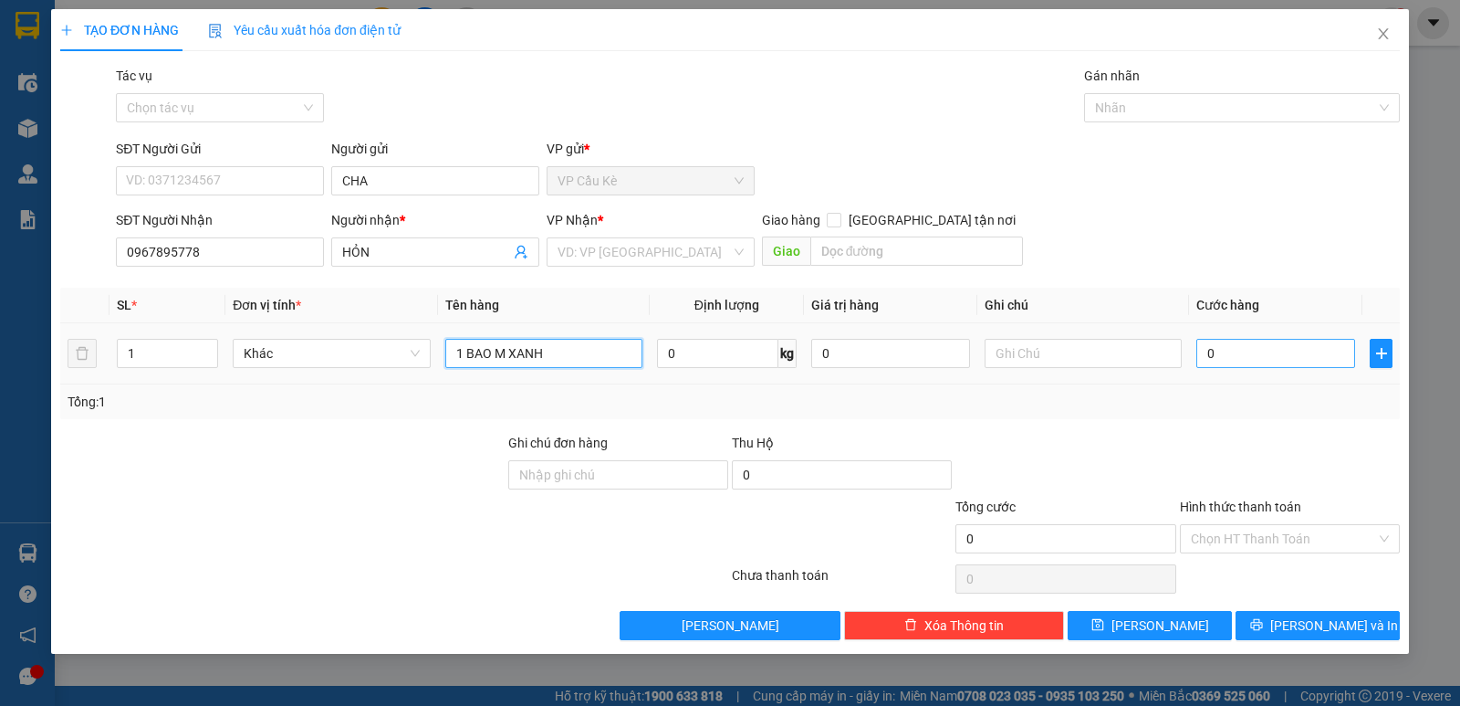
type input "1 BAO M XANH"
click at [1305, 342] on input "0" at bounding box center [1276, 353] width 159 height 29
type input "4"
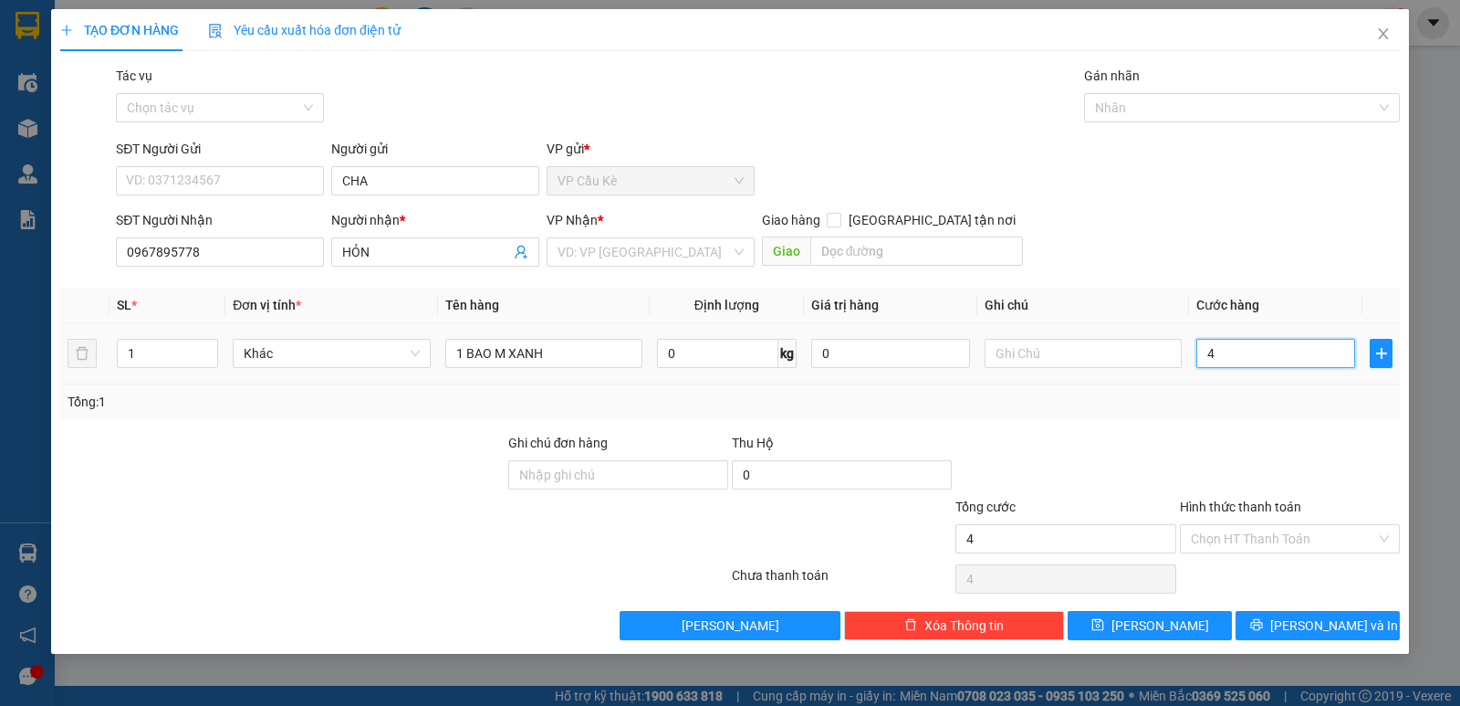
type input "40"
type input "40.000"
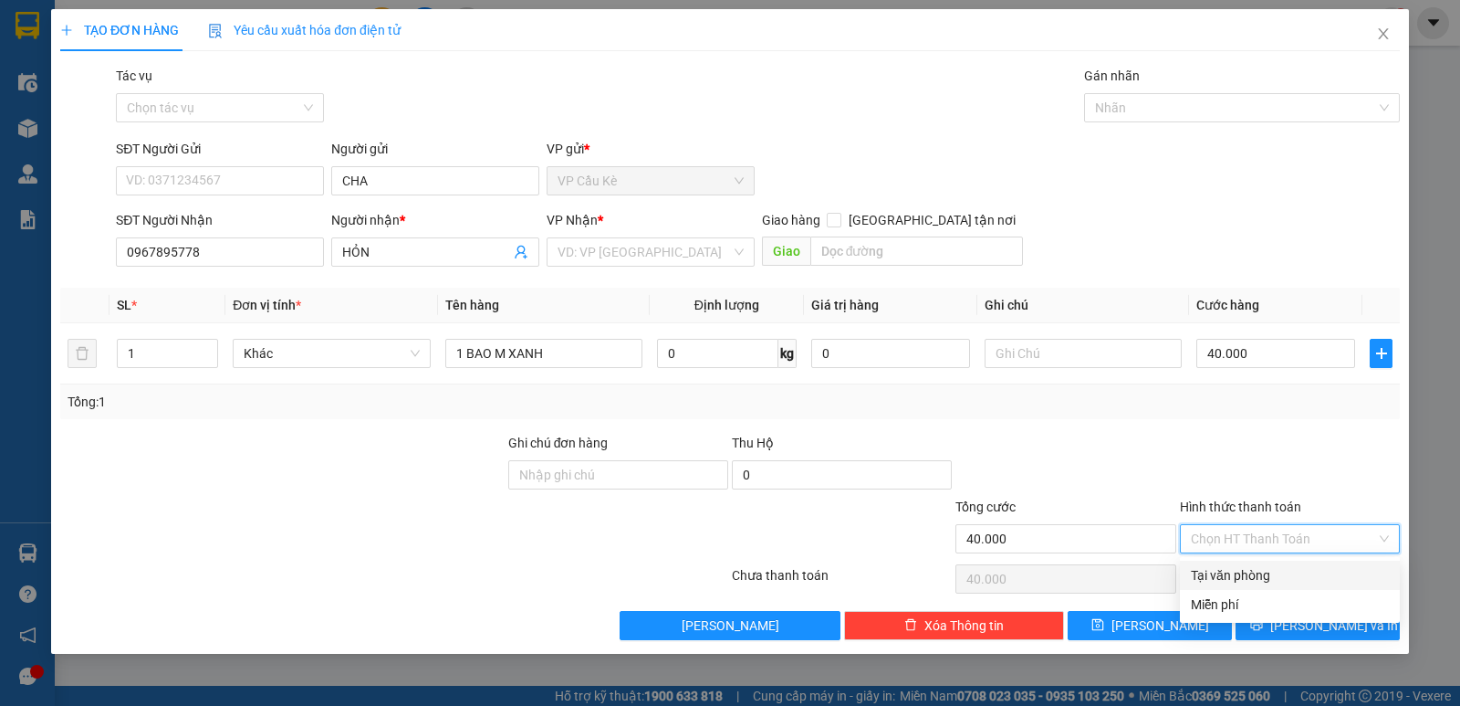
click at [1281, 540] on input "Hình thức thanh toán" at bounding box center [1283, 538] width 185 height 27
click at [1270, 578] on div "Tại văn phòng" at bounding box center [1290, 575] width 198 height 20
type input "0"
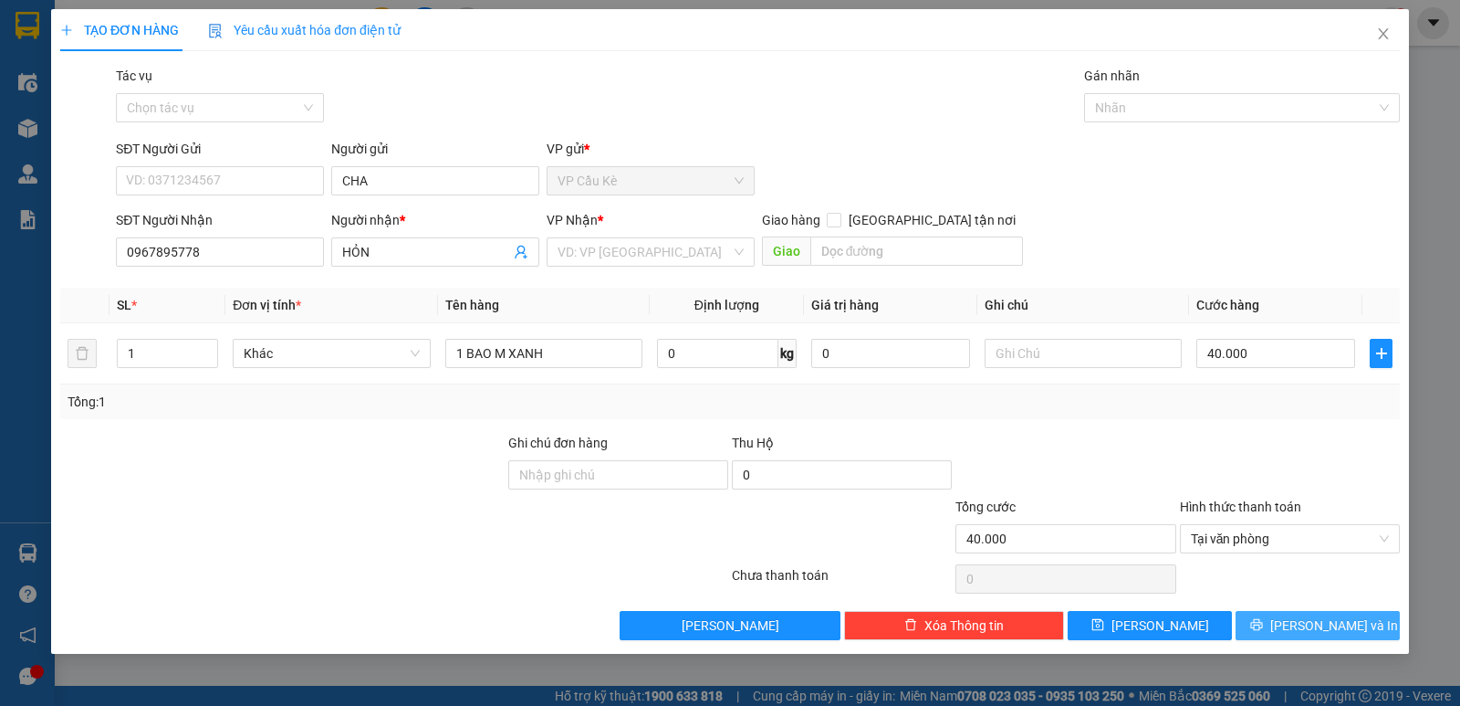
click at [1260, 618] on button "[PERSON_NAME] và In" at bounding box center [1318, 625] width 164 height 29
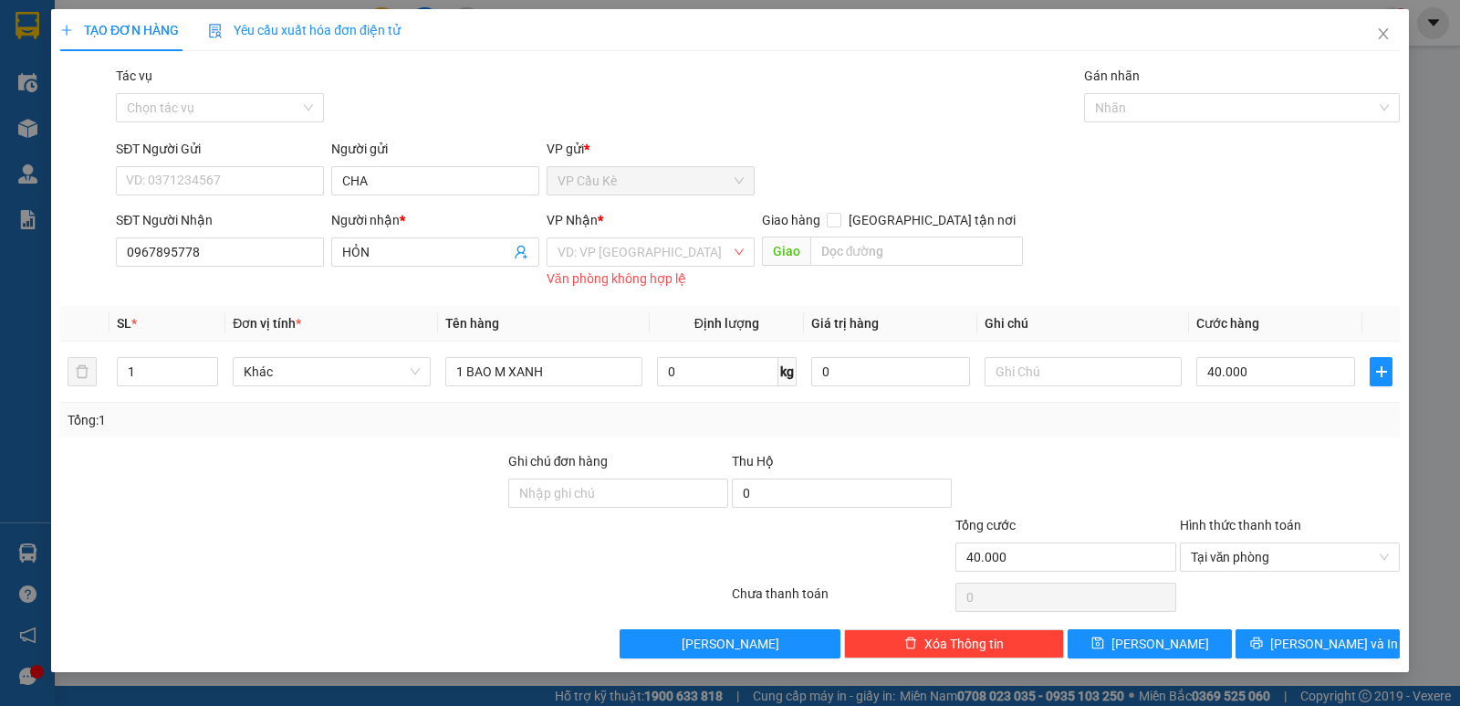
click at [655, 276] on div "Văn phòng không hợp lệ" at bounding box center [651, 278] width 208 height 21
click at [663, 258] on input "search" at bounding box center [644, 251] width 173 height 27
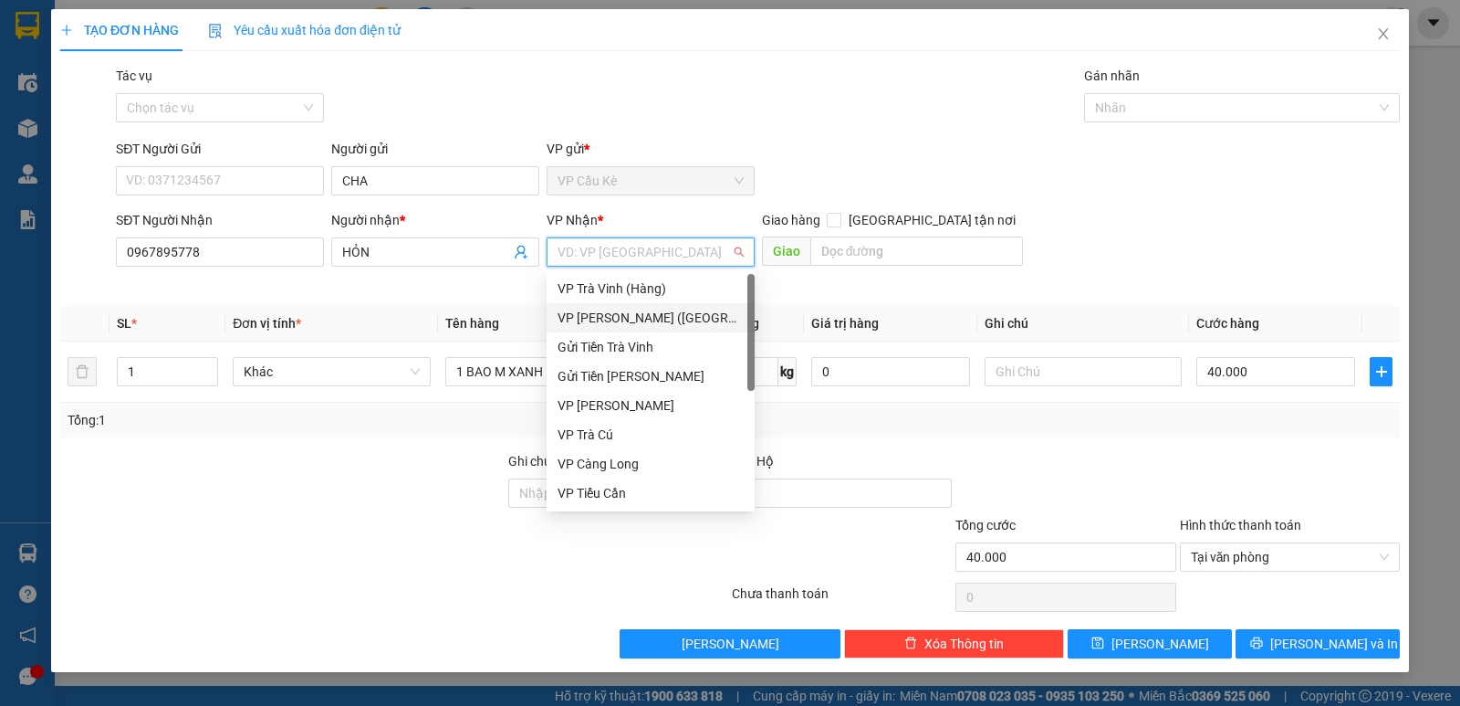
click at [666, 311] on div "VP [PERSON_NAME] ([GEOGRAPHIC_DATA])" at bounding box center [651, 318] width 186 height 20
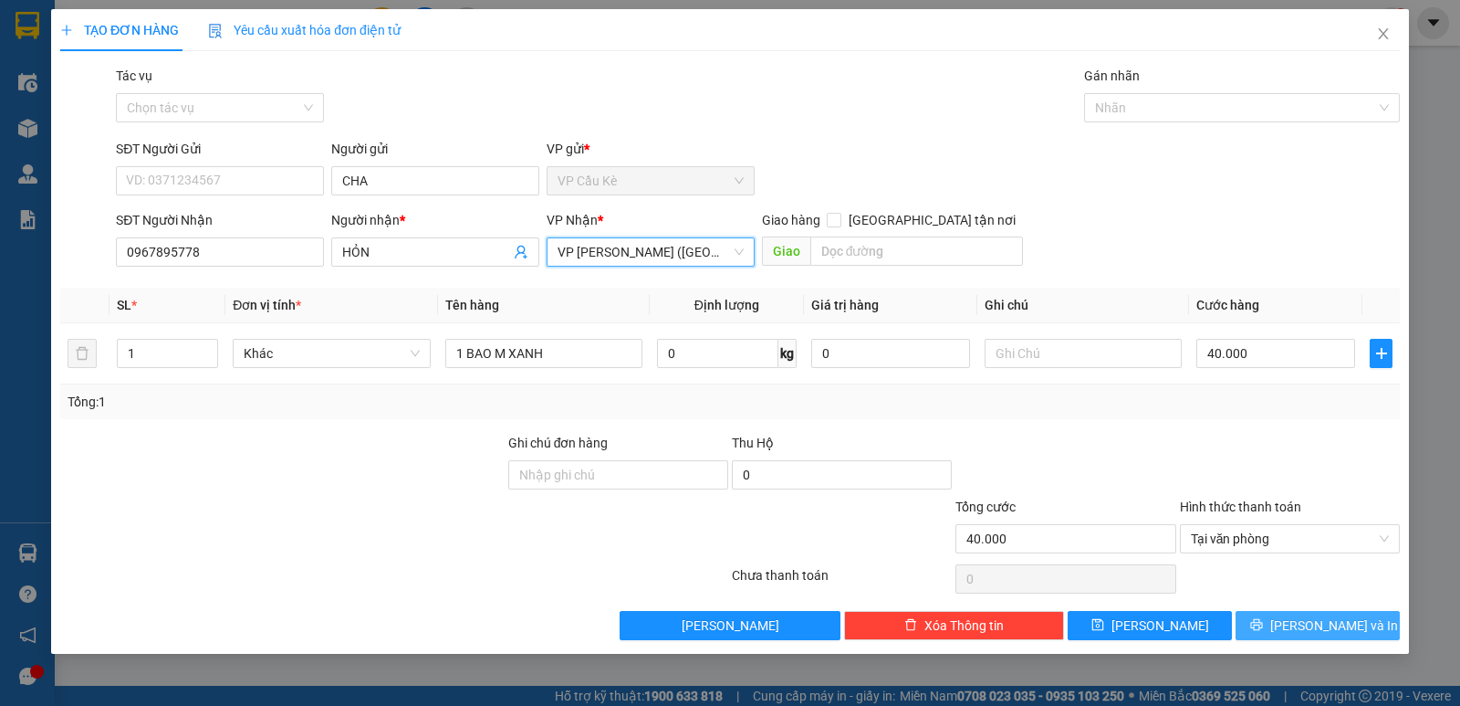
click at [1256, 621] on button "[PERSON_NAME] và In" at bounding box center [1318, 625] width 164 height 29
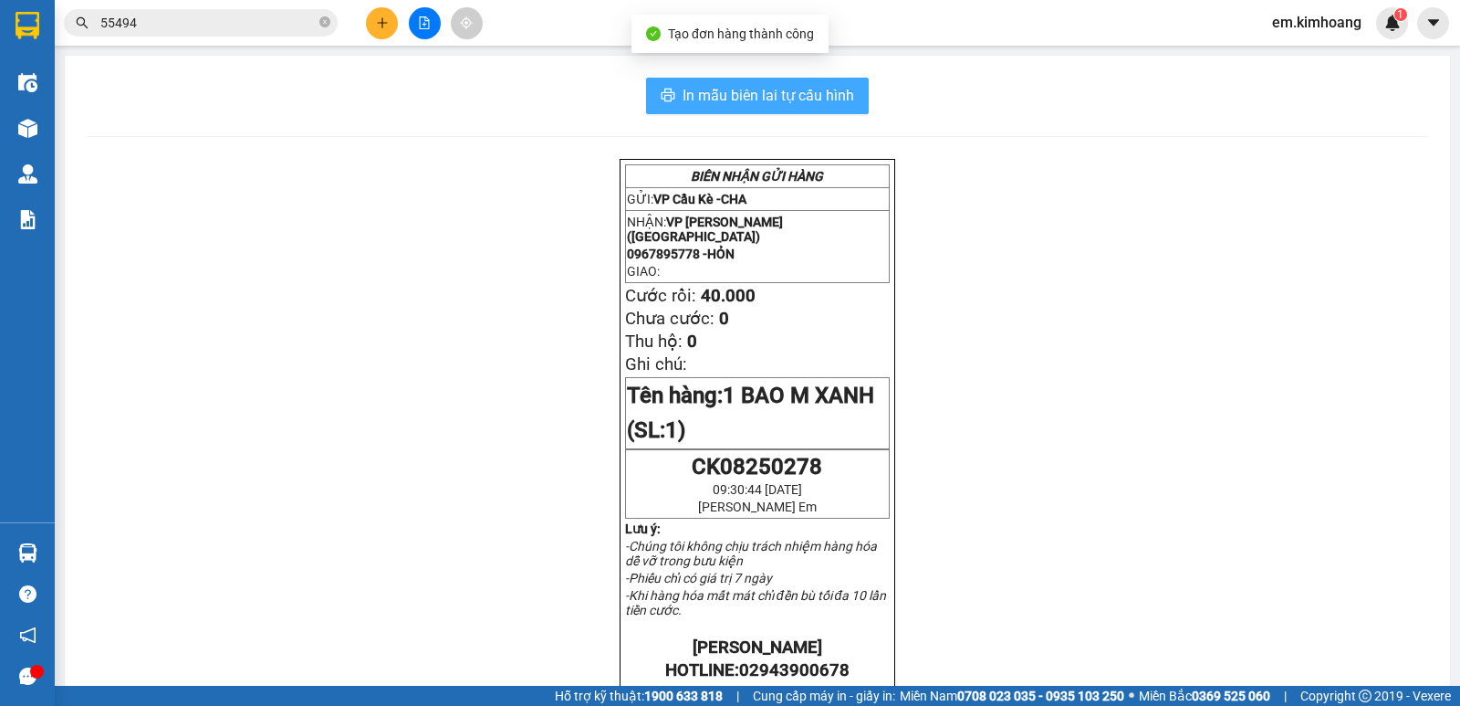
click at [817, 85] on span "In mẫu biên lai tự cấu hình" at bounding box center [769, 95] width 172 height 23
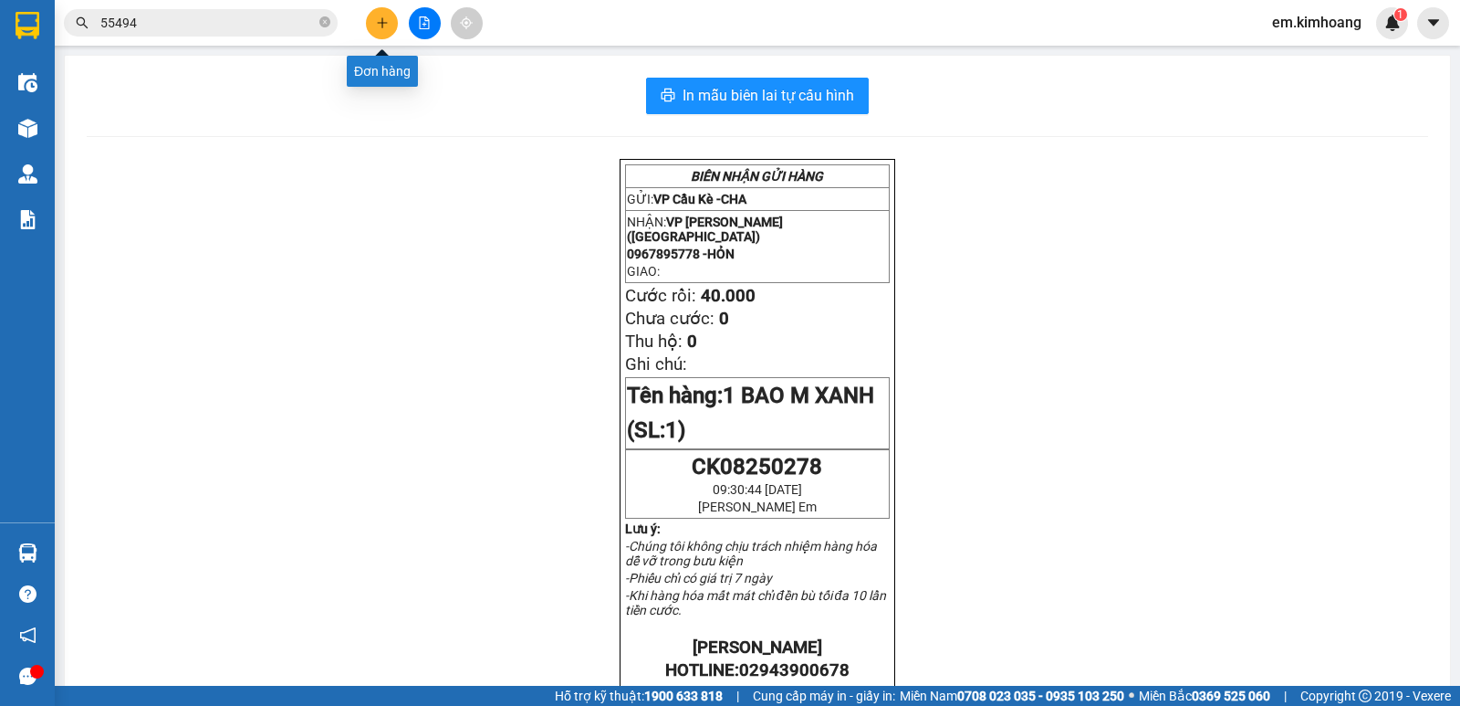
click at [380, 22] on icon "plus" at bounding box center [382, 22] width 13 height 13
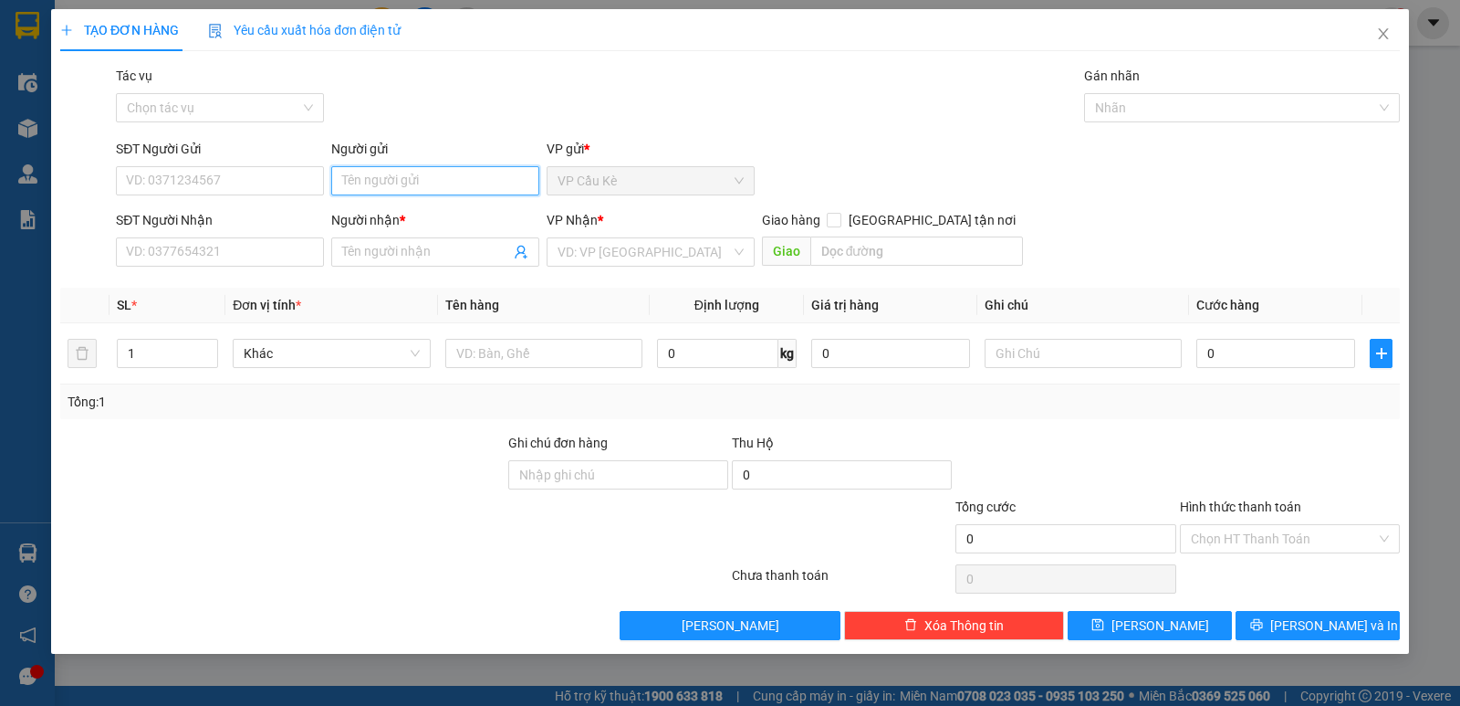
click at [431, 181] on input "Người gửi" at bounding box center [435, 180] width 208 height 29
type input "[PERSON_NAME]"
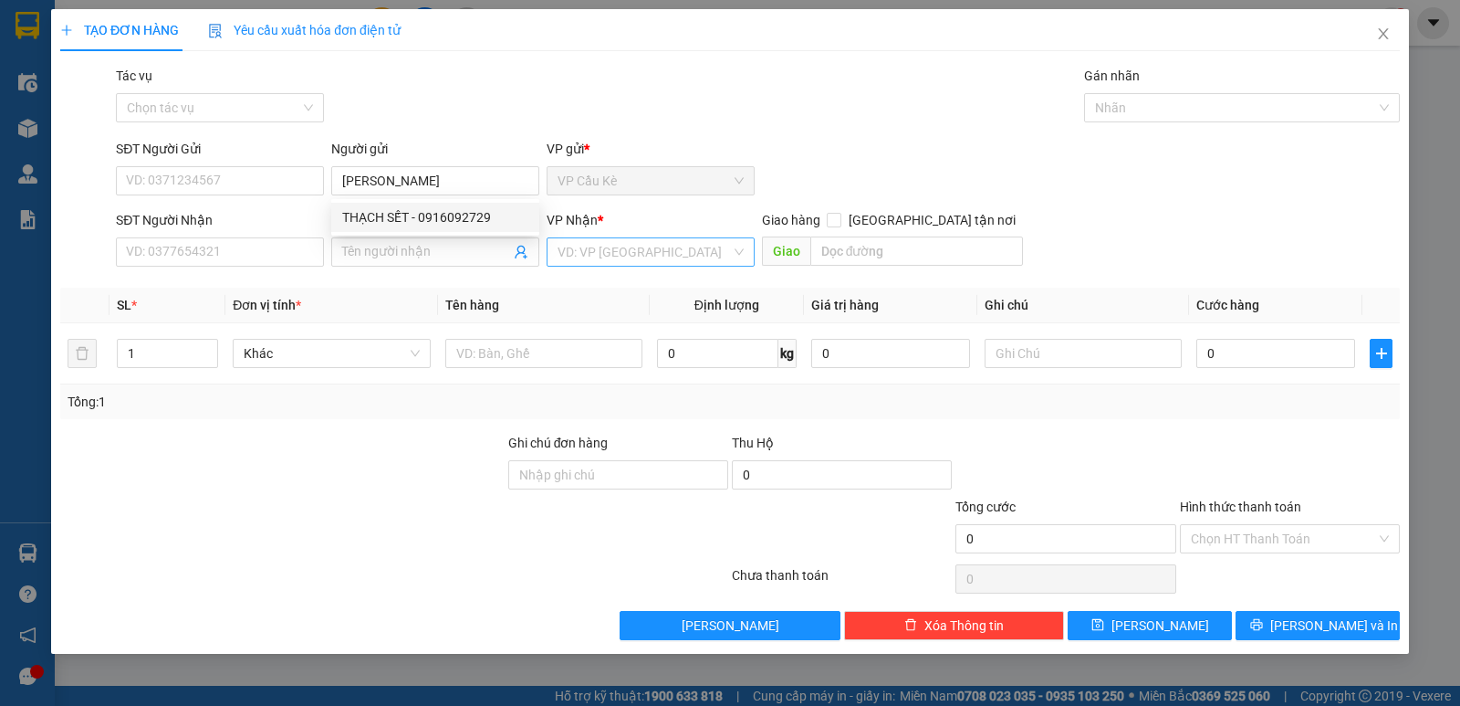
drag, startPoint x: 632, startPoint y: 246, endPoint x: 638, endPoint y: 258, distance: 13.9
click at [634, 246] on input "search" at bounding box center [644, 251] width 173 height 27
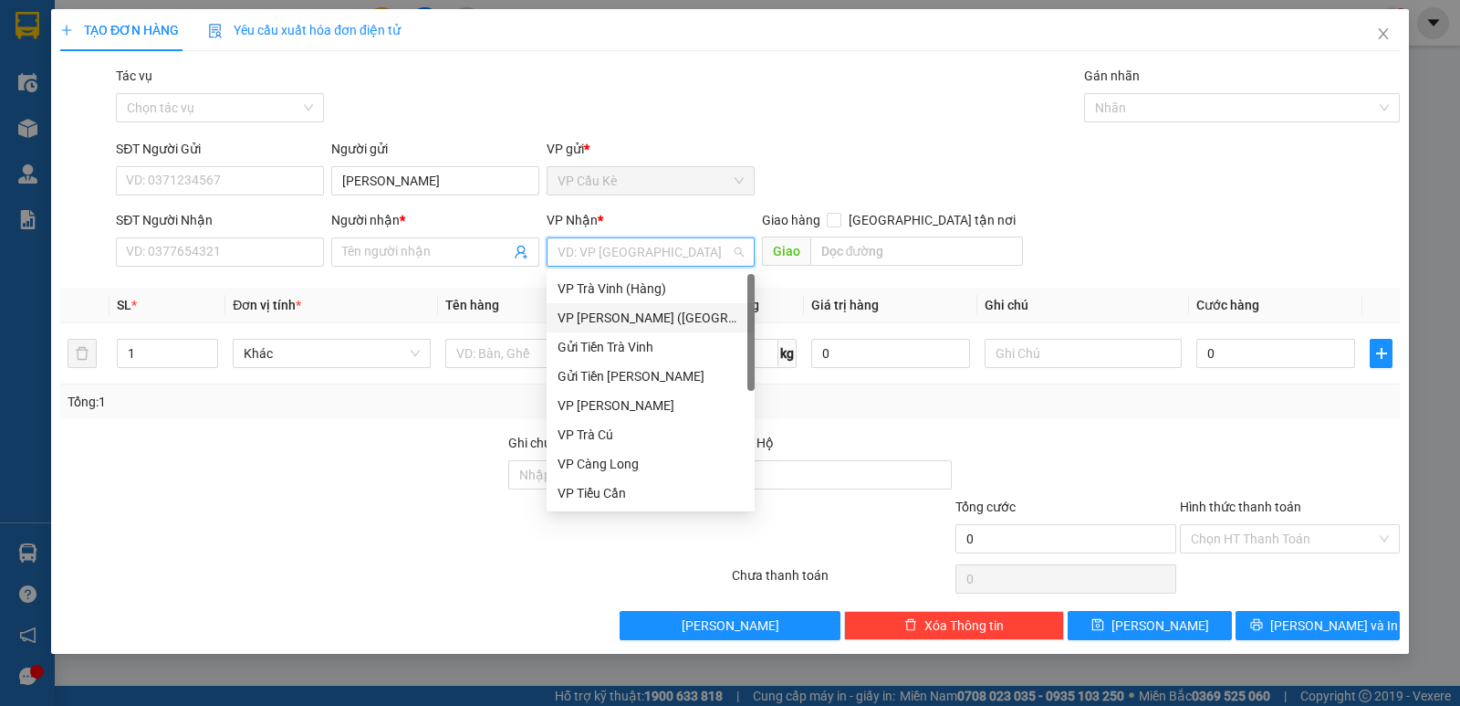
click at [689, 311] on div "VP [PERSON_NAME] ([GEOGRAPHIC_DATA])" at bounding box center [651, 318] width 186 height 20
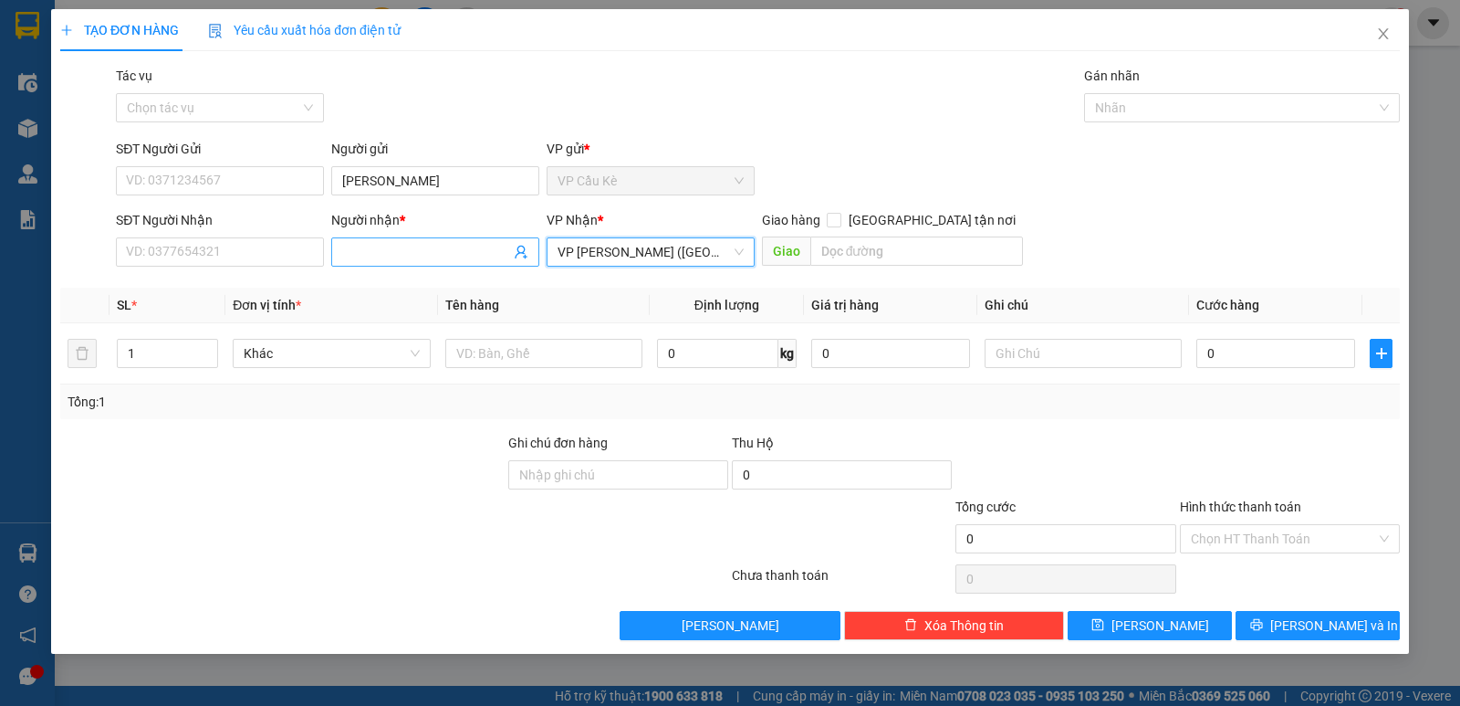
click at [432, 257] on input "Người nhận *" at bounding box center [426, 252] width 168 height 20
type input "0939555261"
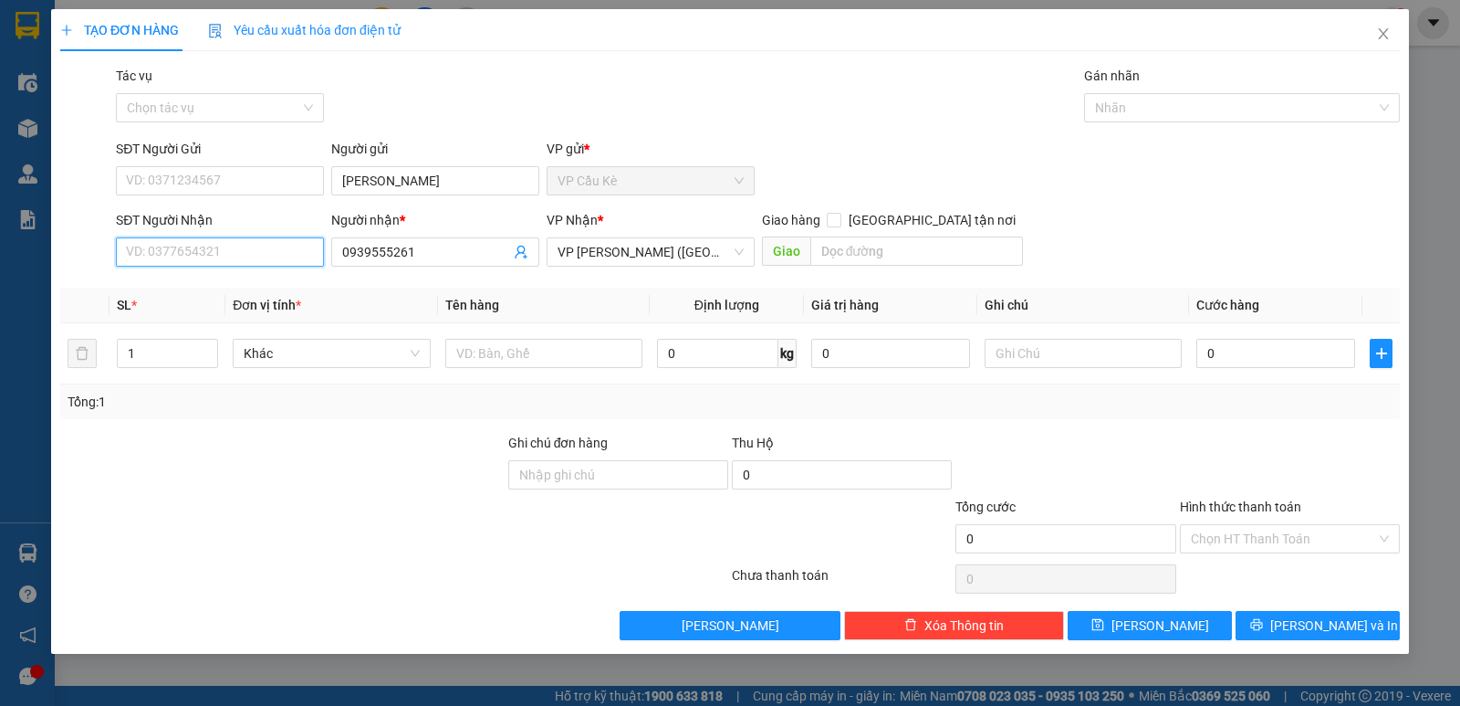
click at [260, 252] on input "SĐT Người Nhận" at bounding box center [220, 251] width 208 height 29
click at [256, 256] on input "SĐT Người Nhận" at bounding box center [220, 251] width 208 height 29
type input "0939555261"
click at [295, 285] on div "0939555261 - SƠN" at bounding box center [220, 288] width 186 height 20
type input "SƠN"
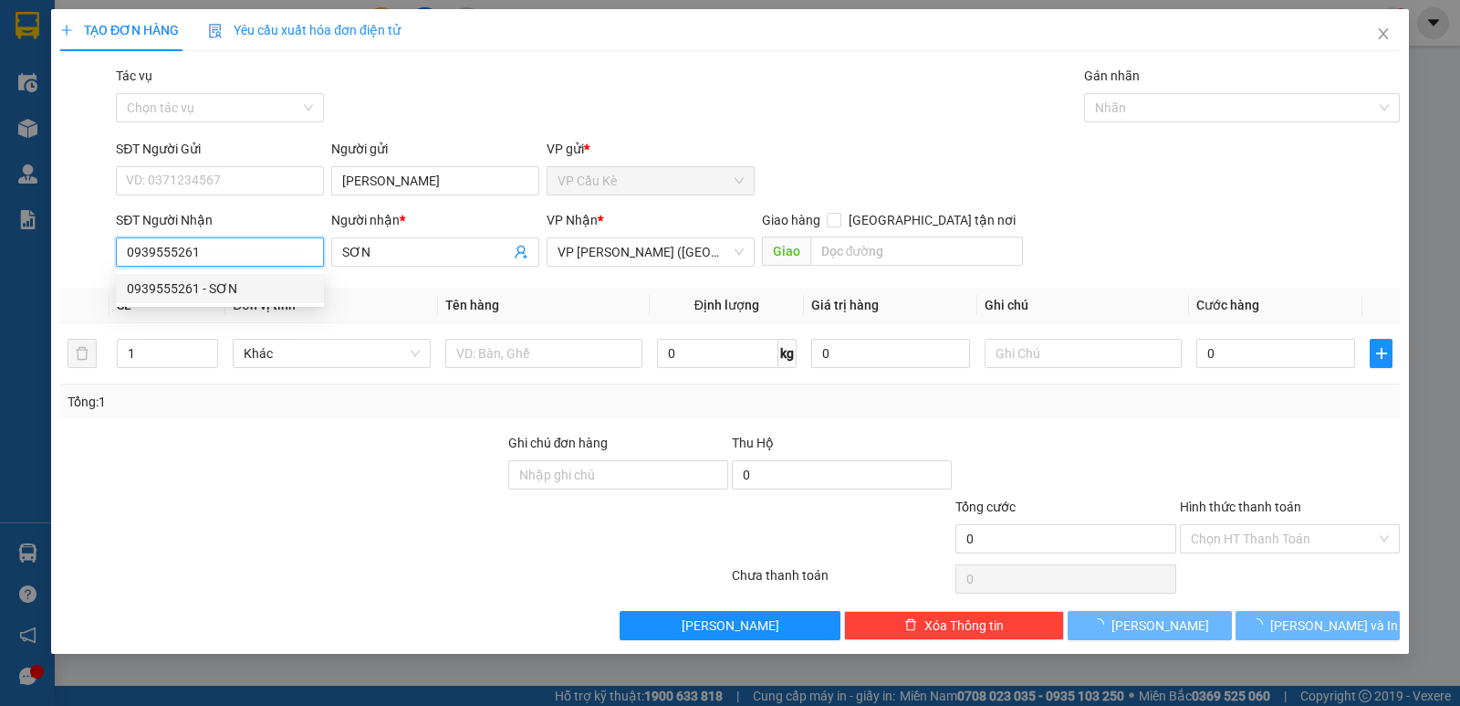
type input "35.000"
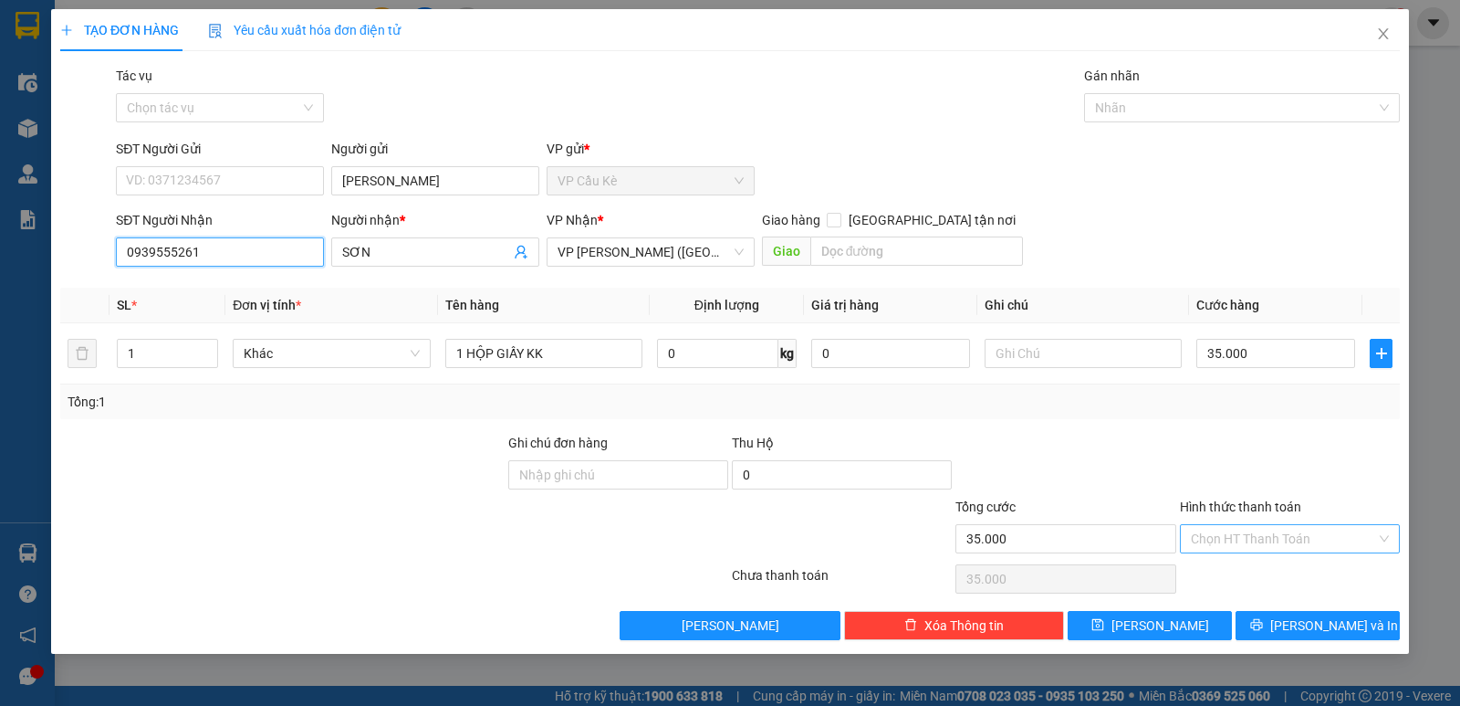
type input "0939555261"
click at [1274, 536] on input "Hình thức thanh toán" at bounding box center [1283, 538] width 185 height 27
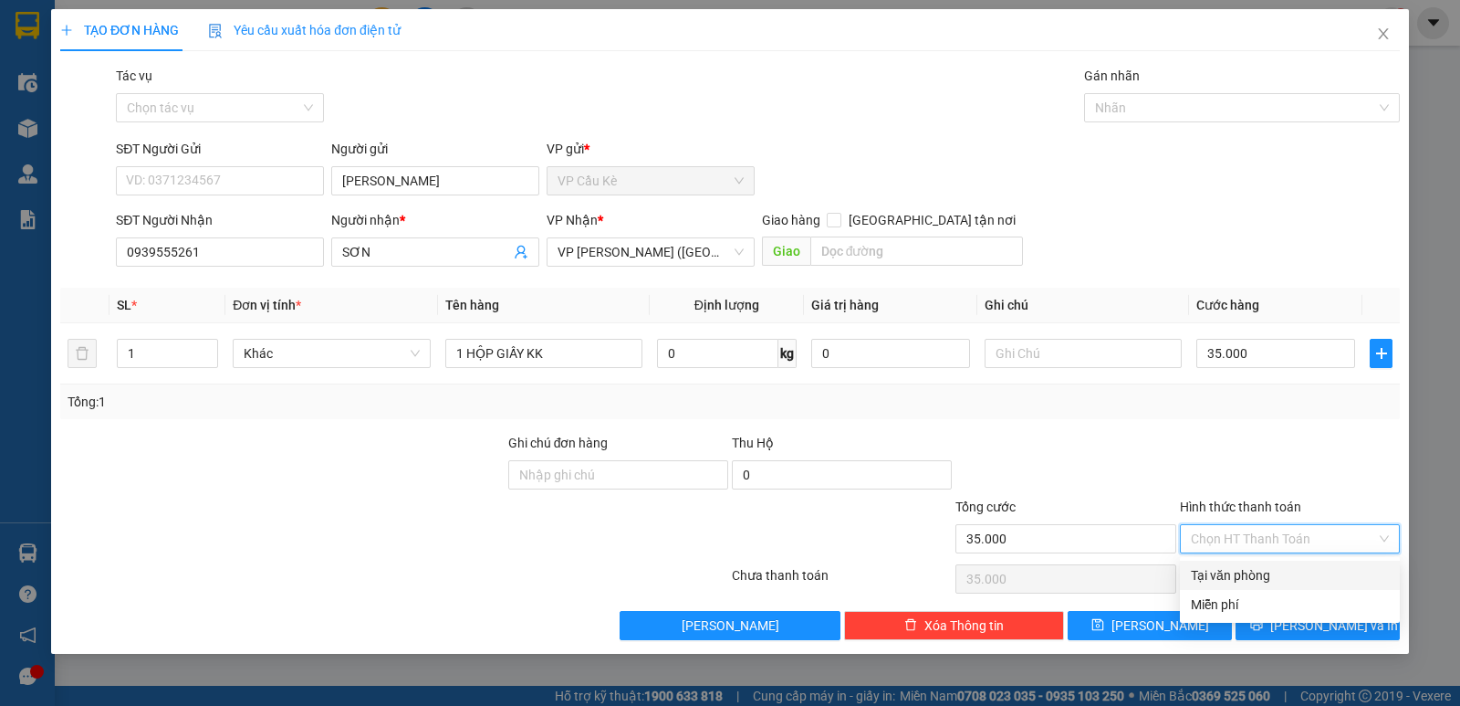
click at [1290, 569] on div "Tại văn phòng" at bounding box center [1290, 575] width 198 height 20
type input "0"
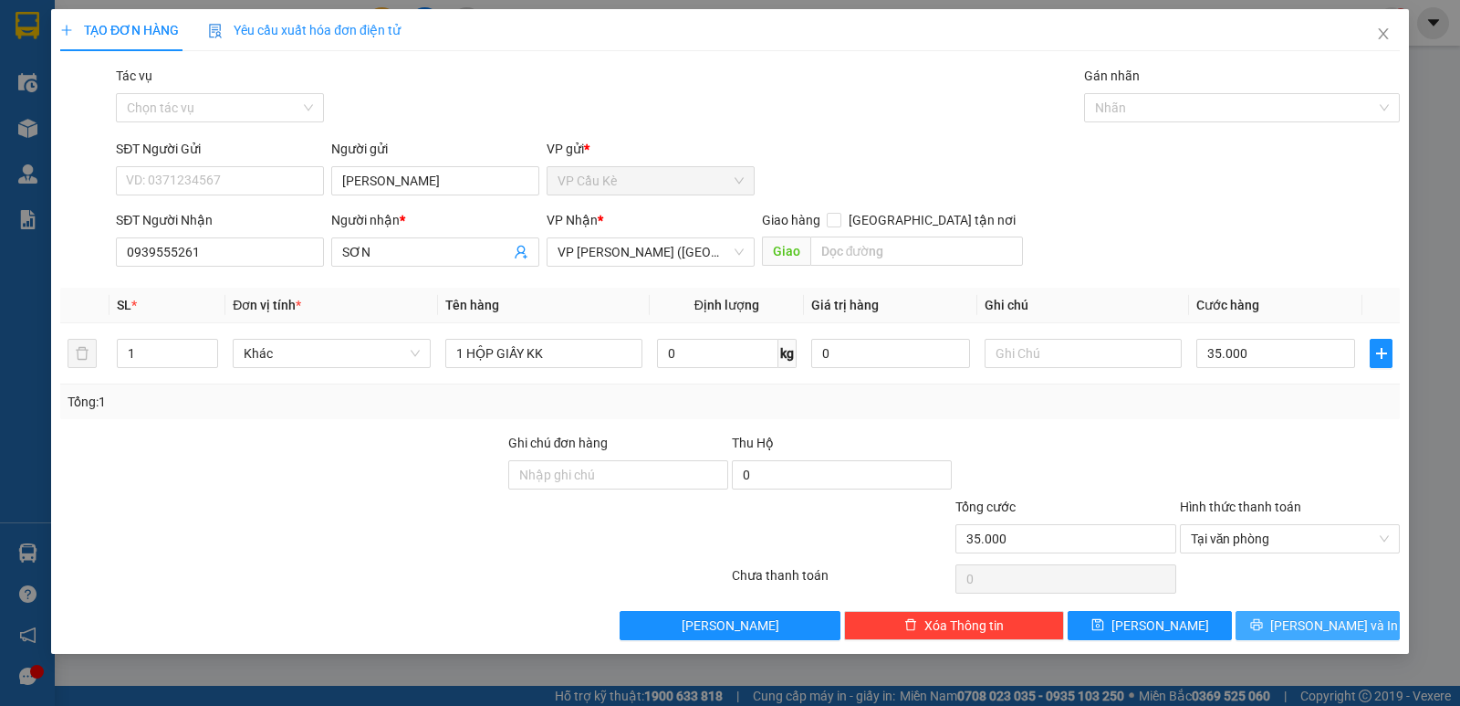
click at [1263, 623] on icon "printer" at bounding box center [1256, 624] width 13 height 13
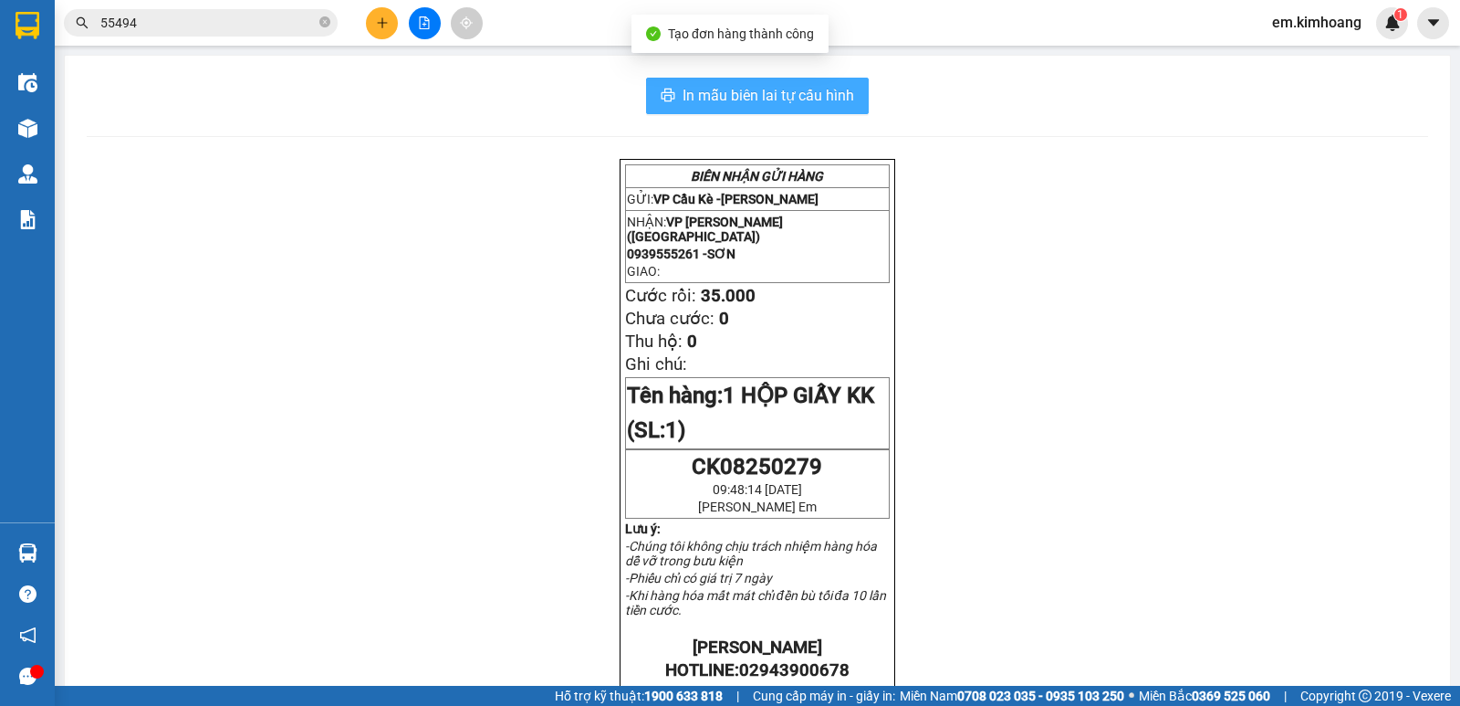
click at [747, 92] on span "In mẫu biên lai tự cấu hình" at bounding box center [769, 95] width 172 height 23
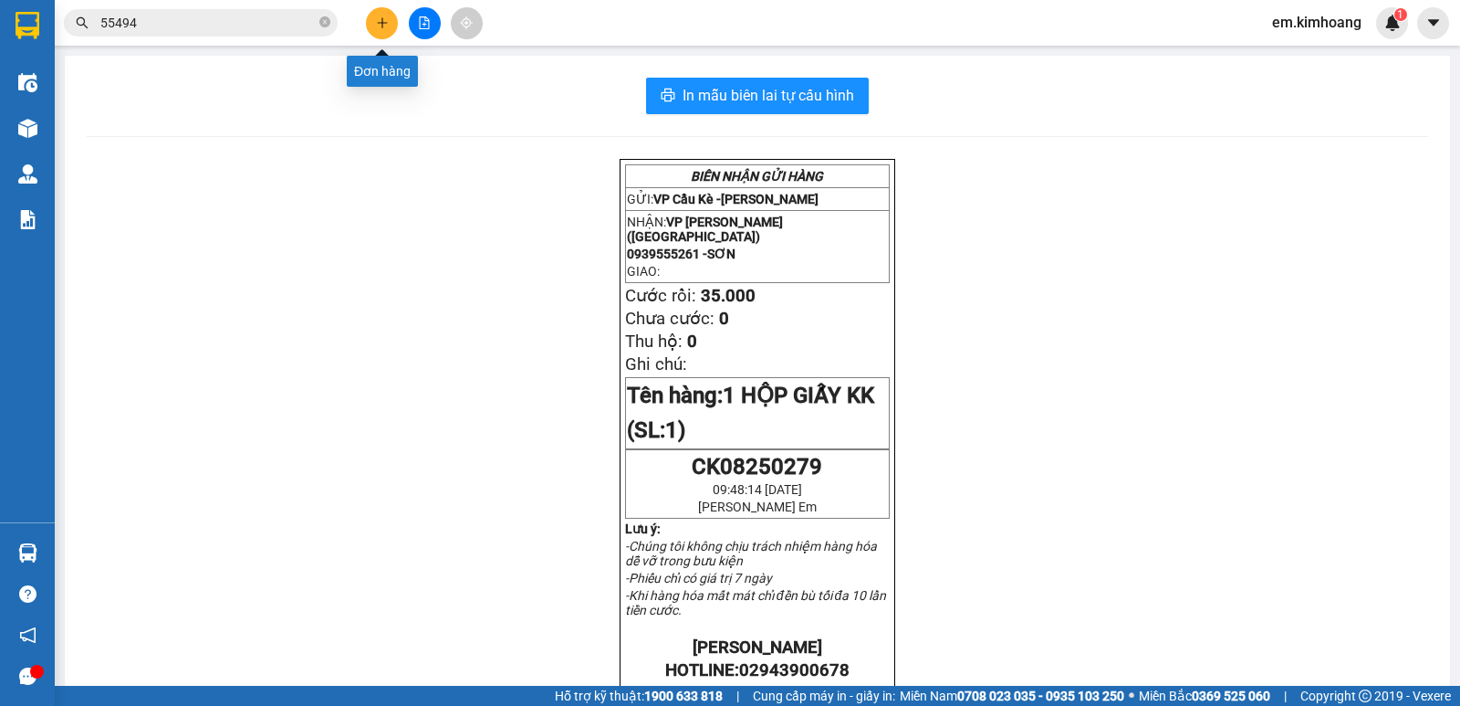
click at [377, 22] on icon "plus" at bounding box center [382, 22] width 13 height 13
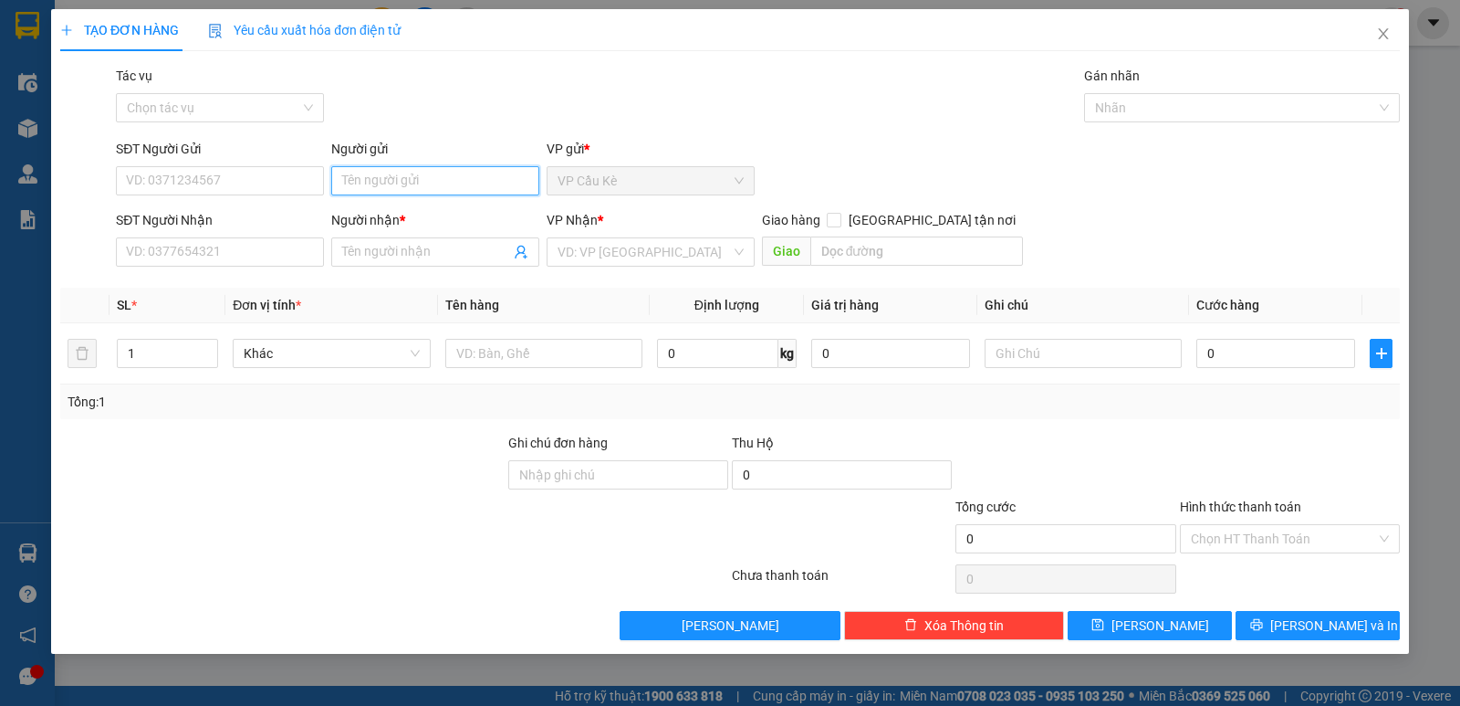
click at [428, 179] on input "Người gửi" at bounding box center [435, 180] width 208 height 29
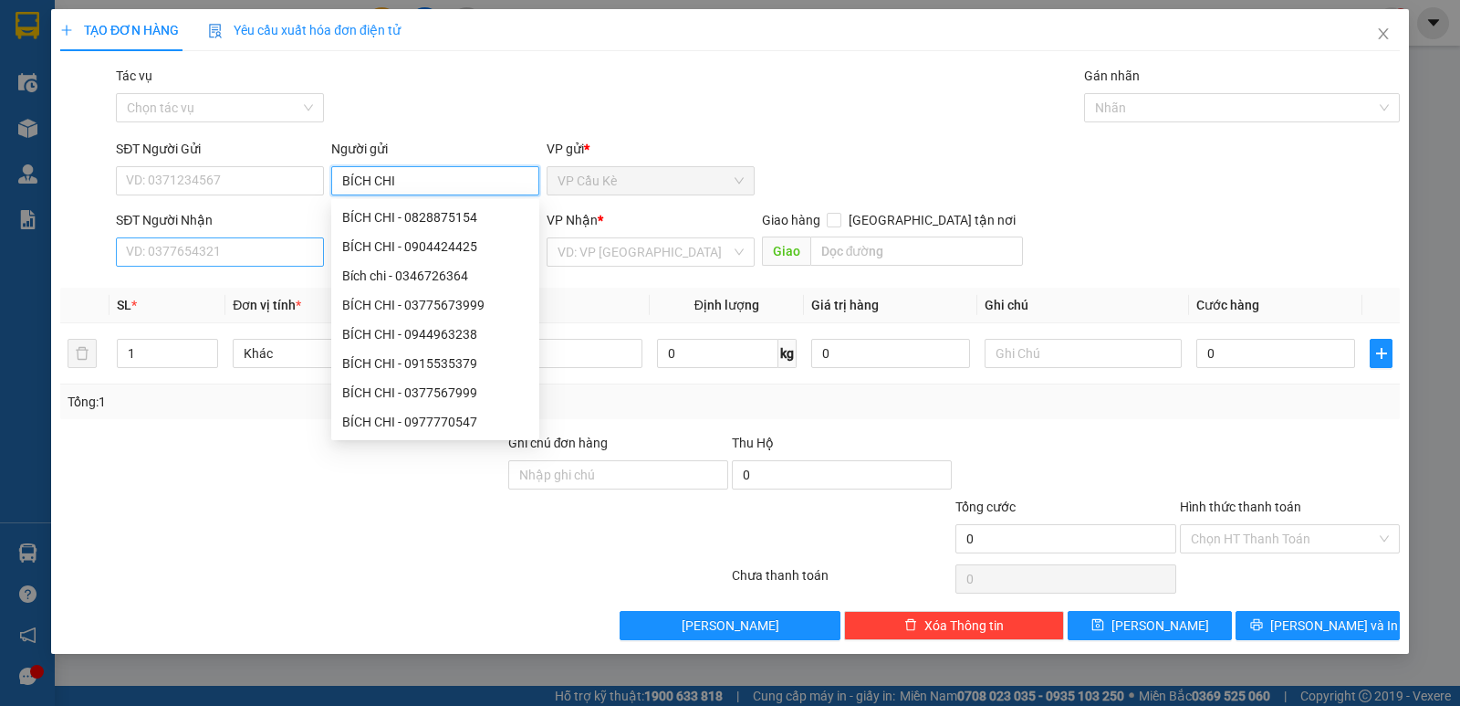
type input "BÍCH CHI"
click at [298, 255] on input "SĐT Người Nhận" at bounding box center [220, 251] width 208 height 29
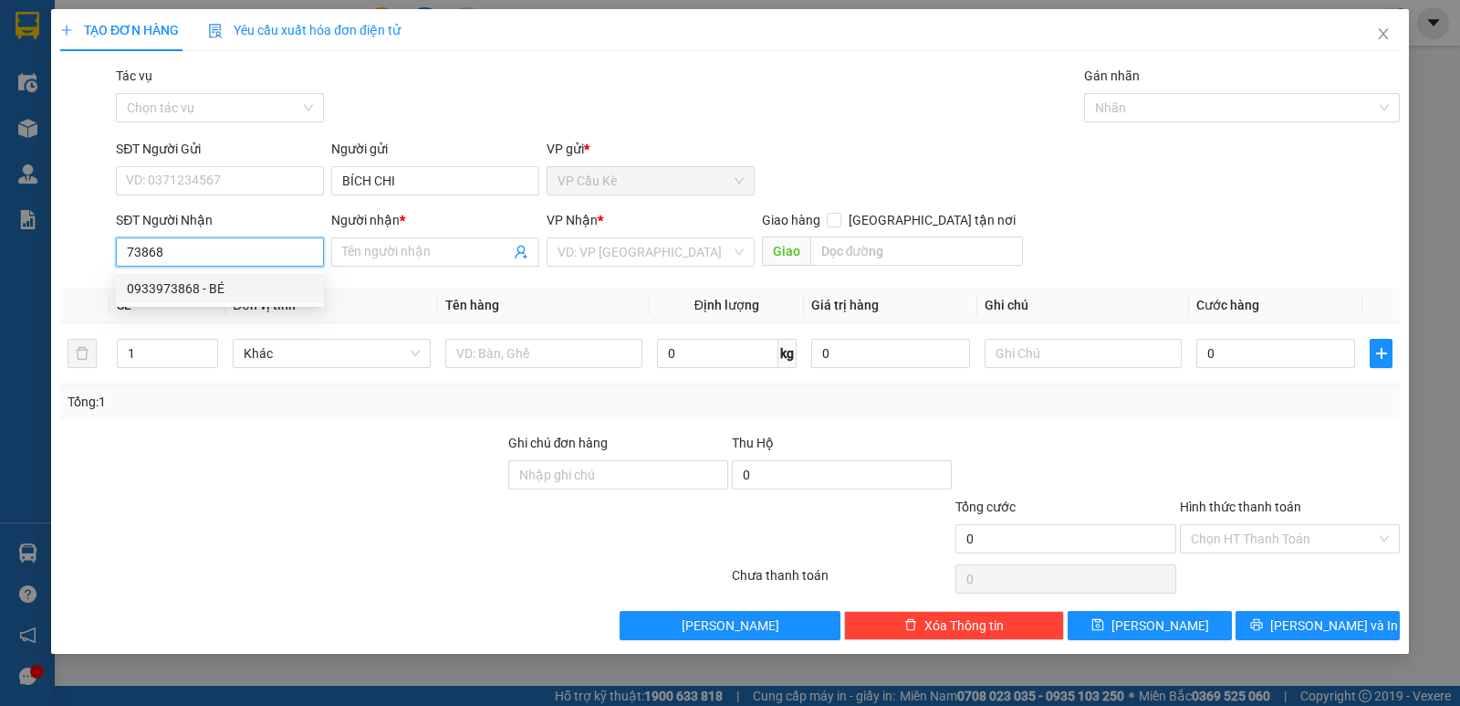
click at [293, 286] on div "0933973868 - BÉ" at bounding box center [220, 288] width 186 height 20
type input "0933973868"
type input "BÉ"
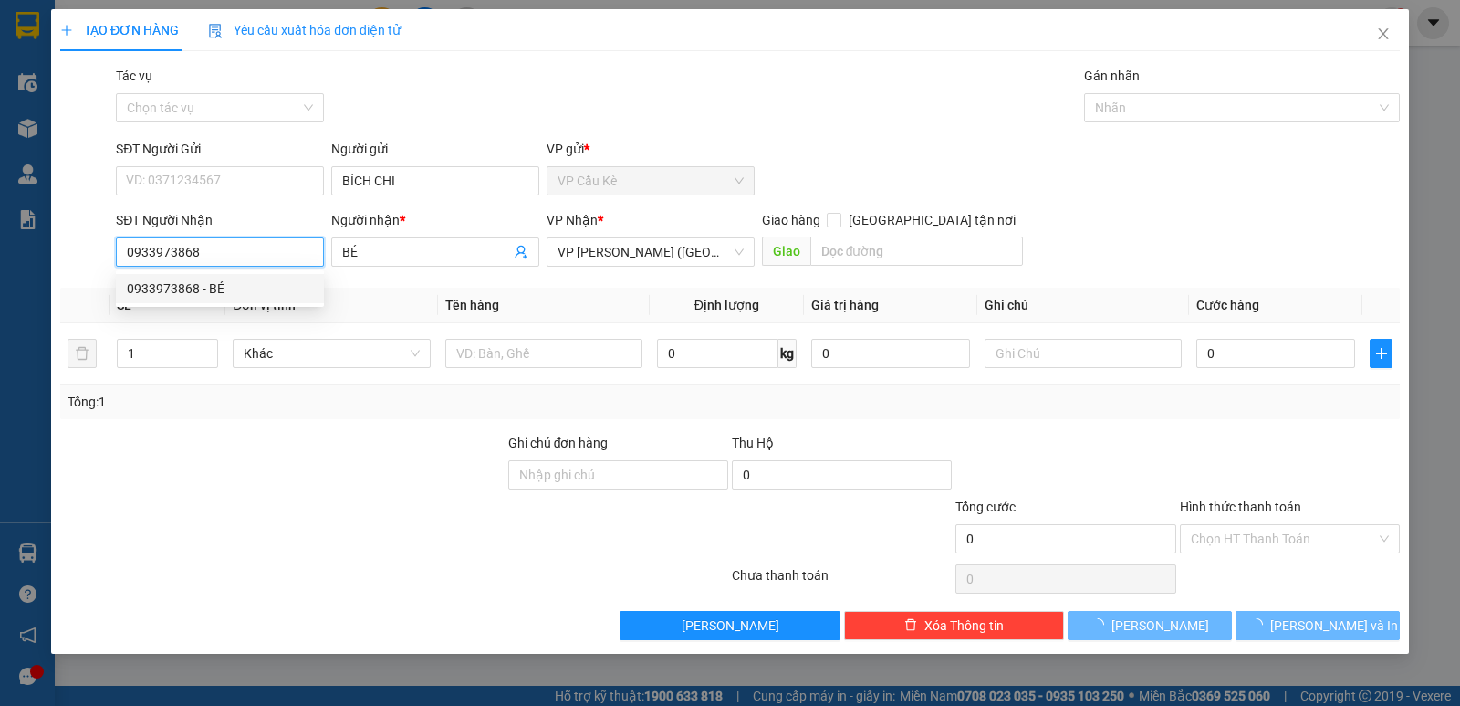
type input "35.000"
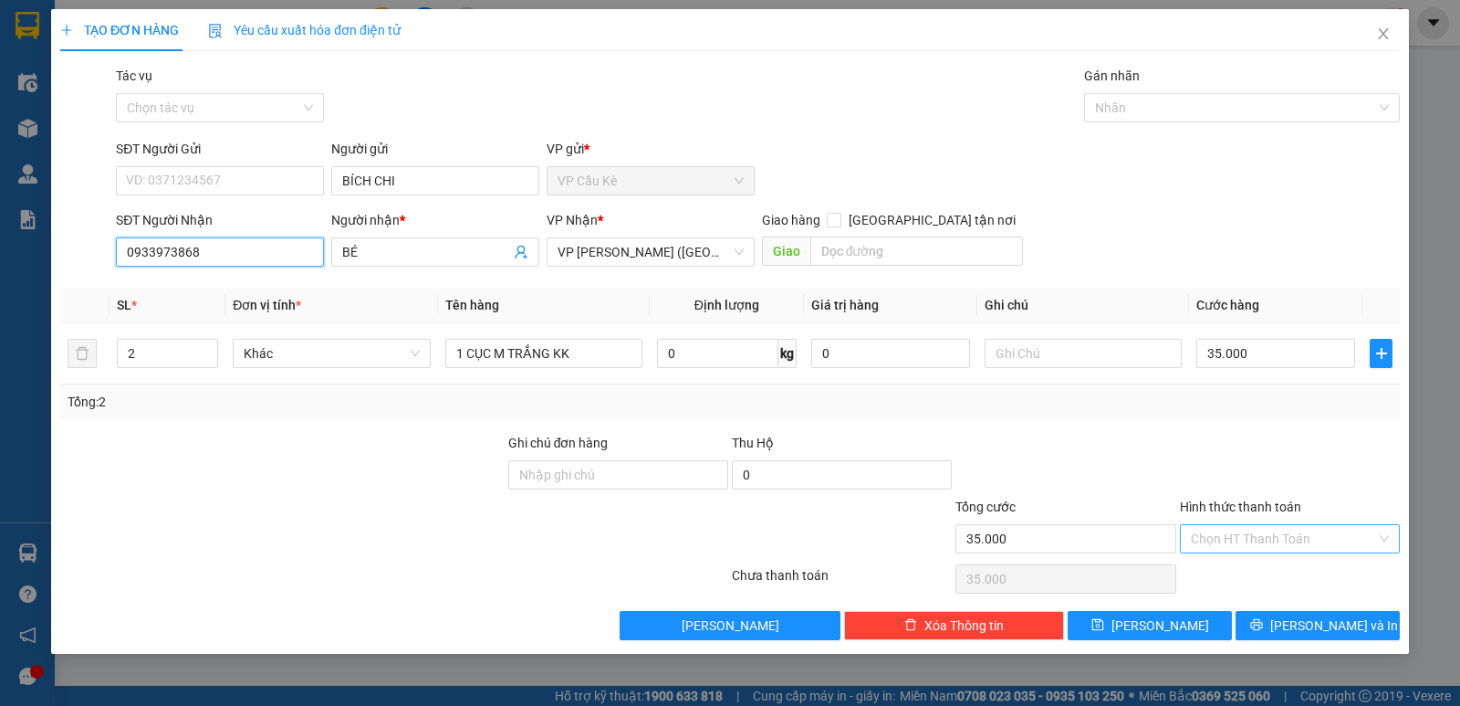
type input "0933973868"
drag, startPoint x: 1292, startPoint y: 531, endPoint x: 1301, endPoint y: 543, distance: 15.0
click at [1293, 530] on input "Hình thức thanh toán" at bounding box center [1283, 538] width 185 height 27
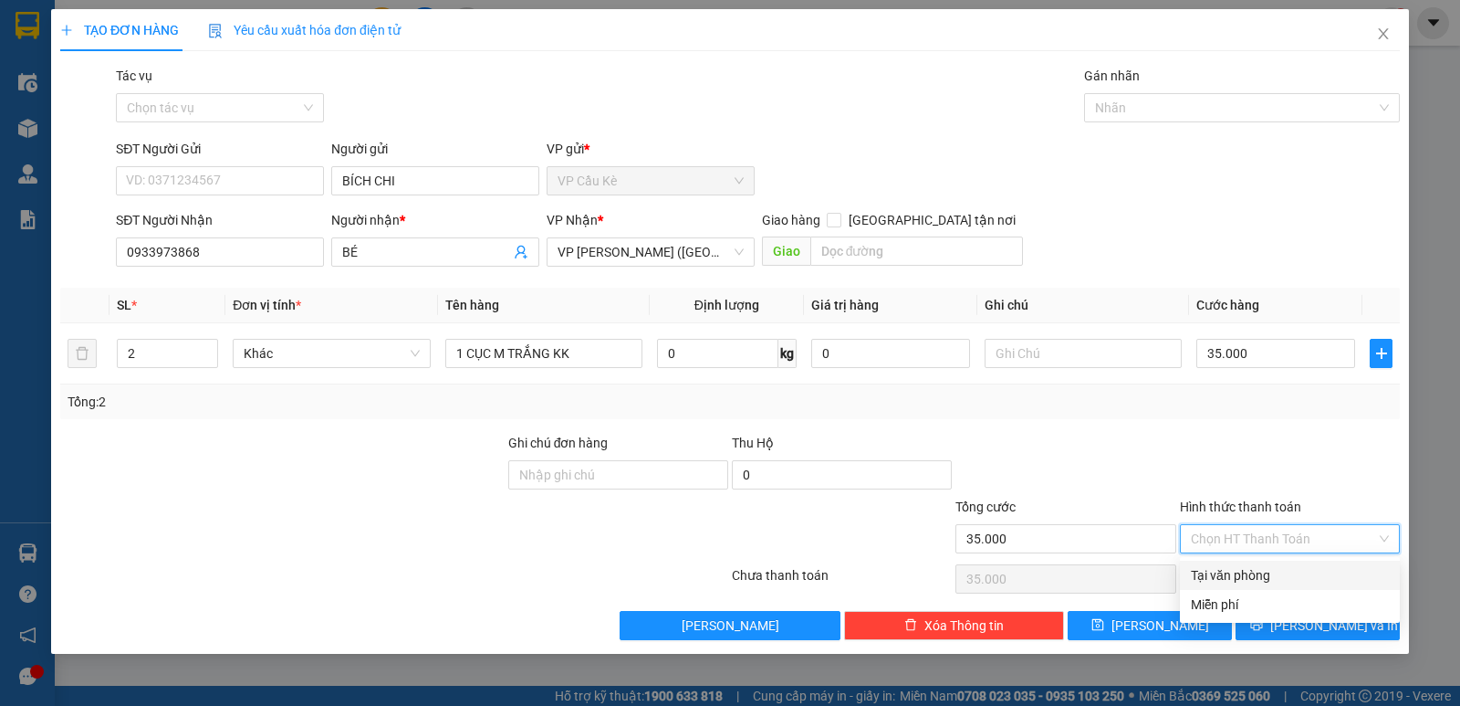
click at [1305, 561] on div "Tại văn phòng" at bounding box center [1290, 574] width 220 height 29
type input "0"
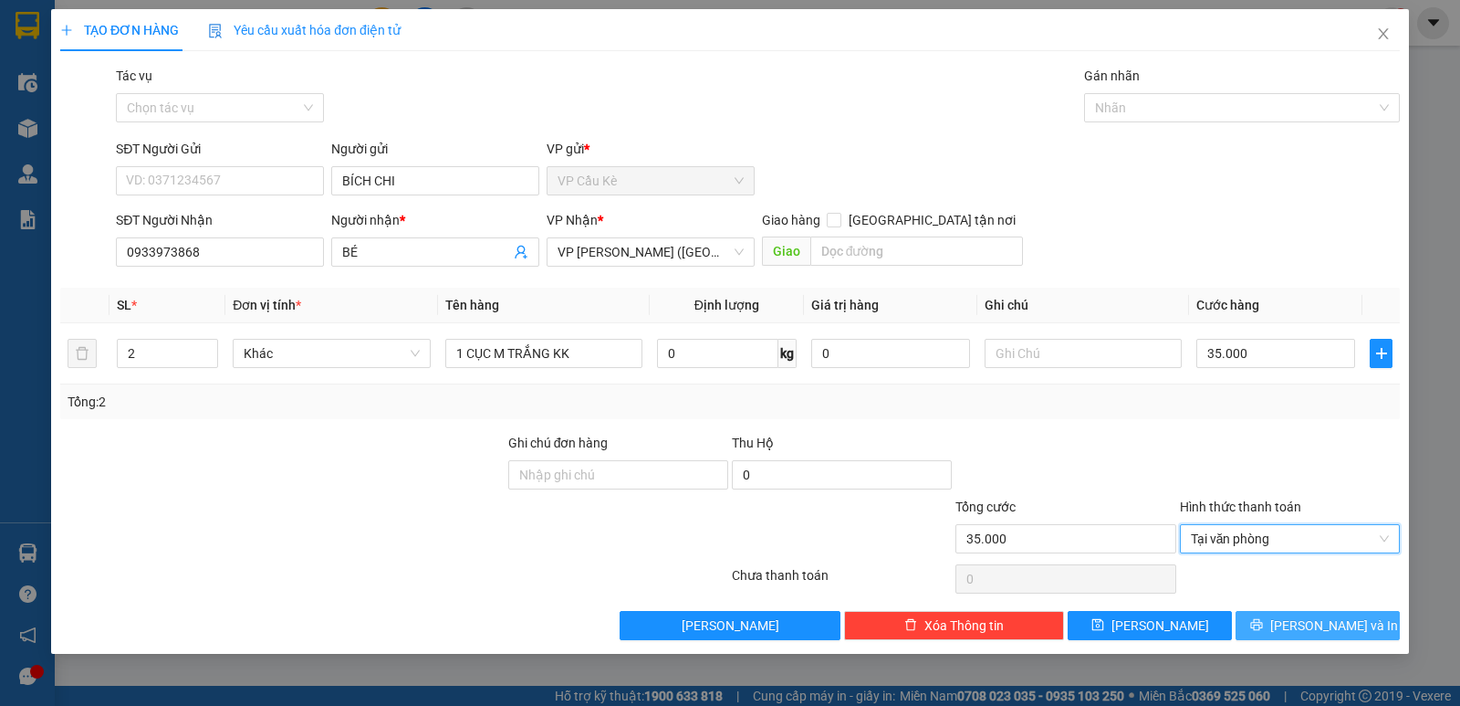
click at [1304, 620] on span "[PERSON_NAME] và In" at bounding box center [1334, 625] width 128 height 20
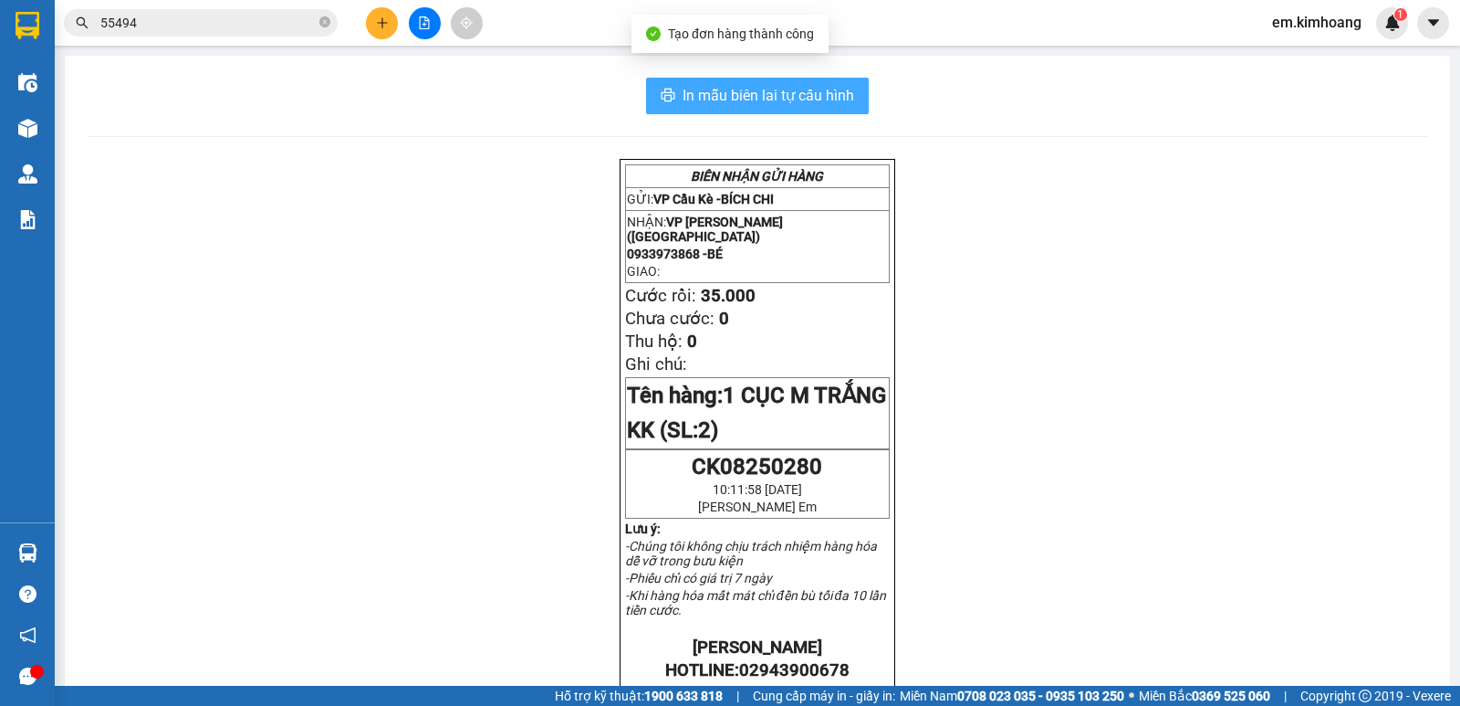
click at [788, 97] on span "In mẫu biên lai tự cấu hình" at bounding box center [769, 95] width 172 height 23
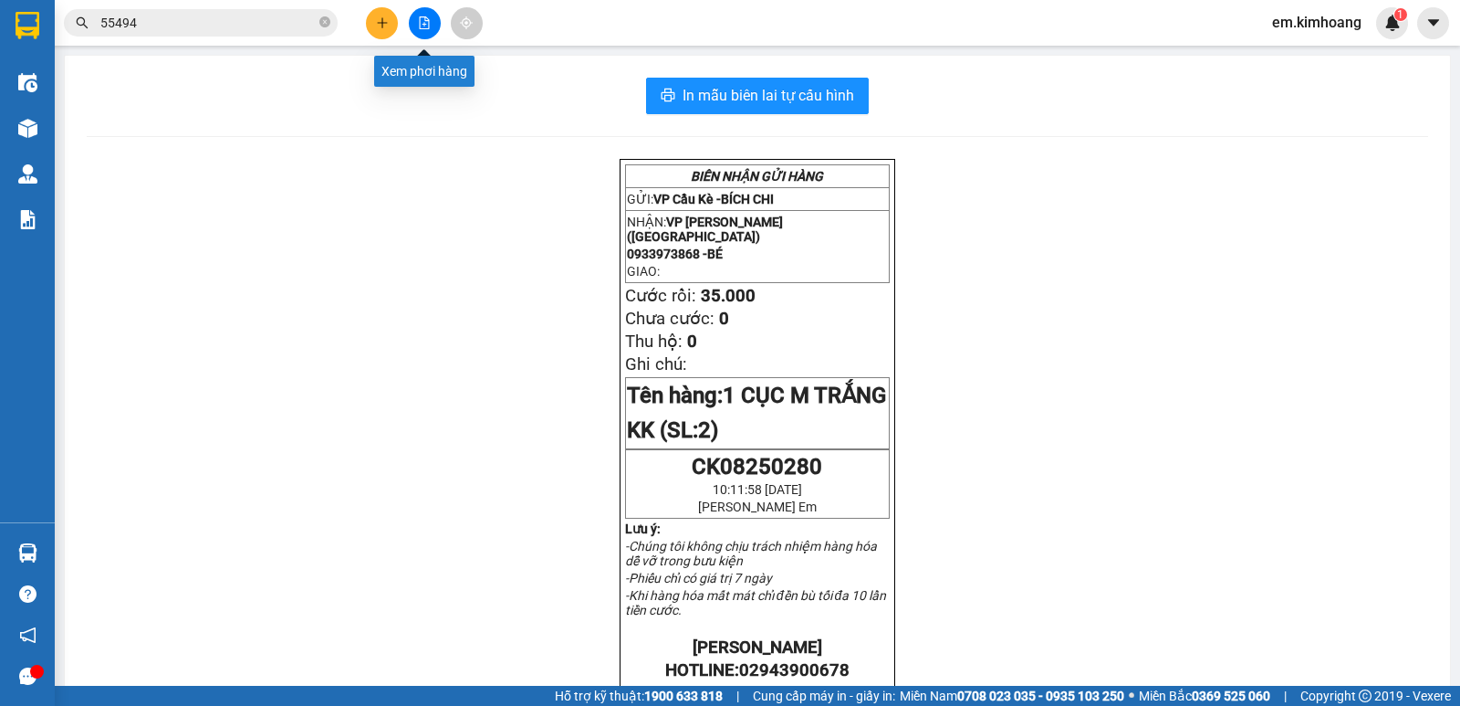
click at [426, 23] on icon "file-add" at bounding box center [424, 22] width 13 height 13
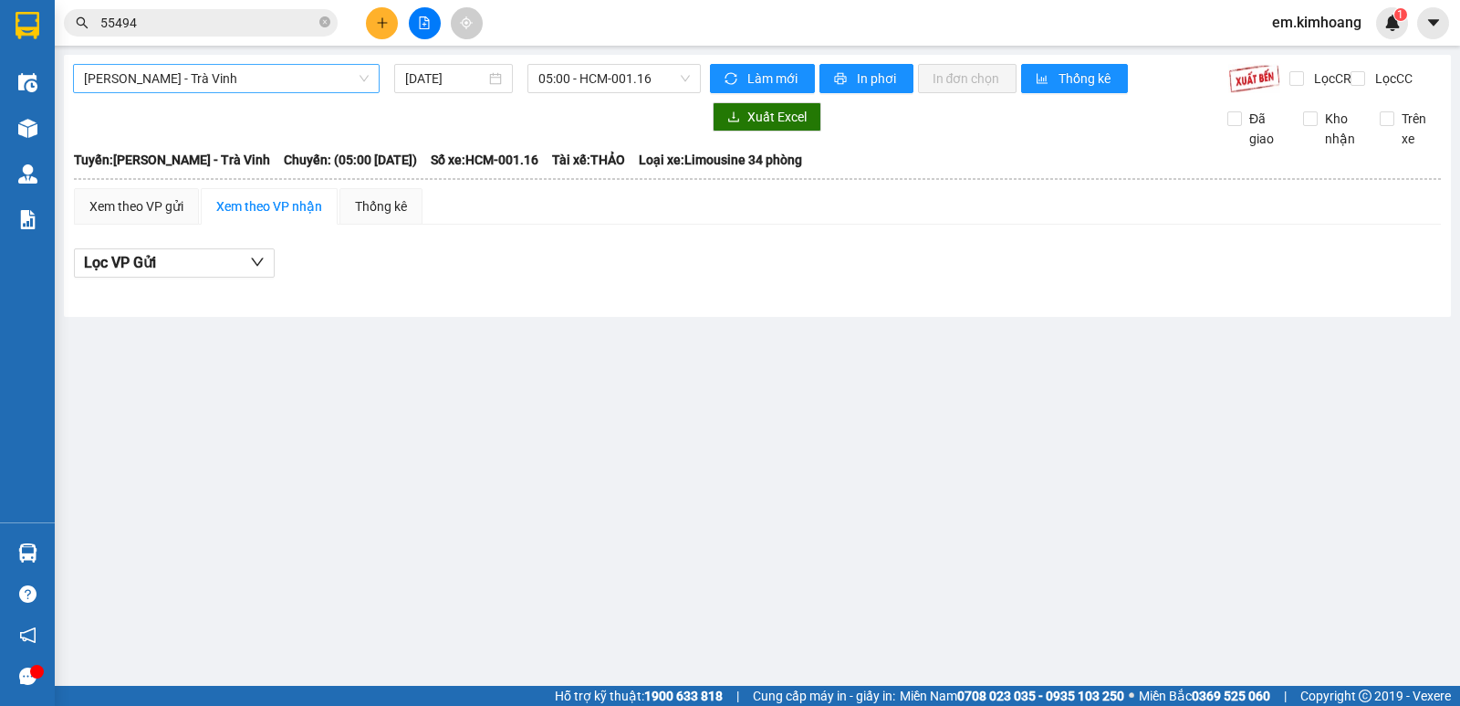
click at [276, 79] on span "[PERSON_NAME] - Trà Vinh" at bounding box center [226, 78] width 285 height 27
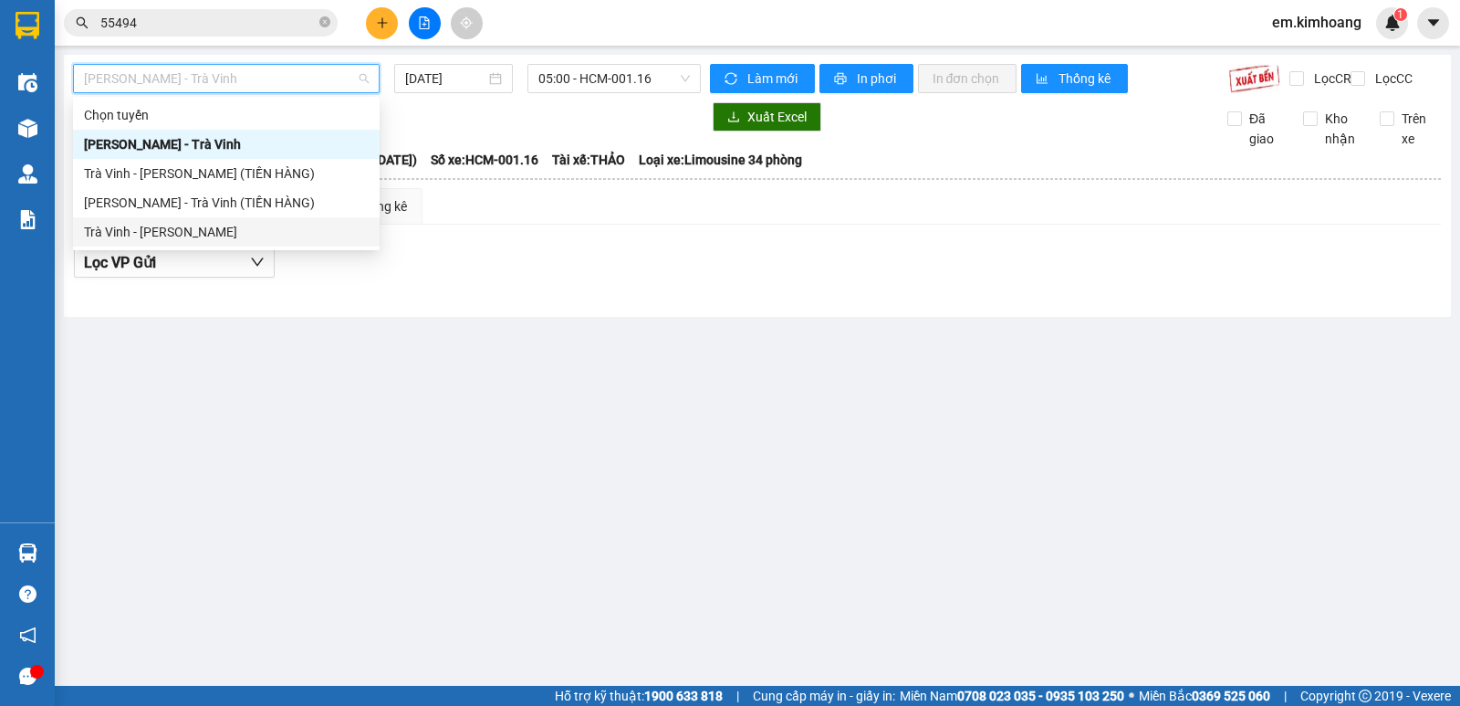
click at [277, 226] on div "Trà Vinh - [PERSON_NAME]" at bounding box center [226, 232] width 285 height 20
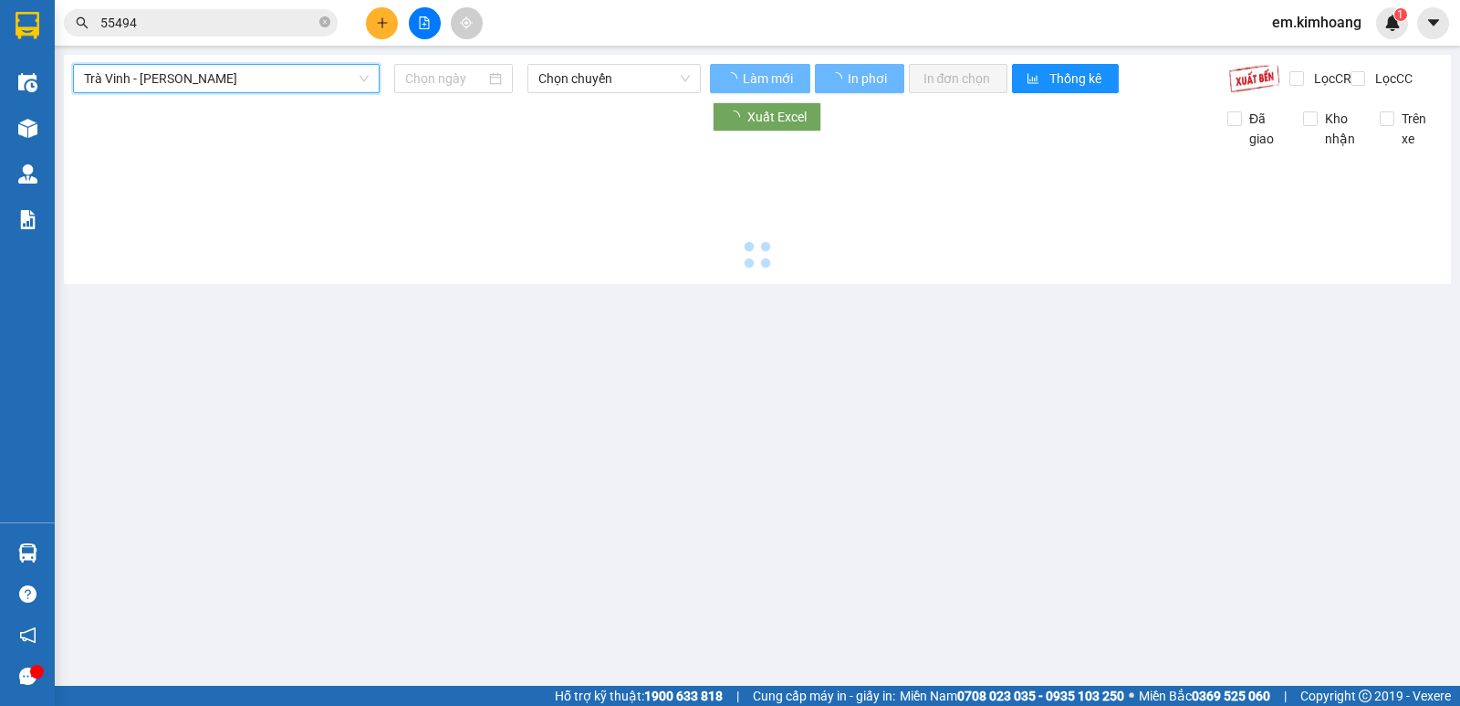
type input "[DATE]"
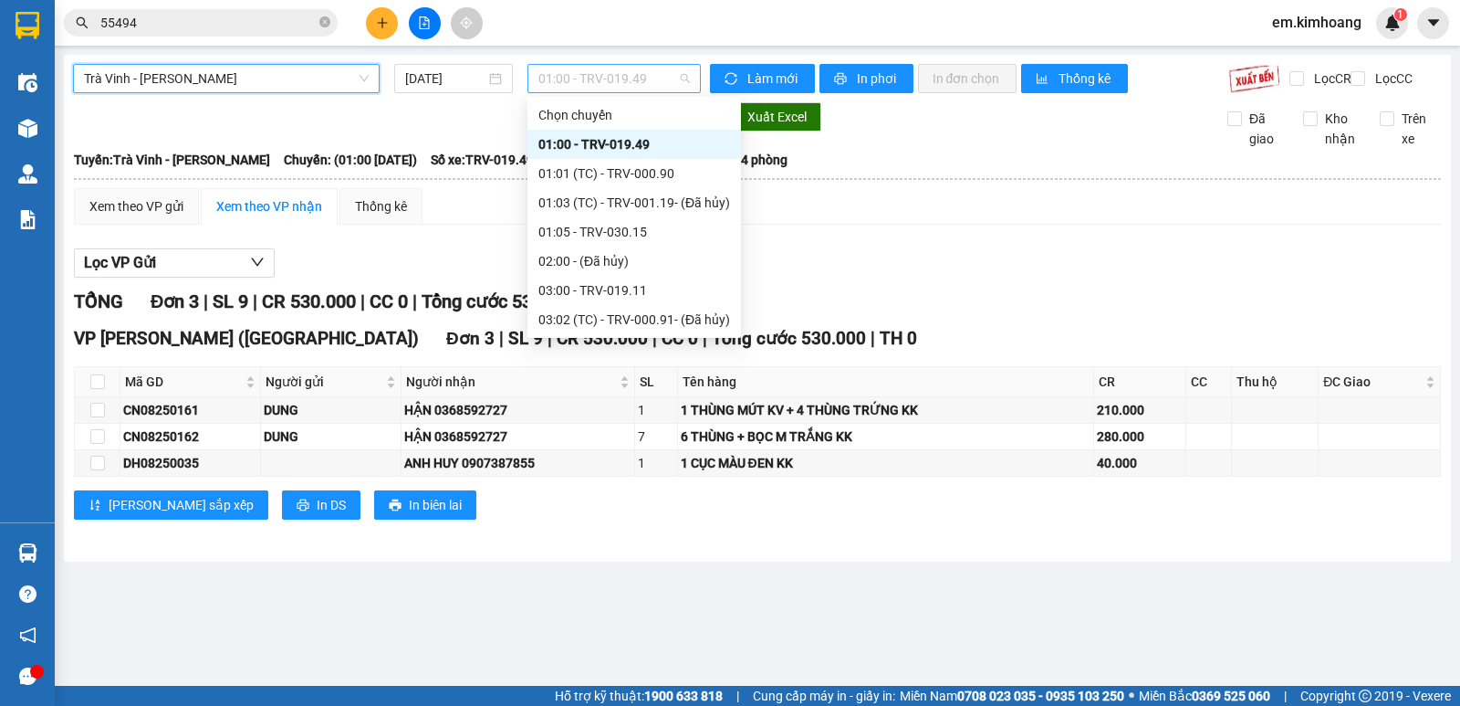
click at [554, 76] on span "01:00 - TRV-019.49" at bounding box center [613, 78] width 151 height 27
click at [659, 287] on div "03:00 - TRV-019.11" at bounding box center [634, 290] width 192 height 20
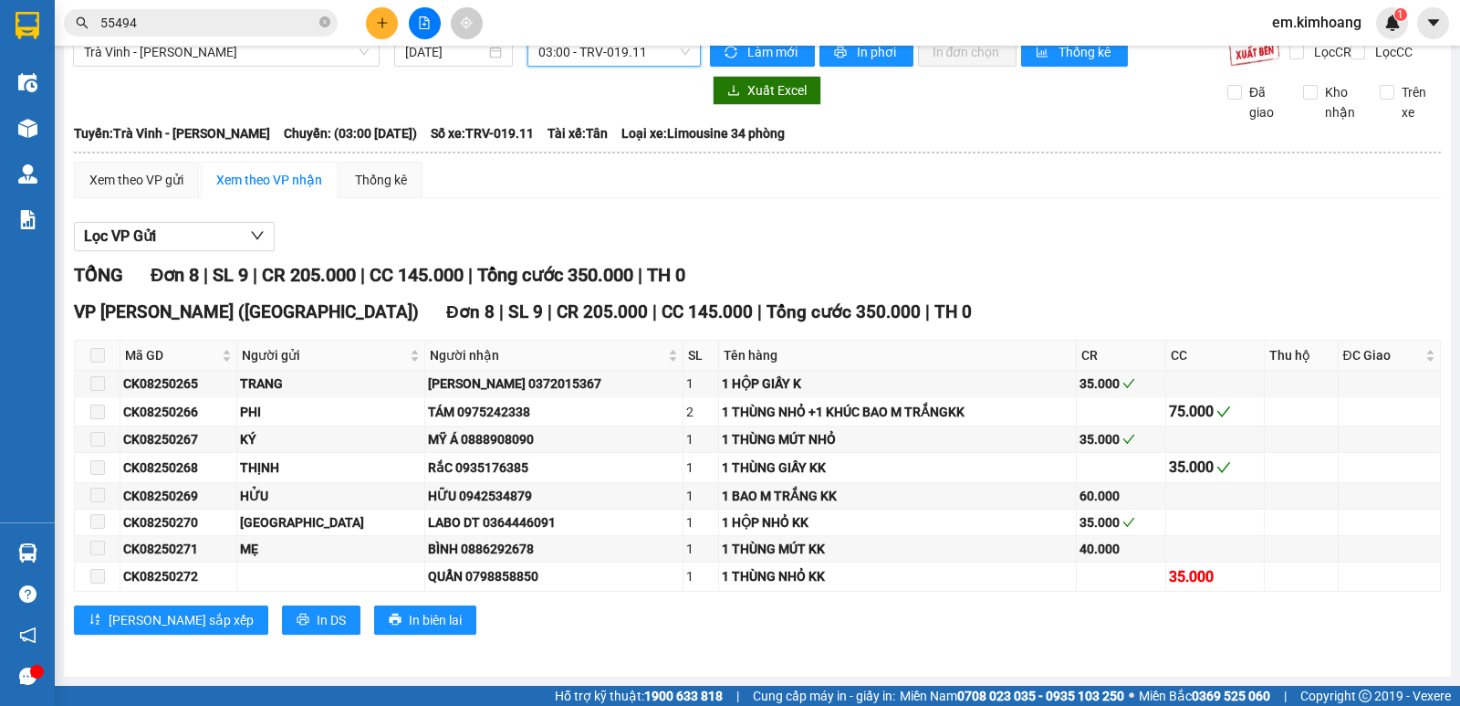
click at [1450, 410] on main "Trà Vinh - [PERSON_NAME] [DATE] 03:00 03:00 - TRV-019.11 Làm mới In phơi In đơn…" at bounding box center [730, 342] width 1460 height 685
click at [1440, 533] on main "Trà Vinh - [GEOGRAPHIC_DATA] [DATE] 03:00 - TRV-019.11 Làm mới In phơi In đơn c…" at bounding box center [730, 342] width 1460 height 685
click at [1441, 520] on main "Trà Vinh - [GEOGRAPHIC_DATA] [DATE] 03:00 - TRV-019.11 Làm mới In phơi In đơn c…" at bounding box center [730, 342] width 1460 height 685
click at [1440, 524] on main "Trà Vinh - [GEOGRAPHIC_DATA] [DATE] 03:00 - TRV-019.11 Làm mới In phơi In đơn c…" at bounding box center [730, 342] width 1460 height 685
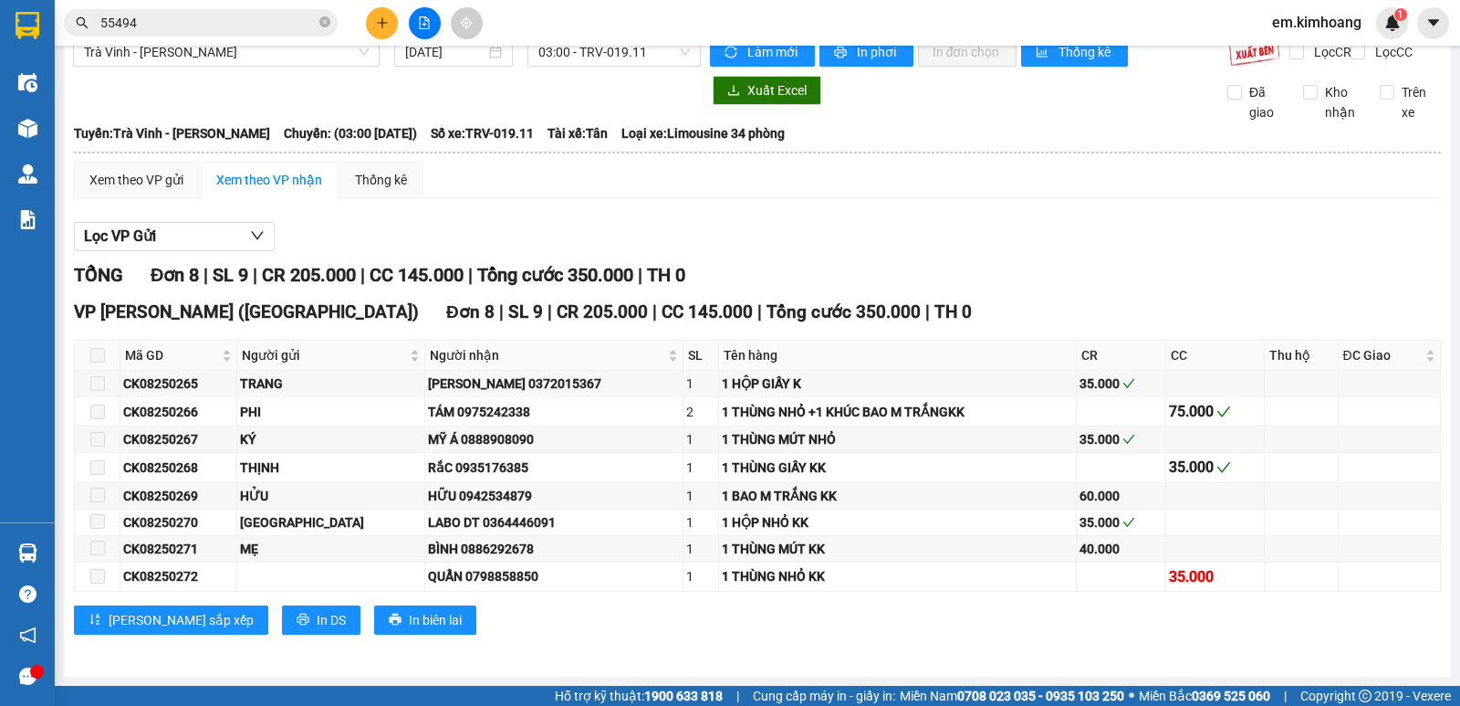
click at [1428, 505] on div "Trà Vinh - [GEOGRAPHIC_DATA] [DATE] 03:00 - TRV-019.11 Làm mới In phơi In đơn c…" at bounding box center [757, 352] width 1387 height 648
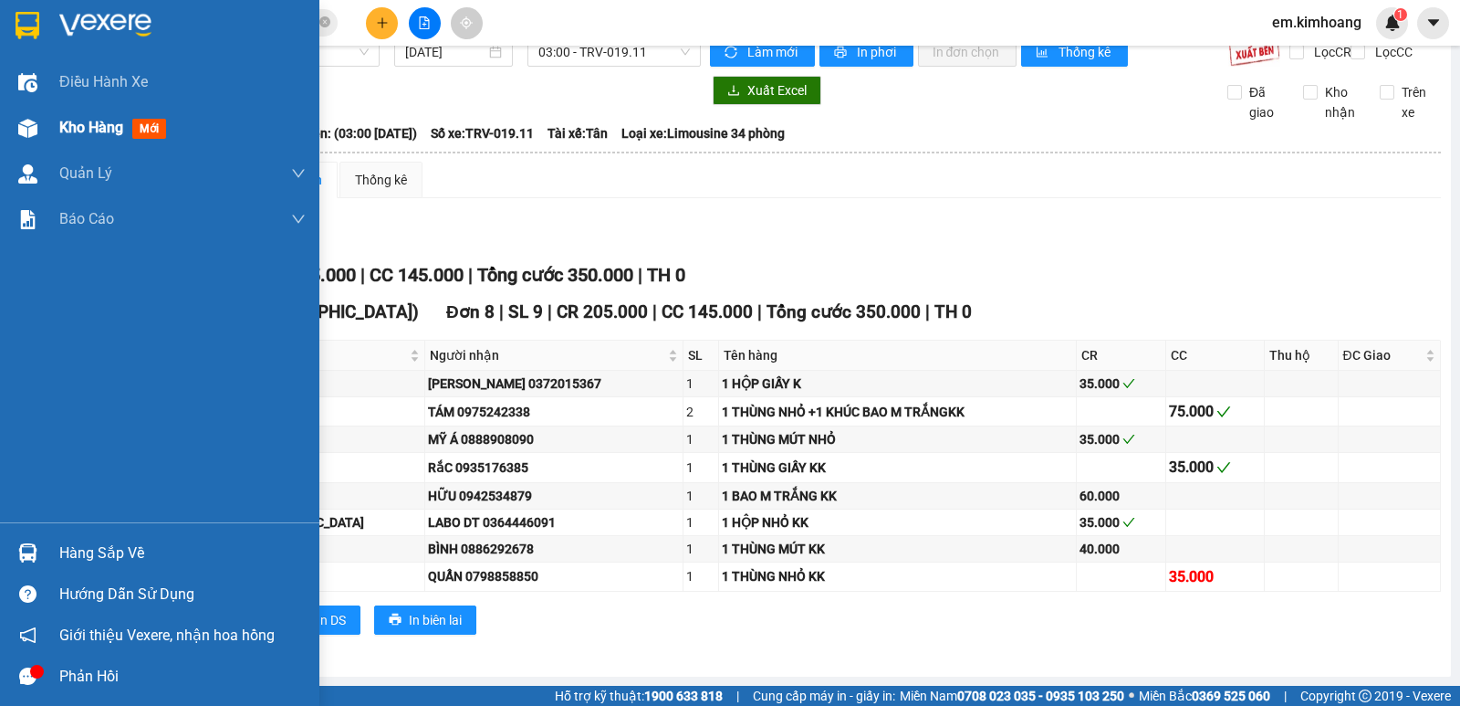
click at [89, 120] on span "Kho hàng" at bounding box center [91, 127] width 64 height 17
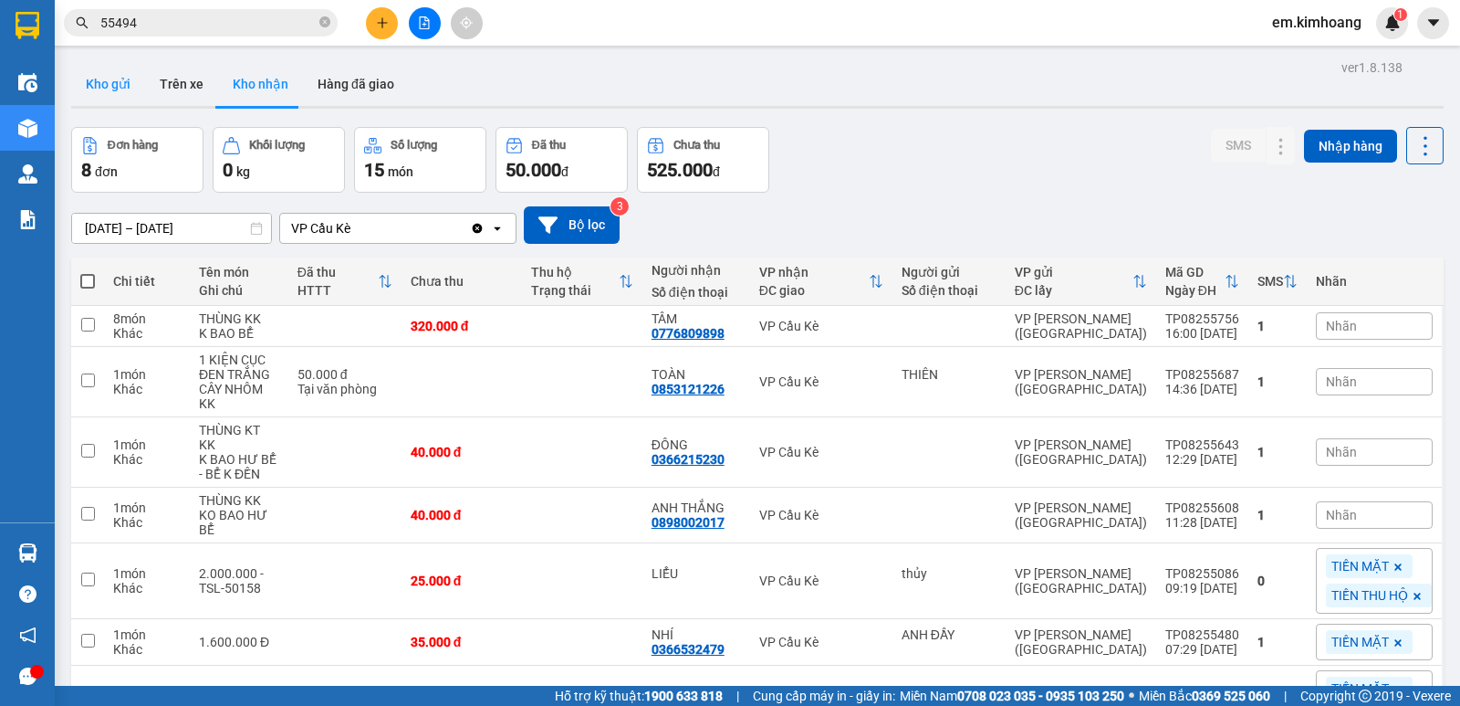
click at [120, 62] on button "Kho gửi" at bounding box center [108, 84] width 74 height 44
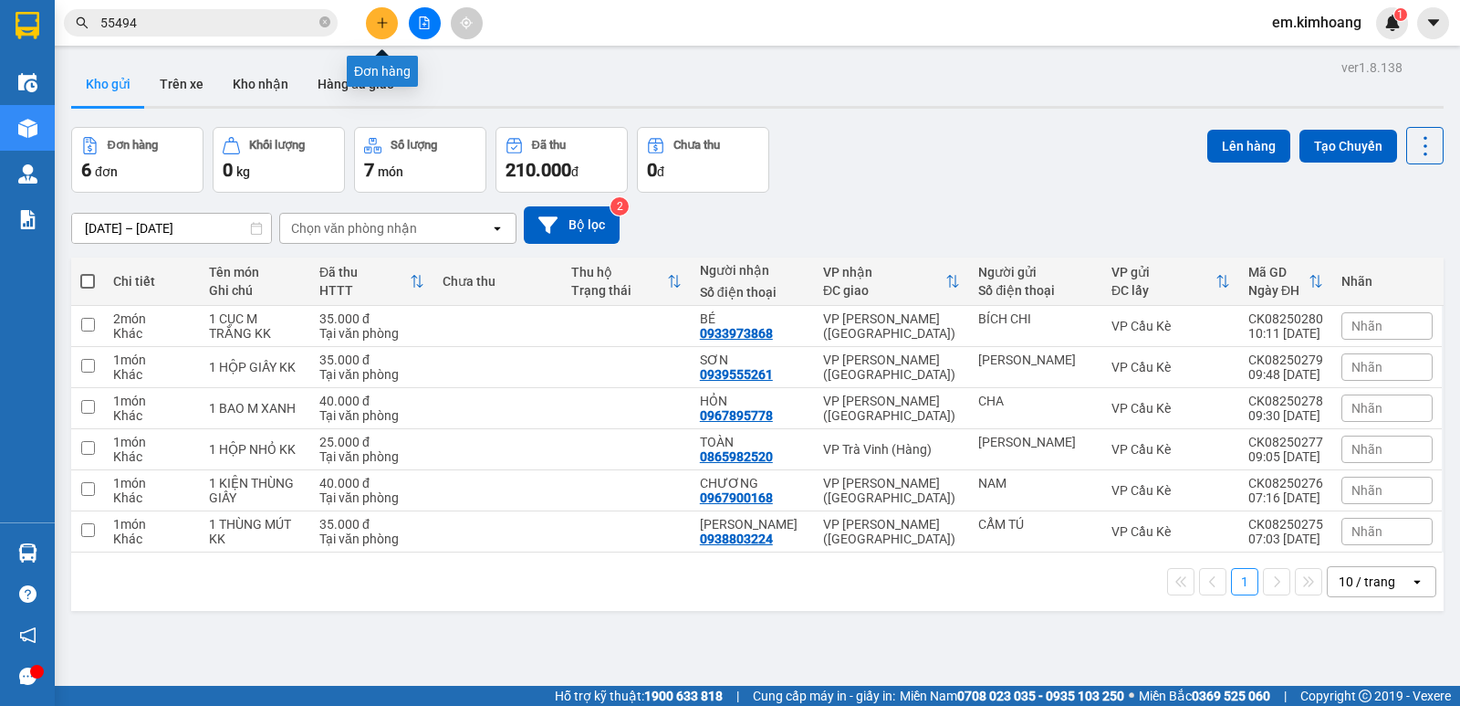
click at [387, 23] on icon "plus" at bounding box center [382, 22] width 10 height 1
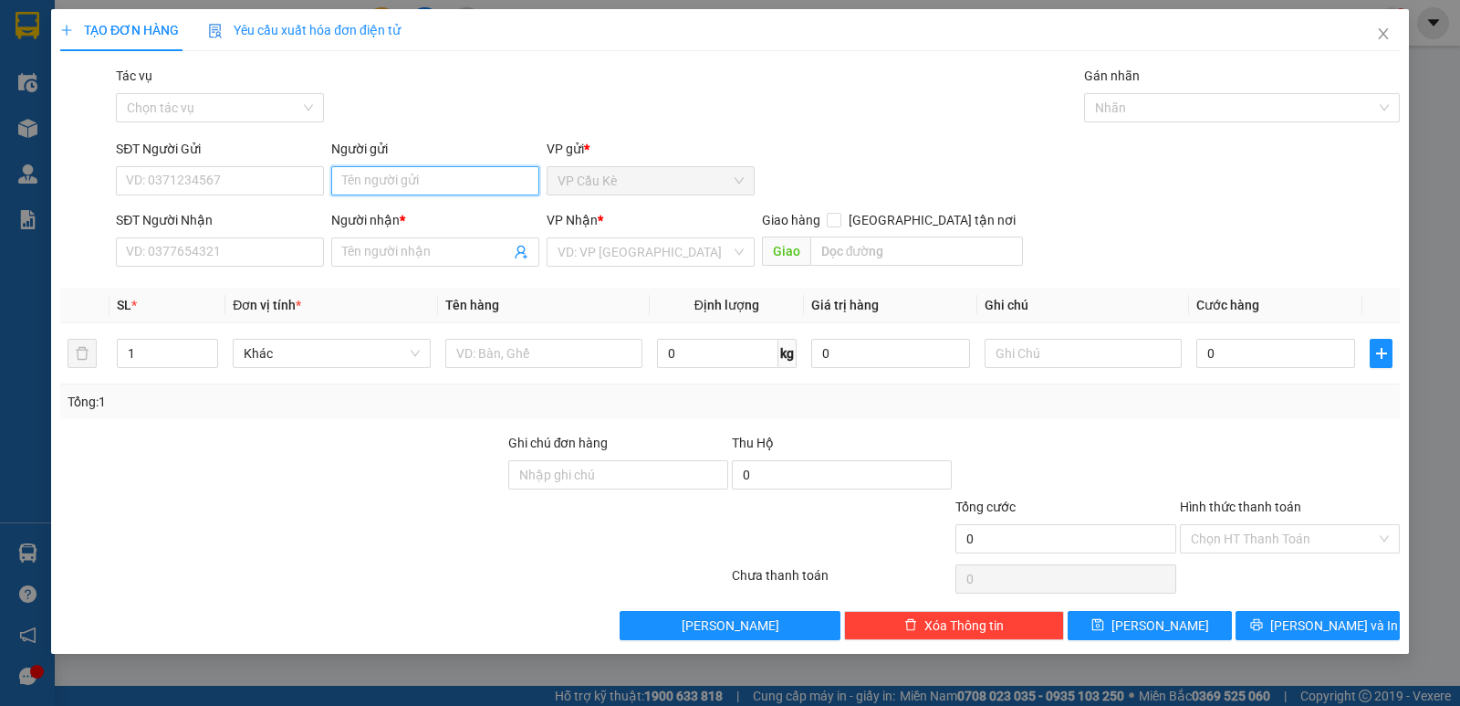
click at [435, 174] on input "Người gửi" at bounding box center [435, 180] width 208 height 29
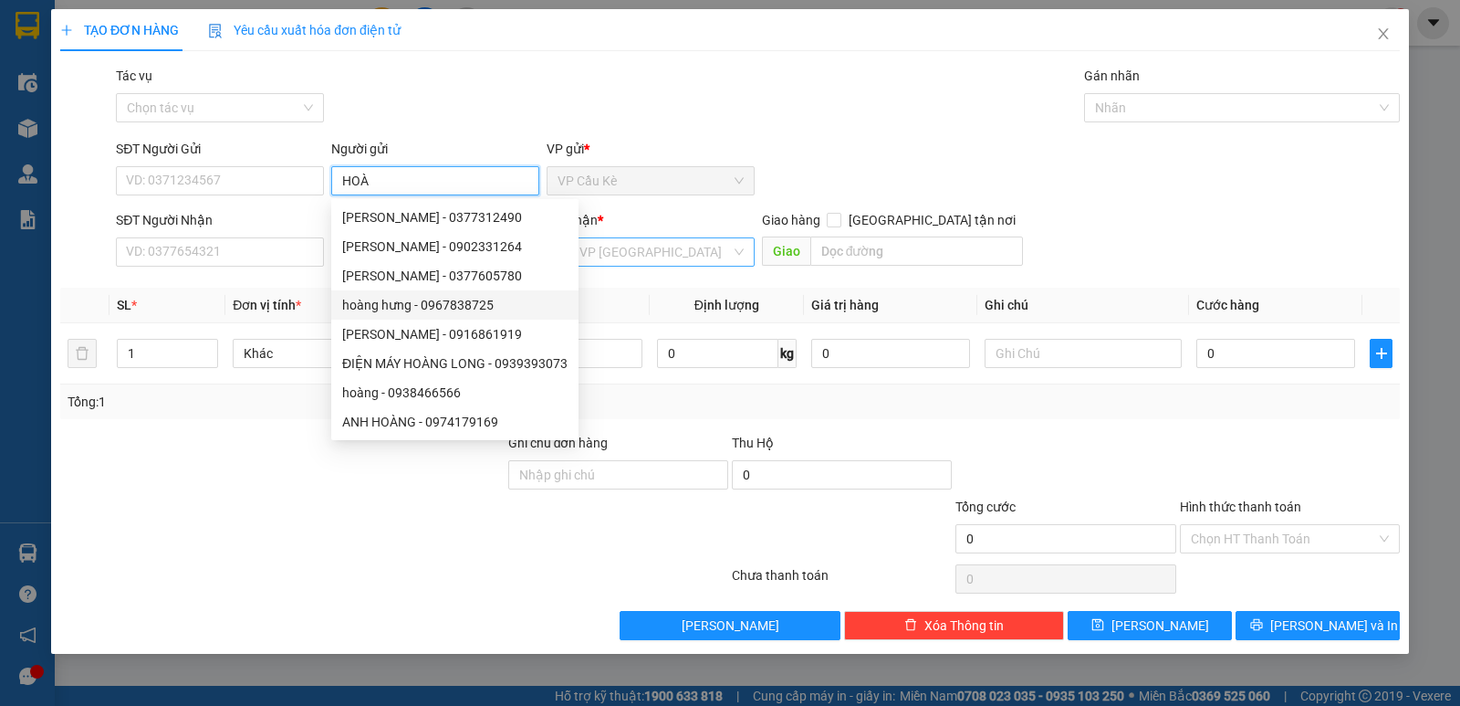
type input "HOÀ"
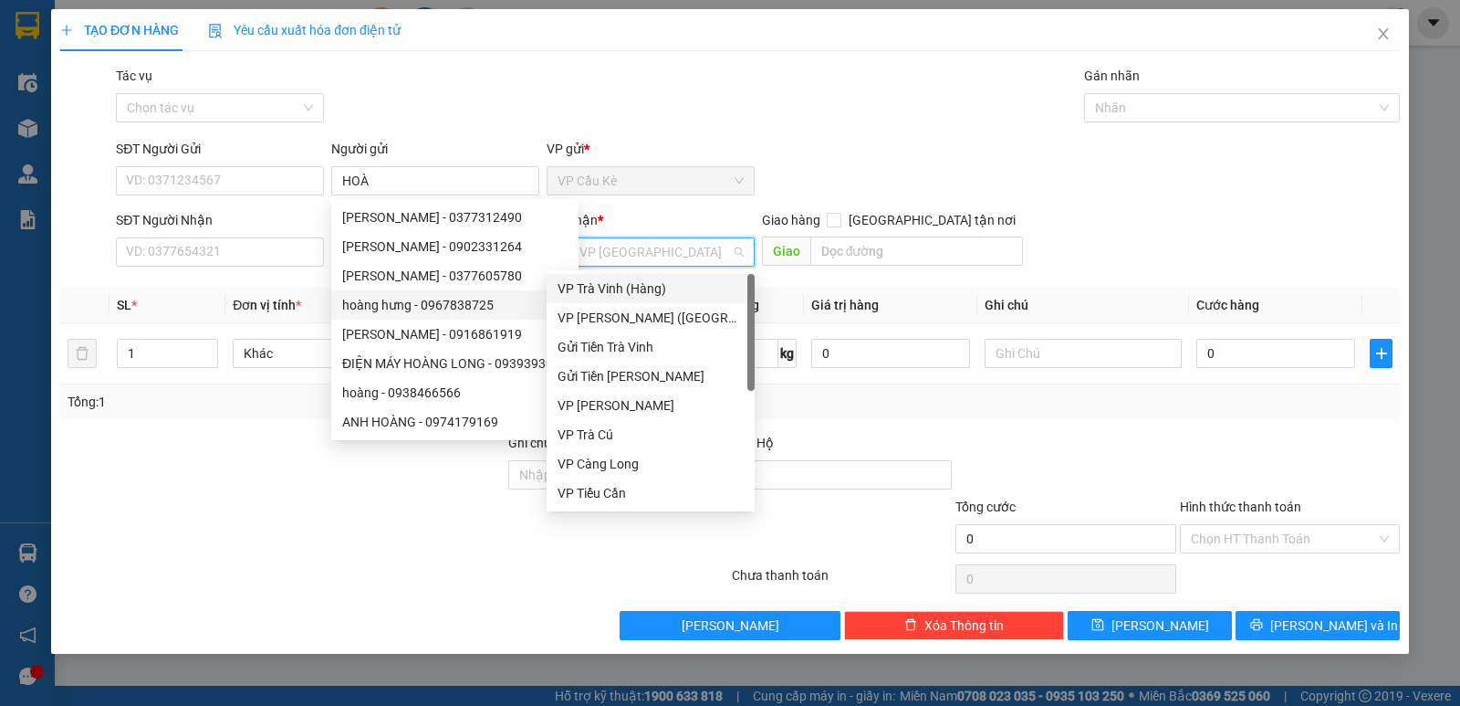
click at [673, 258] on input "search" at bounding box center [644, 251] width 173 height 27
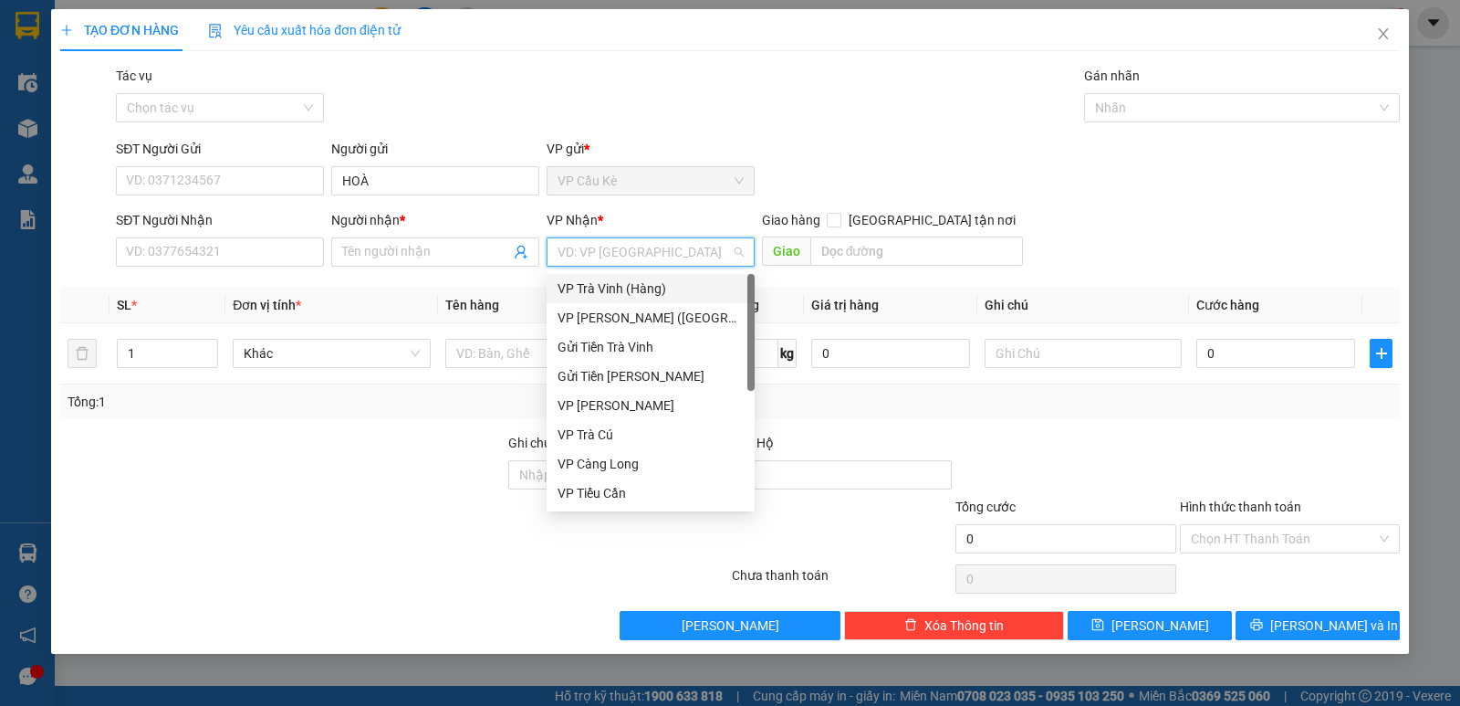
click at [685, 279] on div "VP Trà Vinh (Hàng)" at bounding box center [651, 288] width 186 height 20
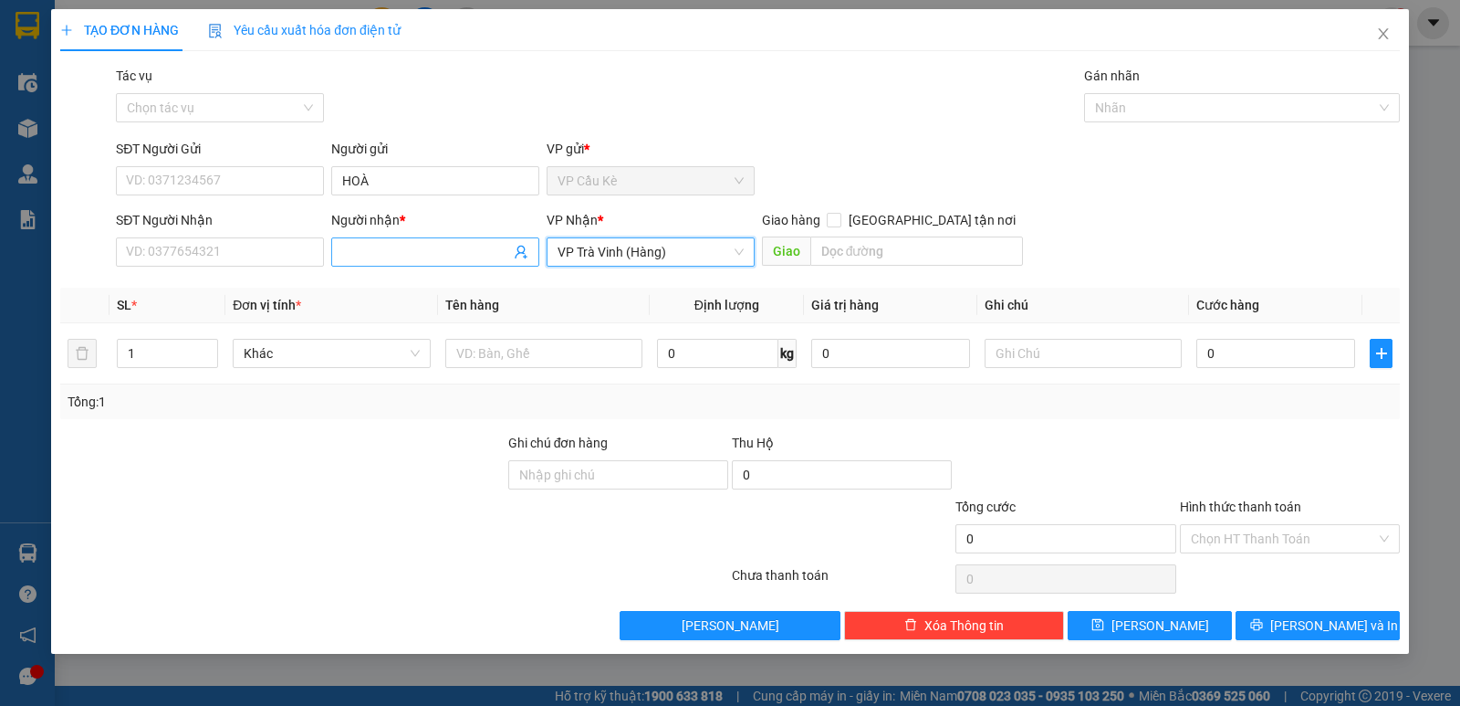
click at [471, 256] on input "Người nhận *" at bounding box center [426, 252] width 168 height 20
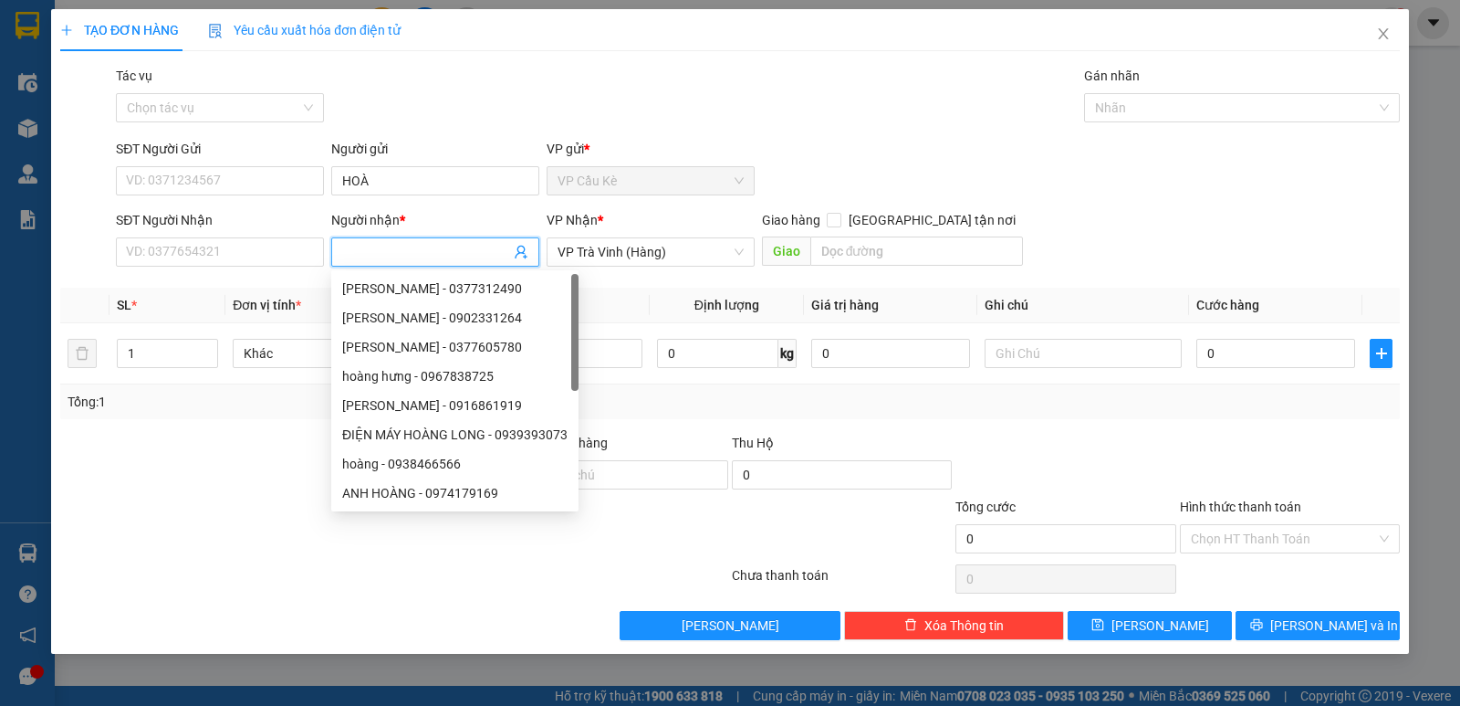
type input "D"
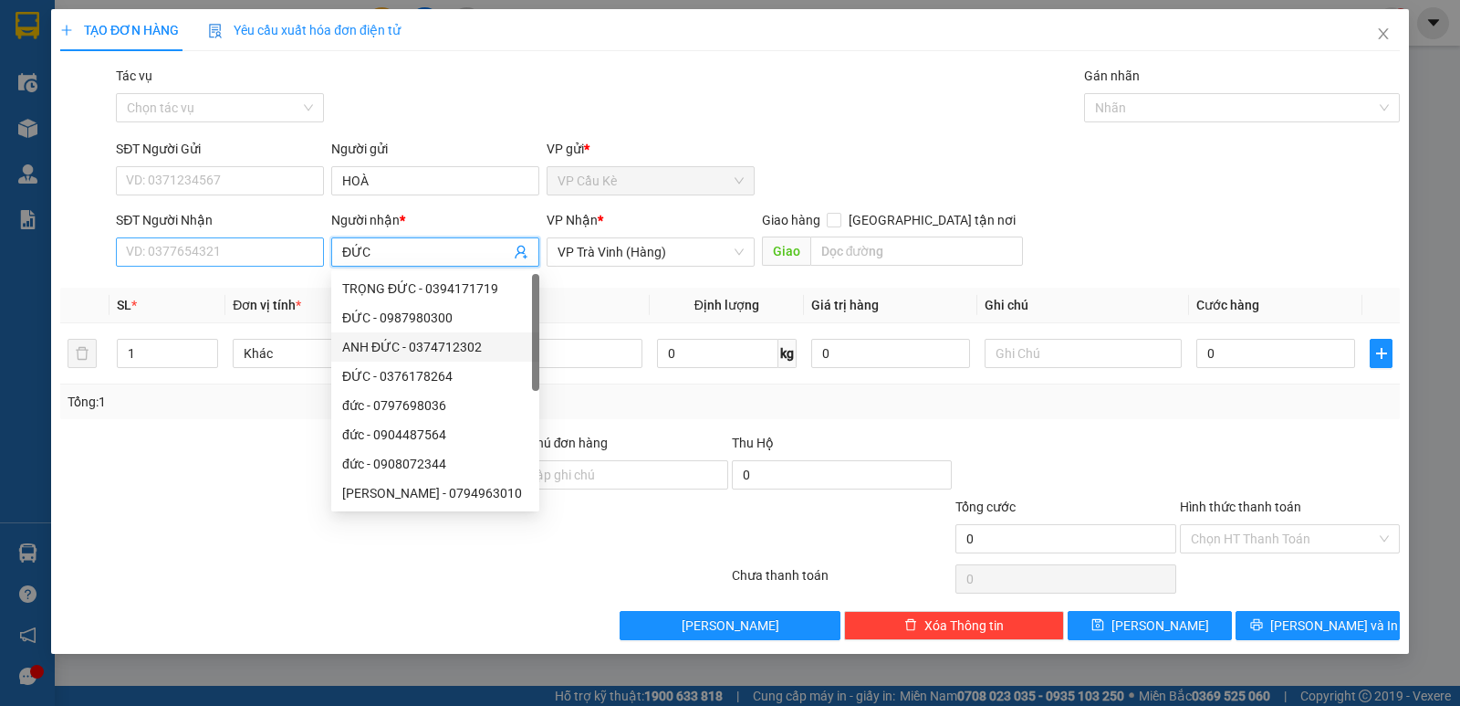
type input "ĐỨC"
click at [284, 256] on input "SĐT Người Nhận" at bounding box center [220, 251] width 208 height 29
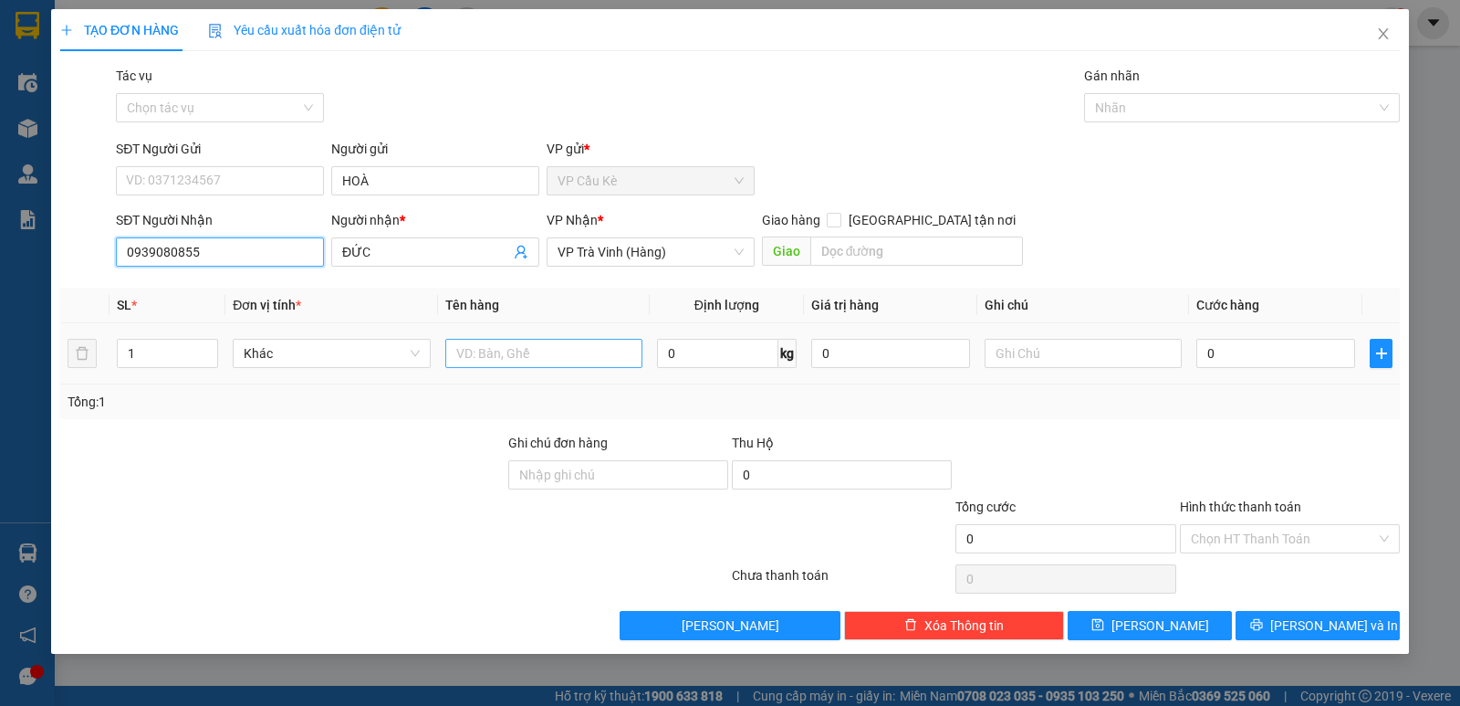
type input "0939080855"
click at [487, 359] on input "text" at bounding box center [543, 353] width 197 height 29
type input "1 BỊT M TRẮNG"
click at [1124, 360] on input "text" at bounding box center [1083, 353] width 197 height 29
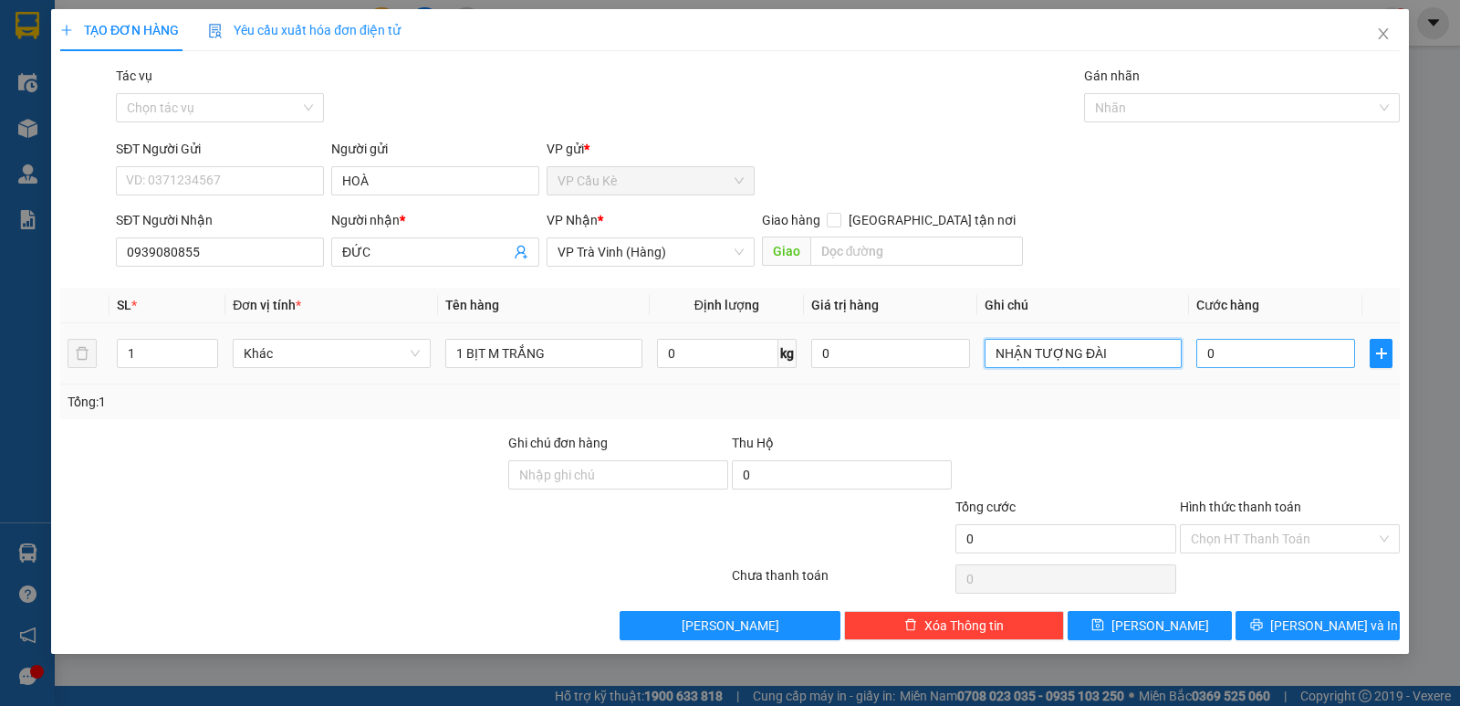
type input "NHẬN TƯỢNG ĐÀI"
click at [1329, 359] on input "0" at bounding box center [1276, 353] width 159 height 29
type input "2"
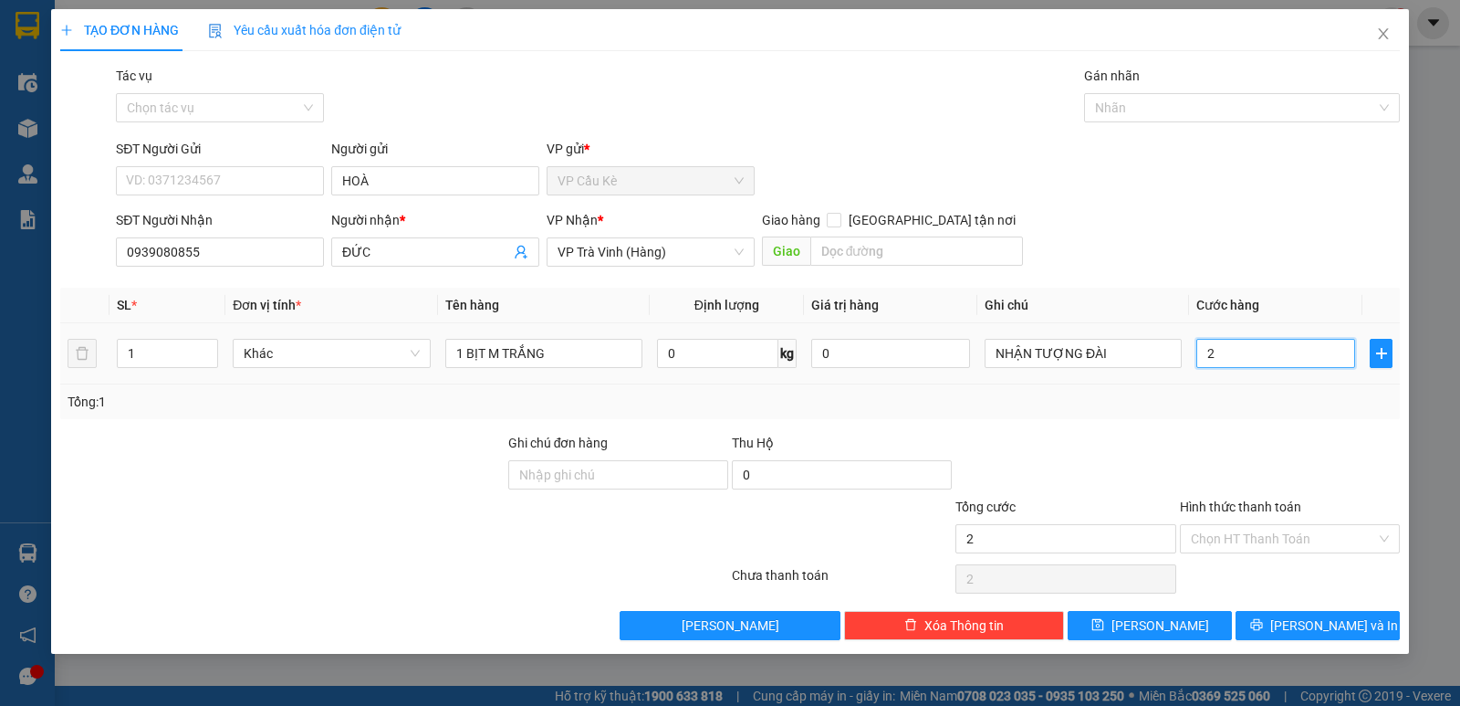
type input "25"
type input "25.000"
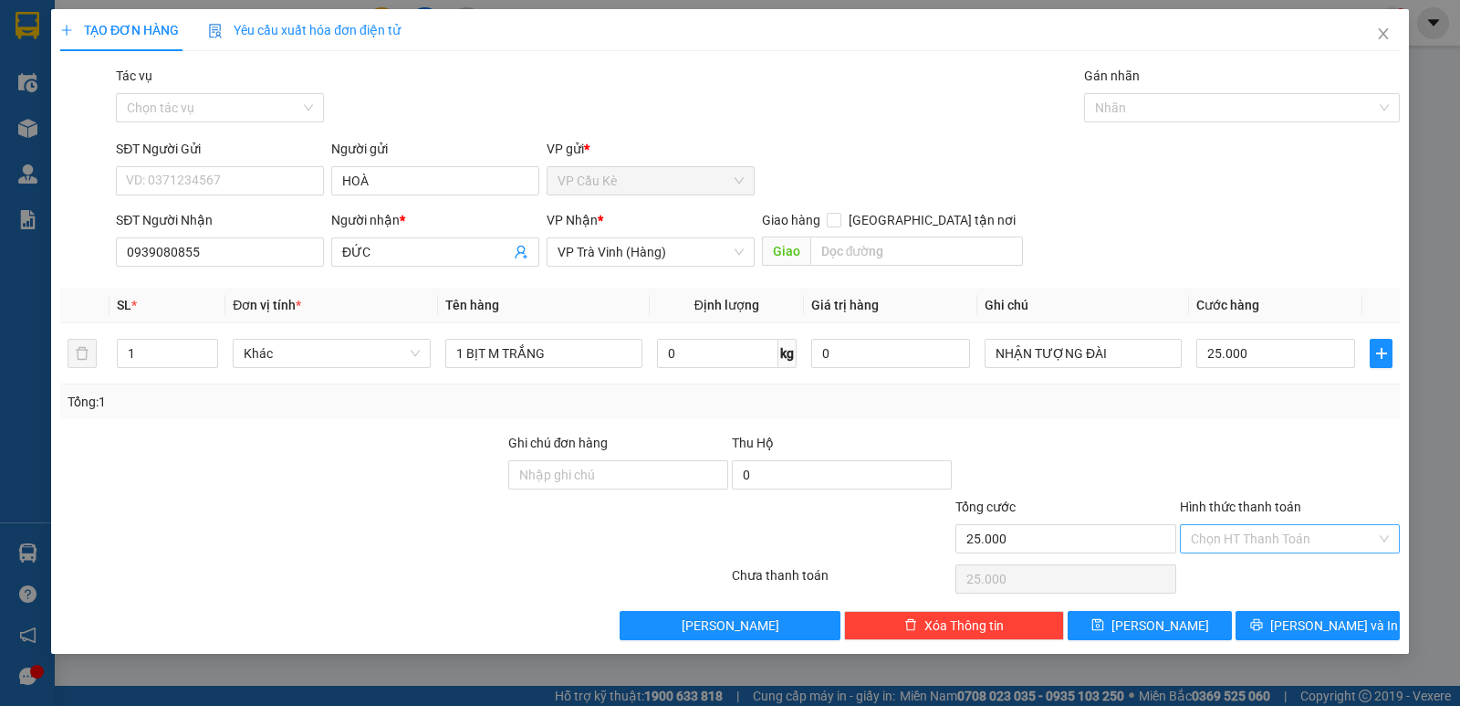
click at [1337, 534] on input "Hình thức thanh toán" at bounding box center [1283, 538] width 185 height 27
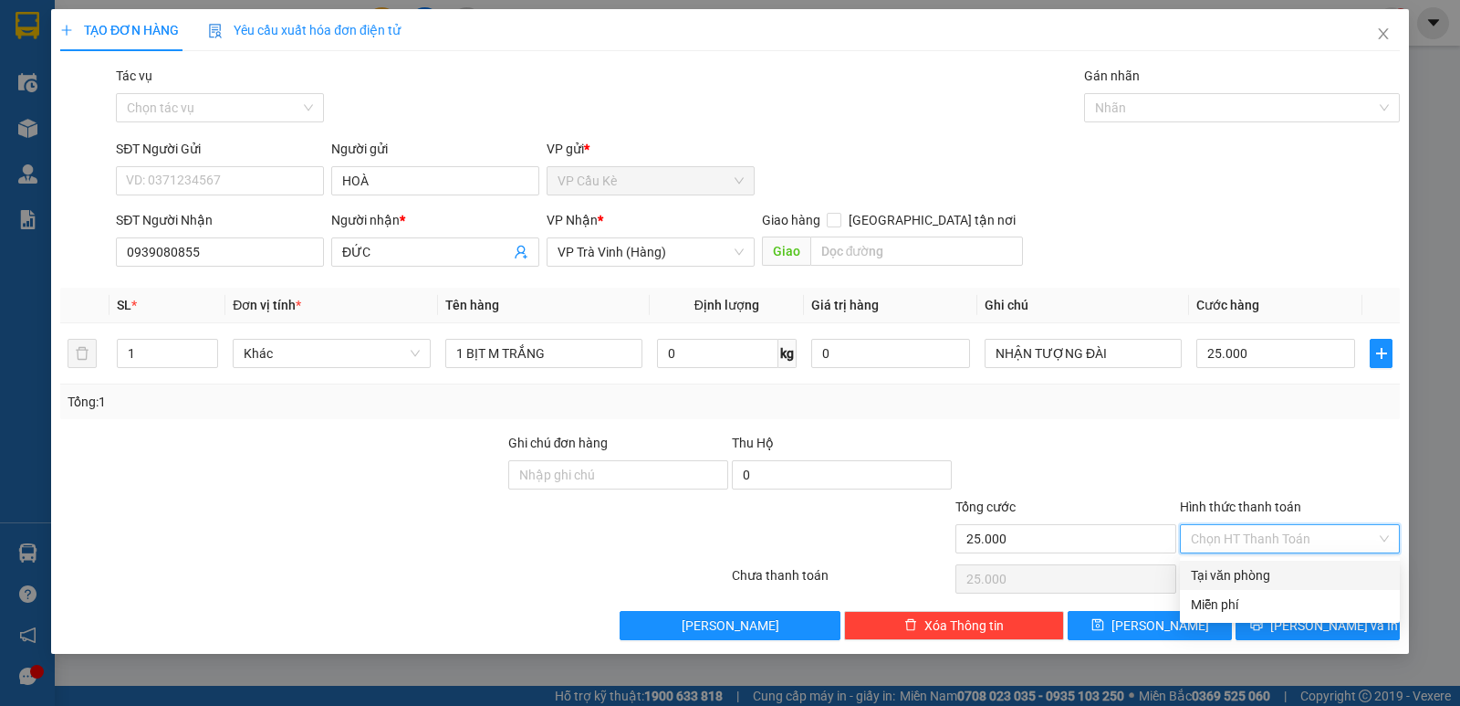
click at [1322, 575] on div "Tại văn phòng" at bounding box center [1290, 575] width 198 height 20
type input "0"
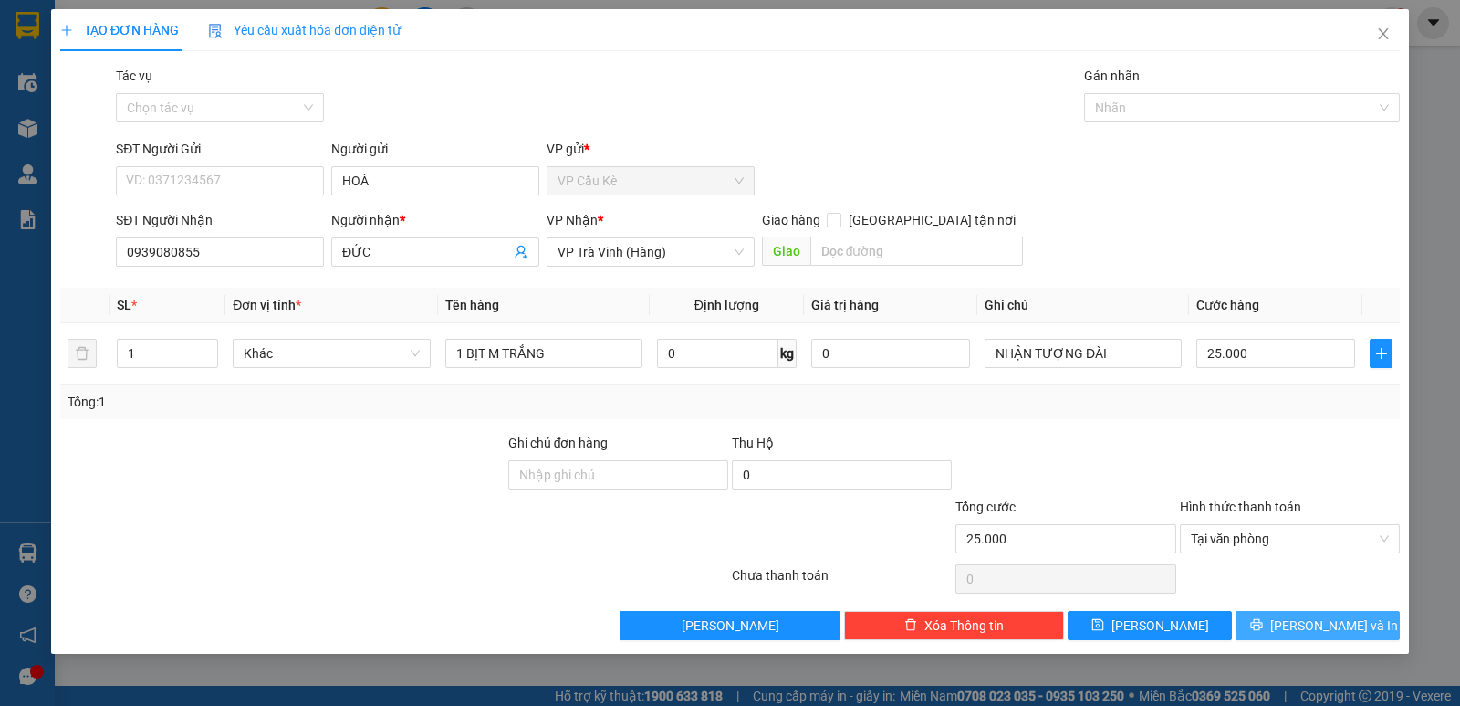
click at [1305, 628] on span "[PERSON_NAME] và In" at bounding box center [1334, 625] width 128 height 20
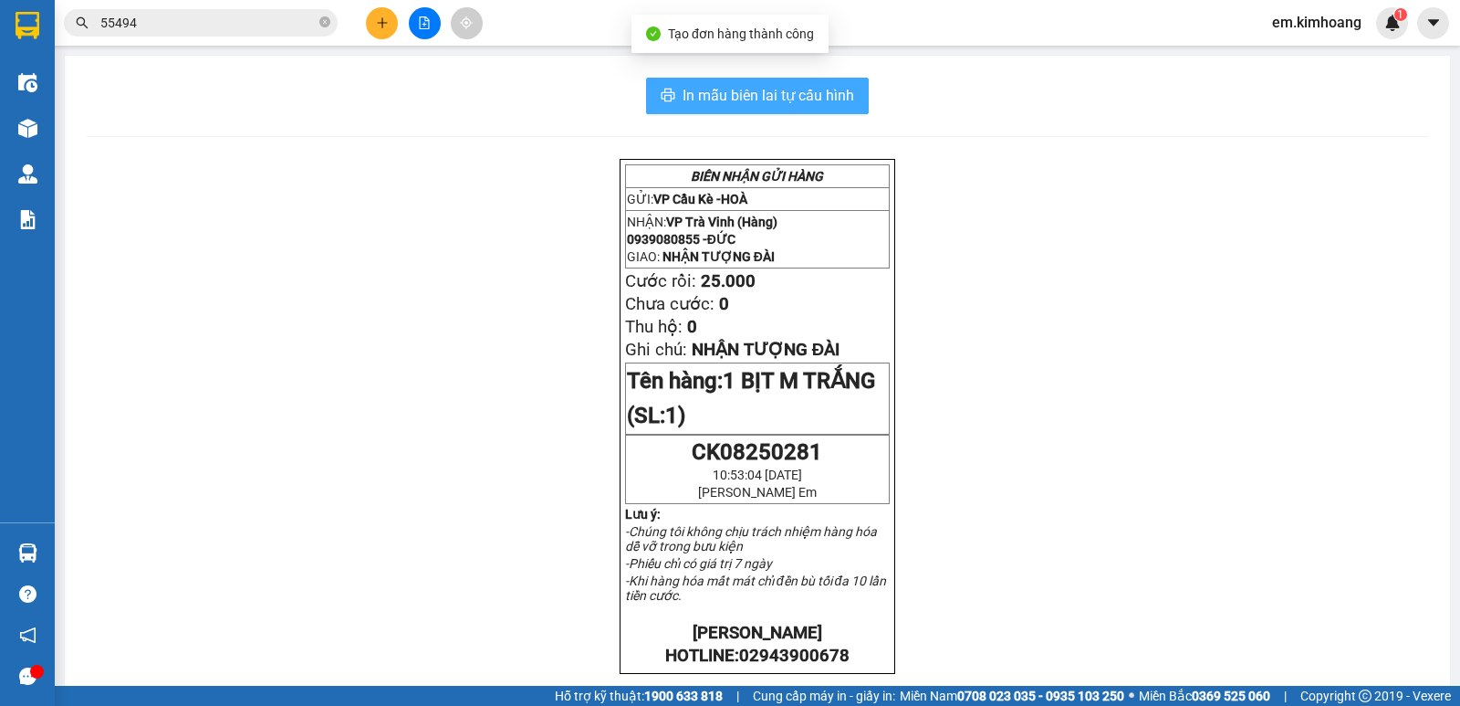
click at [747, 89] on span "In mẫu biên lai tự cấu hình" at bounding box center [769, 95] width 172 height 23
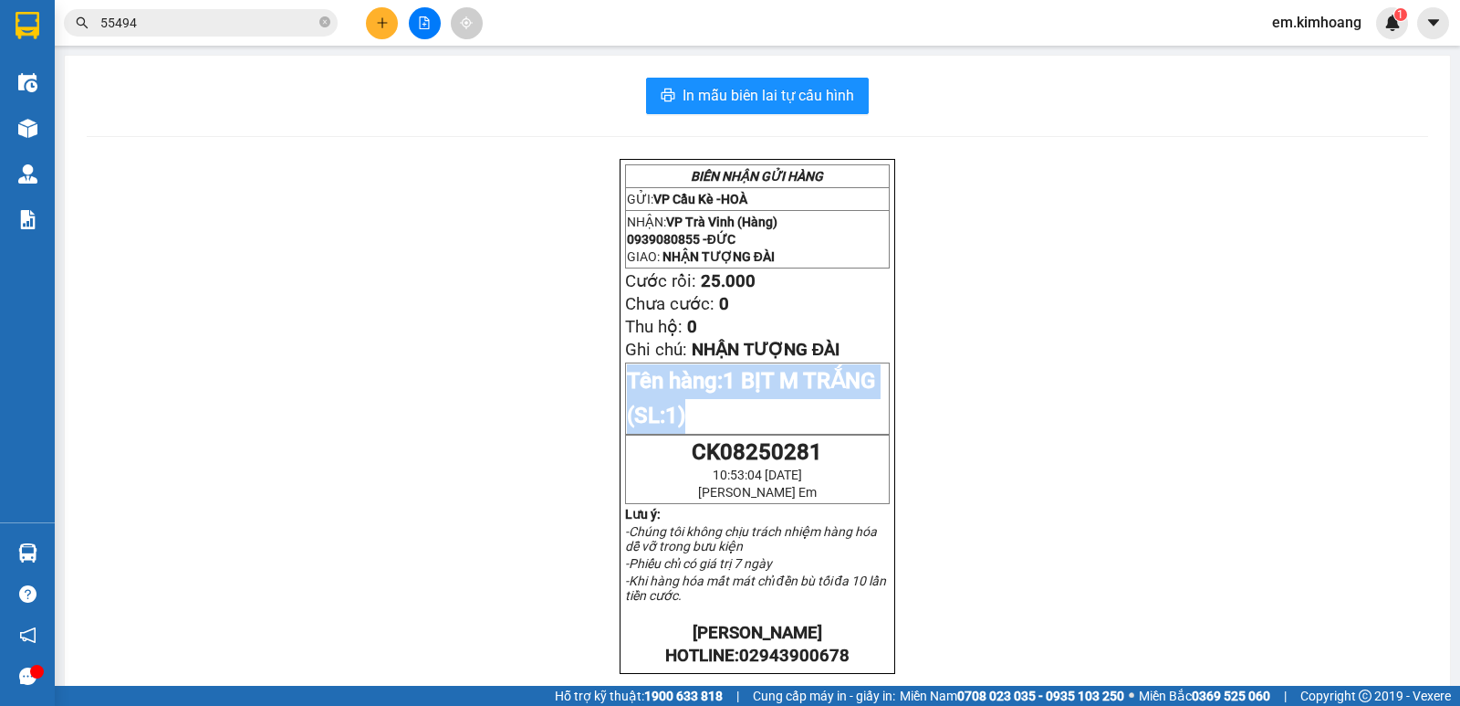
drag, startPoint x: 952, startPoint y: 451, endPoint x: 936, endPoint y: 484, distance: 36.7
click at [936, 484] on div "BIÊN NHẬN GỬI HÀNG GỬI: VP Cầu Kè - HOÀ NHẬN: VP [PERSON_NAME] (Hàng) 093908085…" at bounding box center [758, 660] width 1342 height 1003
click at [928, 531] on div "BIÊN NHẬN GỬI HÀNG GỬI: VP Cầu Kè - HOÀ NHẬN: VP [PERSON_NAME] (Hàng) 093908085…" at bounding box center [758, 660] width 1342 height 1003
click at [383, 21] on icon "plus" at bounding box center [382, 22] width 13 height 13
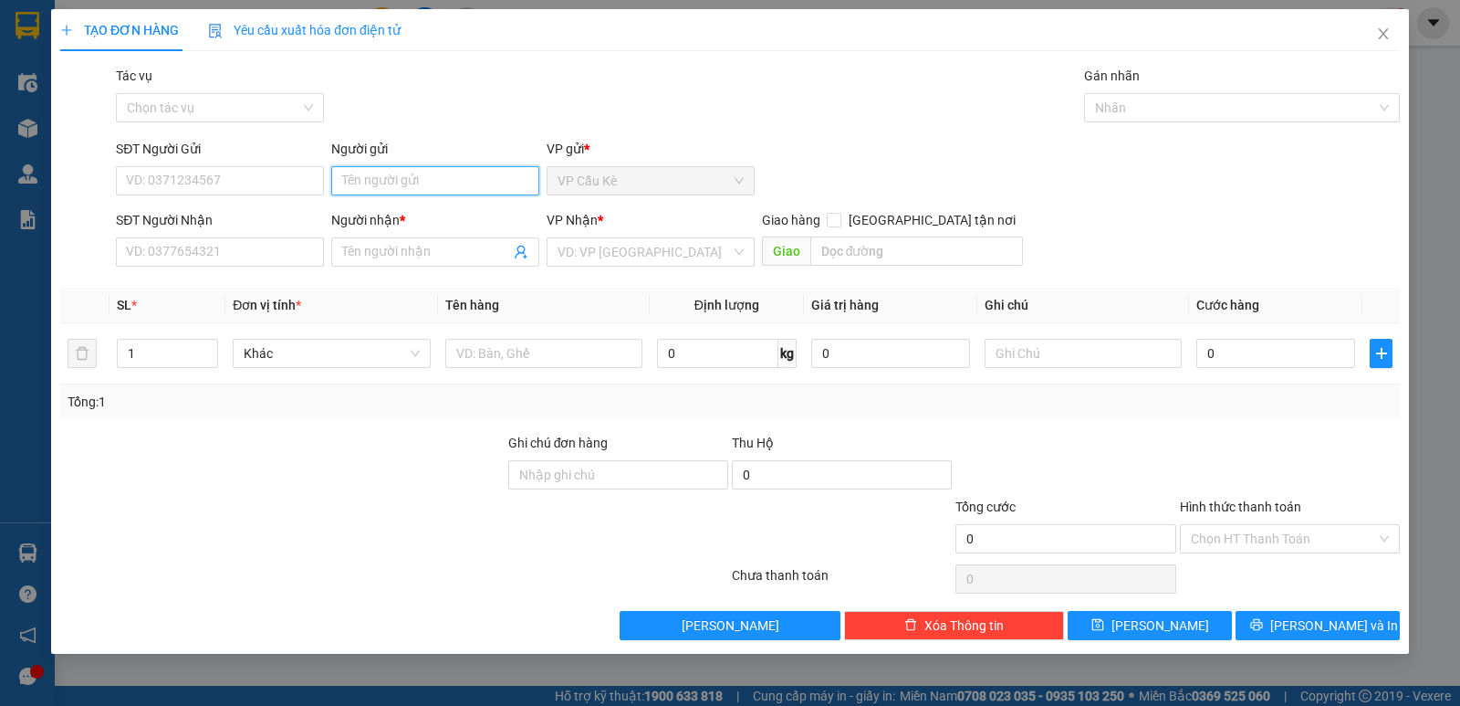
click at [467, 177] on input "Người gửi" at bounding box center [435, 180] width 208 height 29
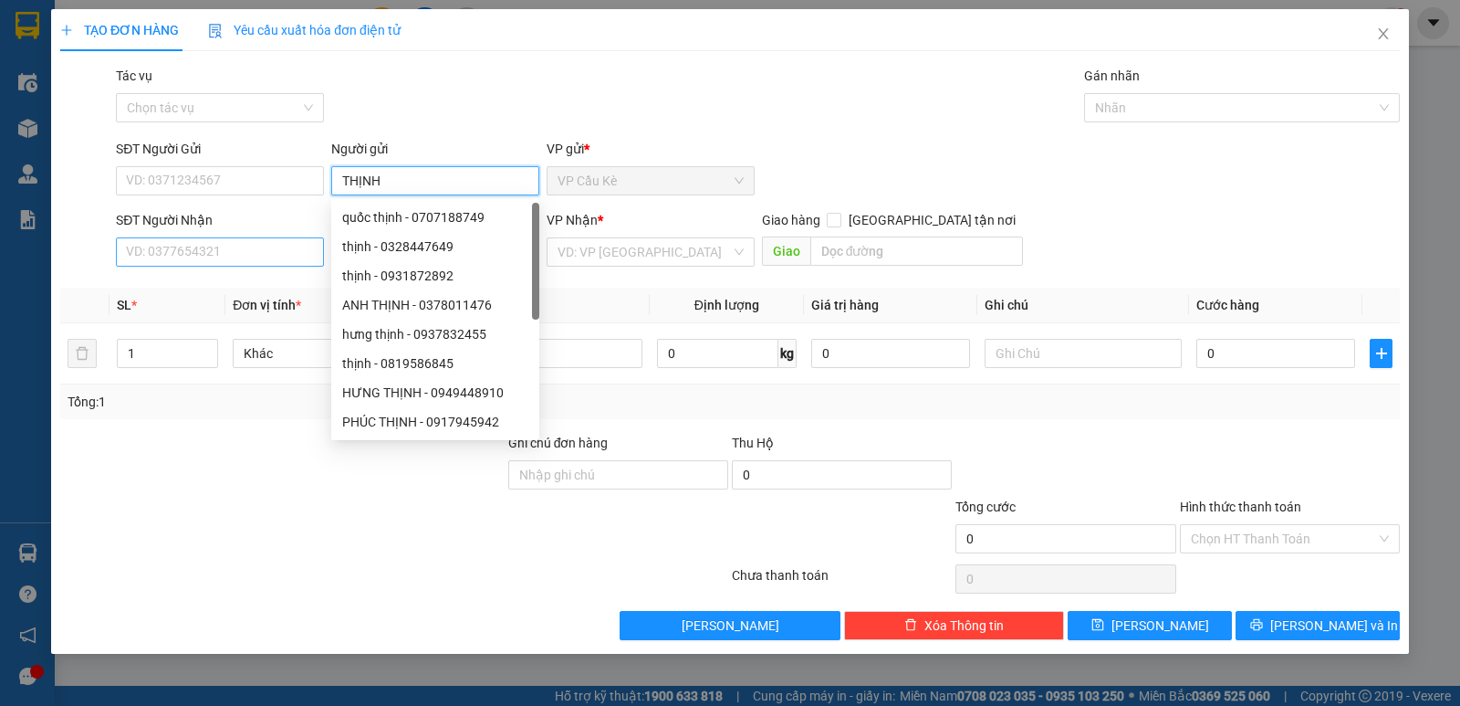
type input "THỊNH"
click at [296, 257] on input "SĐT Người Nhận" at bounding box center [220, 251] width 208 height 29
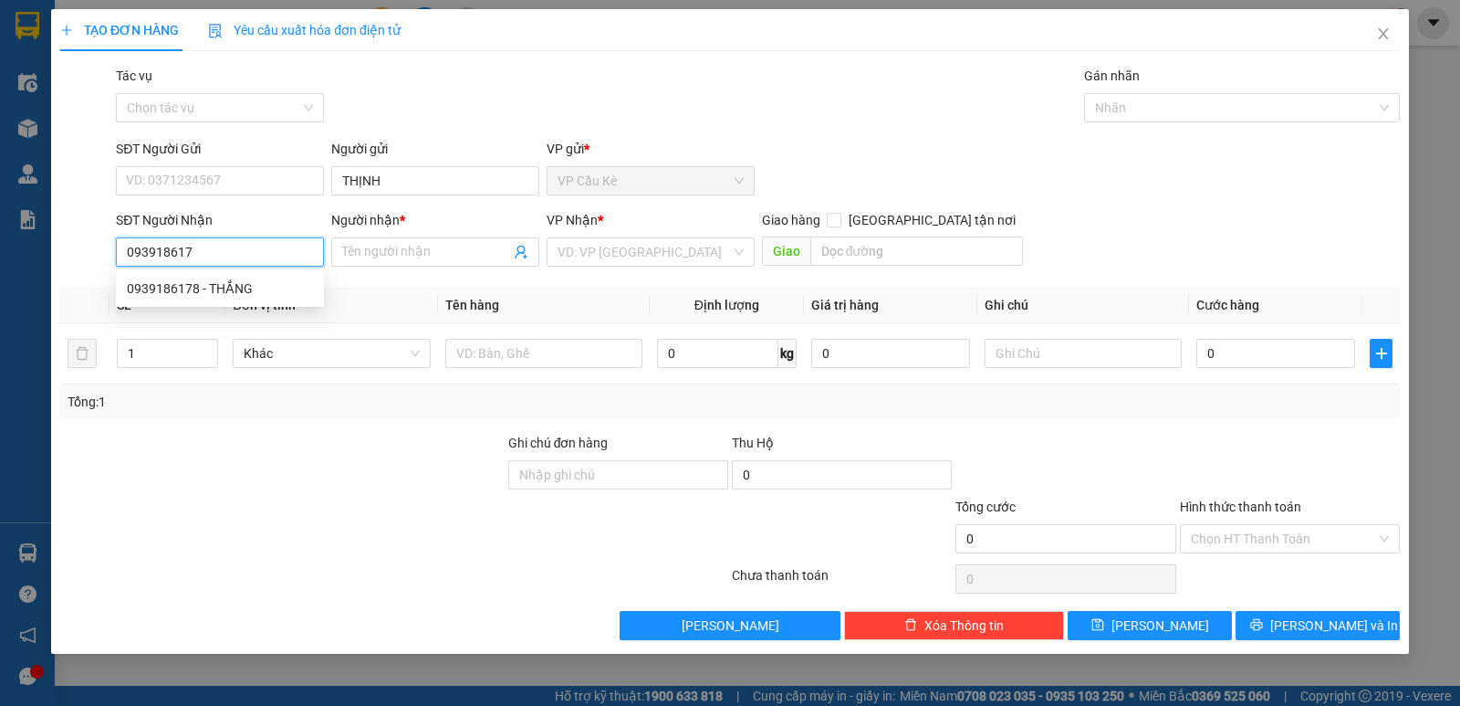
type input "0939186178"
click at [292, 287] on div "0939186178 - THẮNG" at bounding box center [220, 288] width 186 height 20
type input "THẮNG"
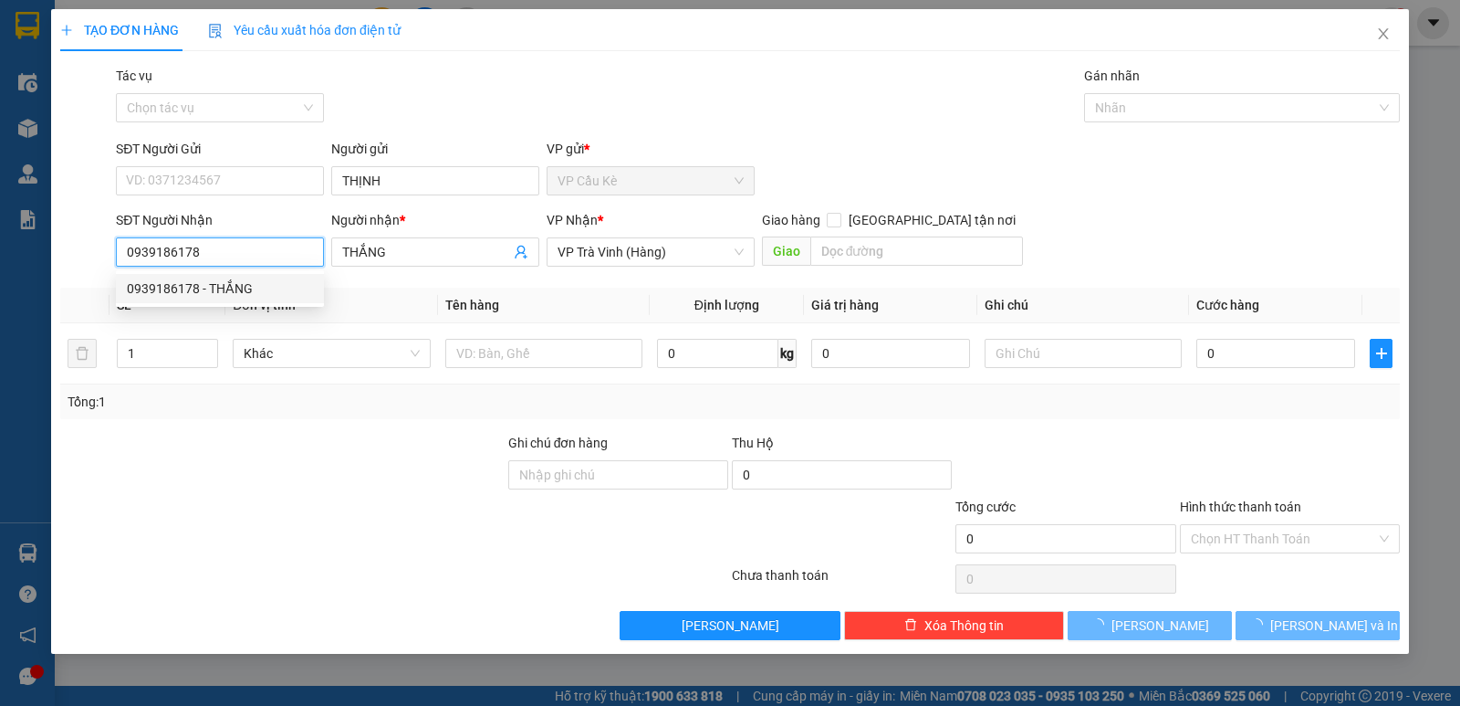
type input "25.000"
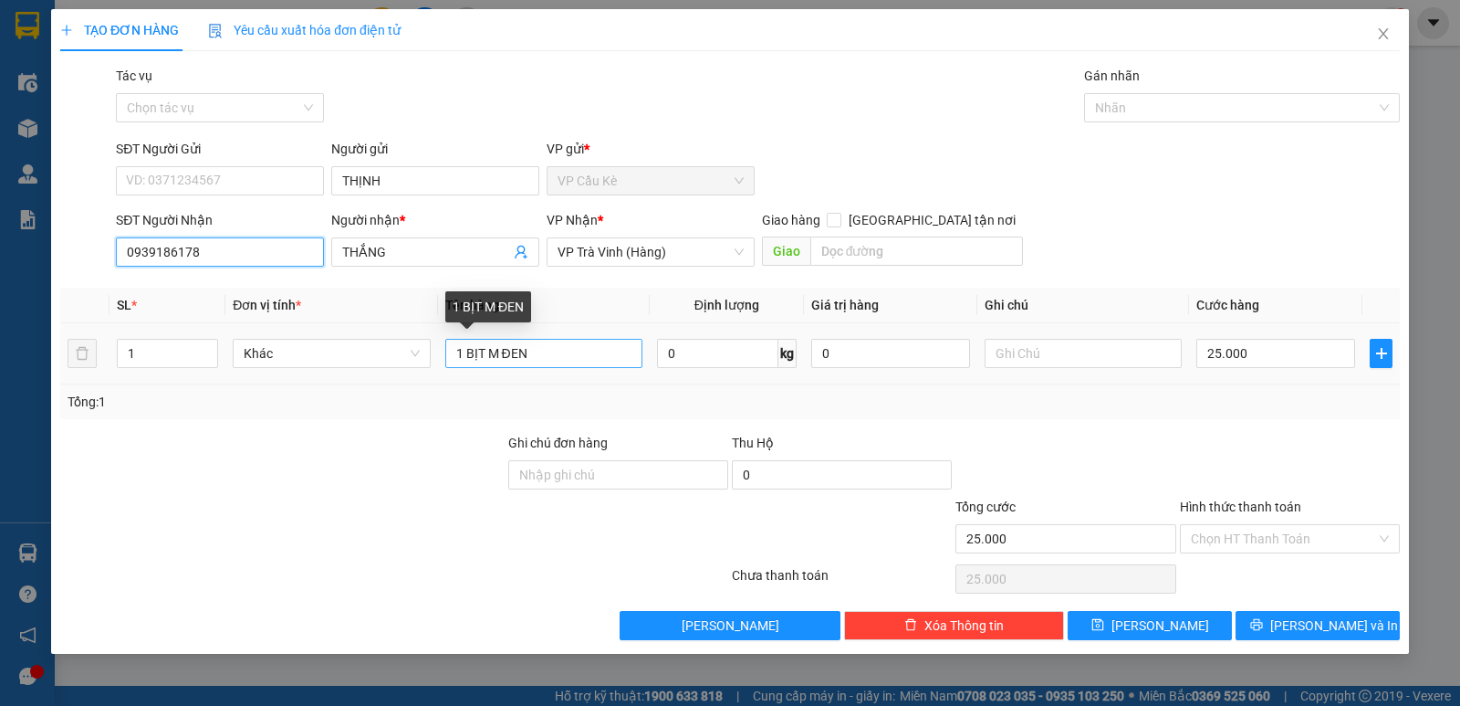
type input "0939186178"
click at [552, 354] on input "1 BỊT M ĐEN" at bounding box center [543, 353] width 197 height 29
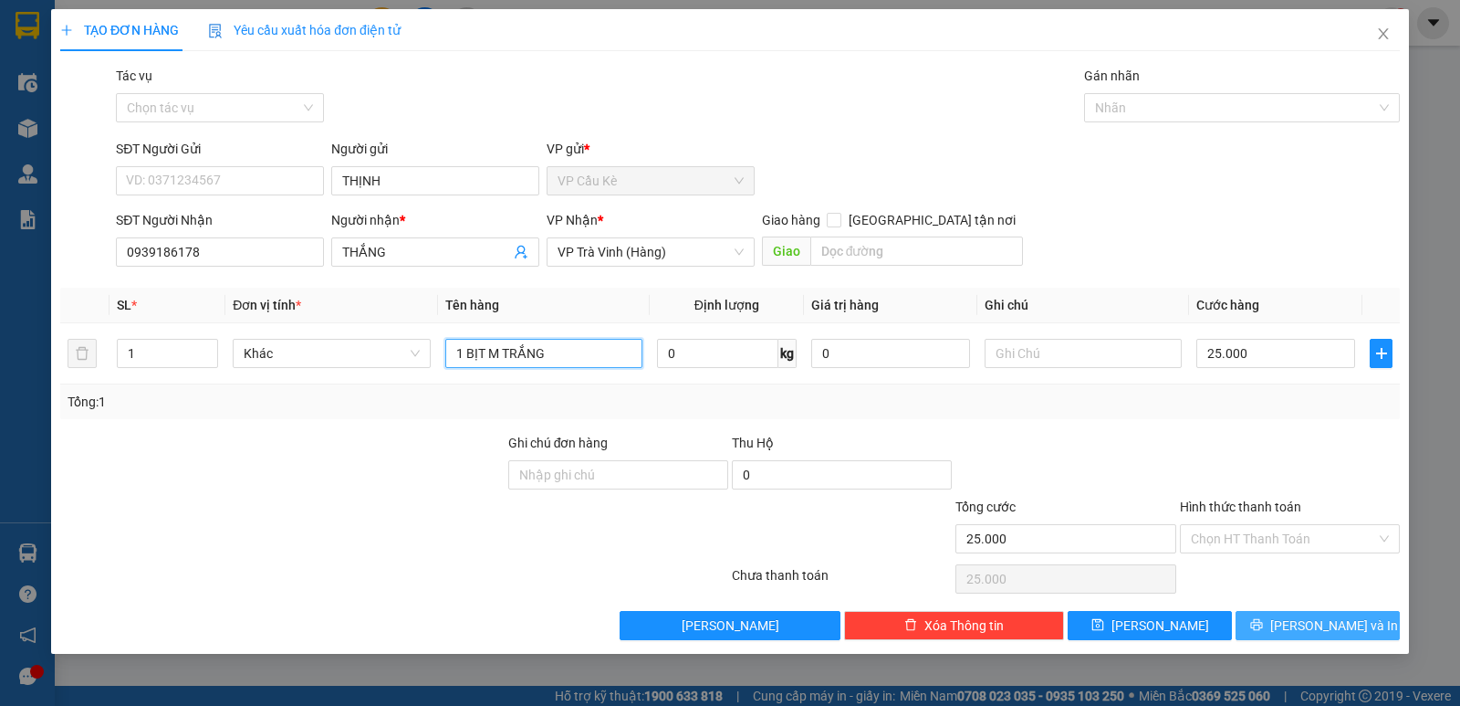
type input "1 BỊT M TRẮNG"
click at [1322, 636] on button "[PERSON_NAME] và In" at bounding box center [1318, 625] width 164 height 29
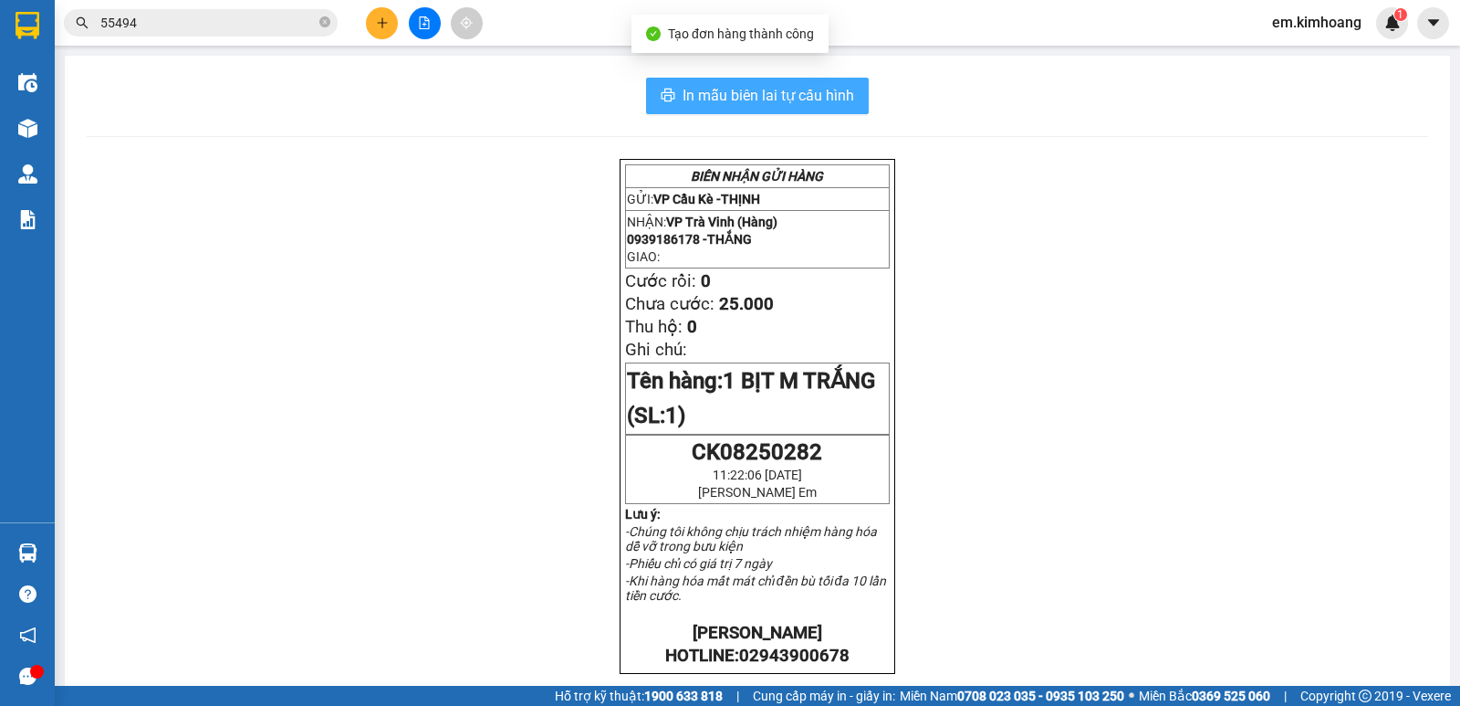
click at [754, 98] on span "In mẫu biên lai tự cấu hình" at bounding box center [769, 95] width 172 height 23
